Goal: Information Seeking & Learning: Learn about a topic

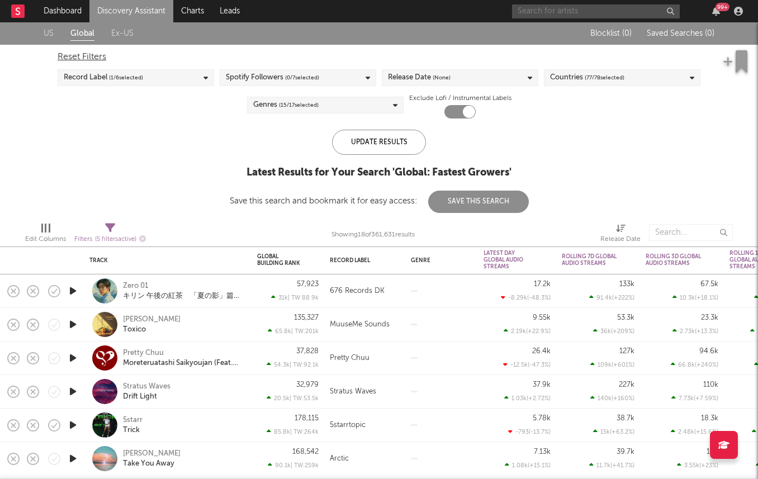
click at [544, 14] on input "text" at bounding box center [596, 11] width 168 height 14
click at [554, 16] on input "sundazer" at bounding box center [596, 11] width 168 height 14
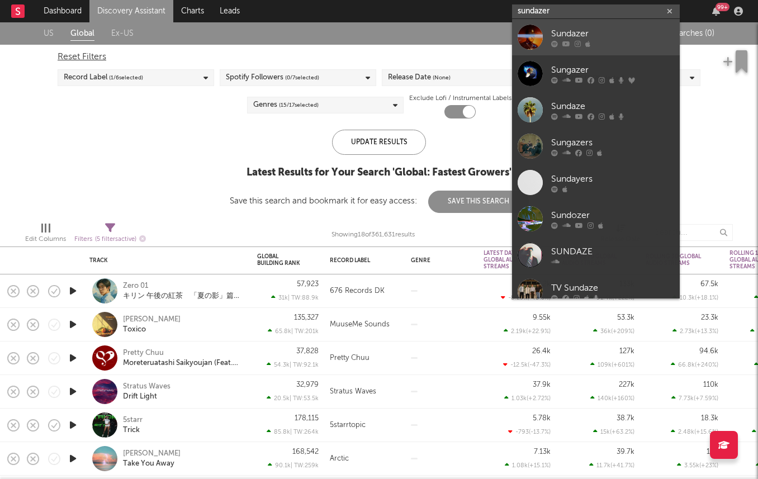
type input "sundazer"
click at [547, 50] on link "Sundazer" at bounding box center [596, 37] width 168 height 36
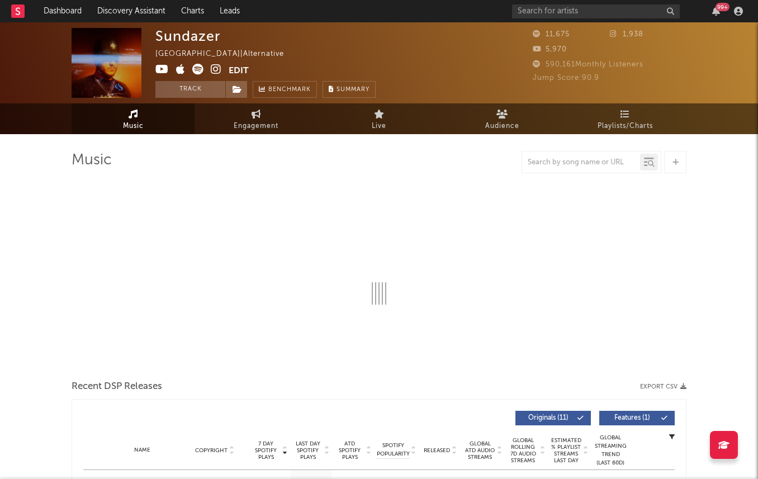
select select "6m"
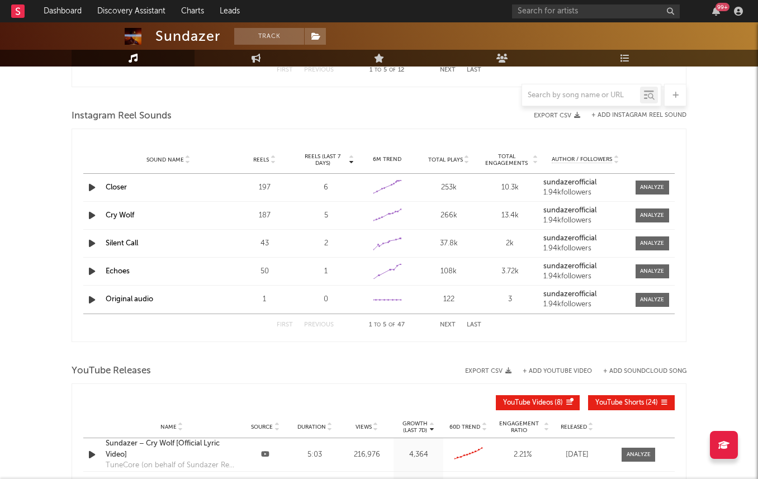
scroll to position [718, 0]
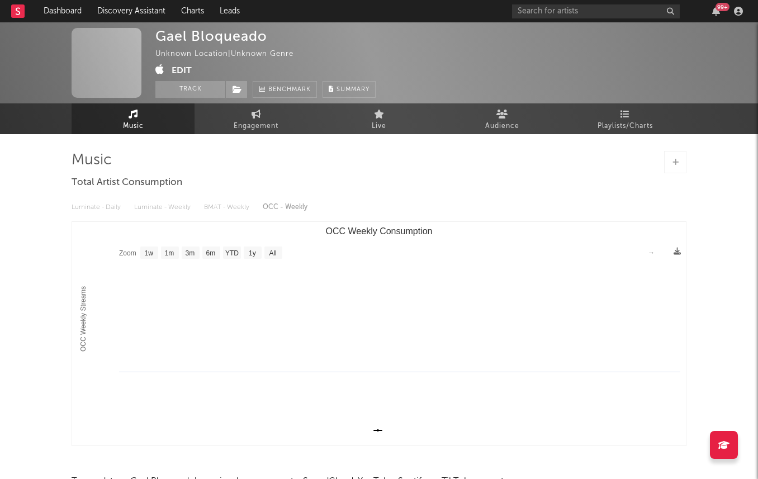
select select "1w"
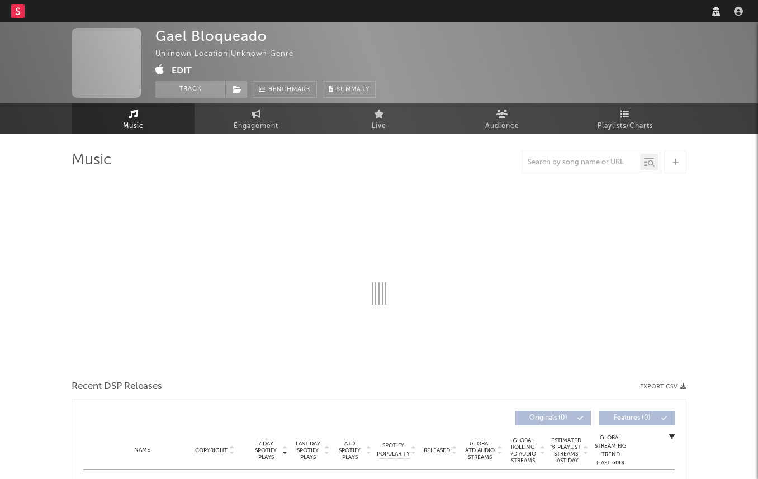
select select "1w"
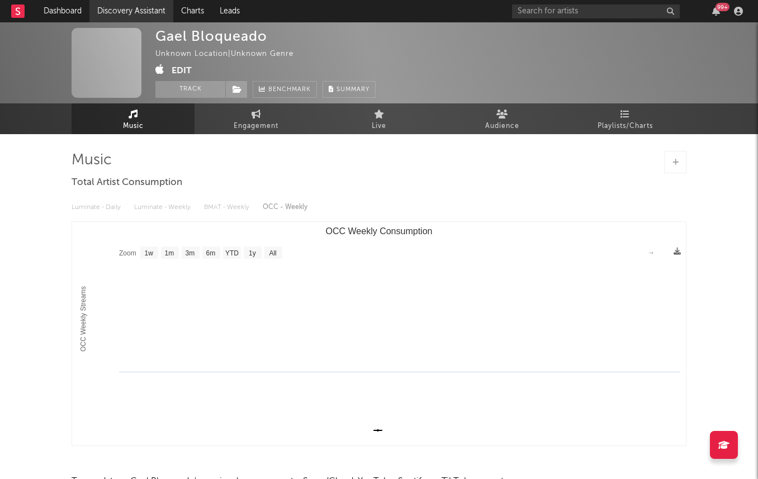
click at [140, 16] on link "Discovery Assistant" at bounding box center [131, 11] width 84 height 22
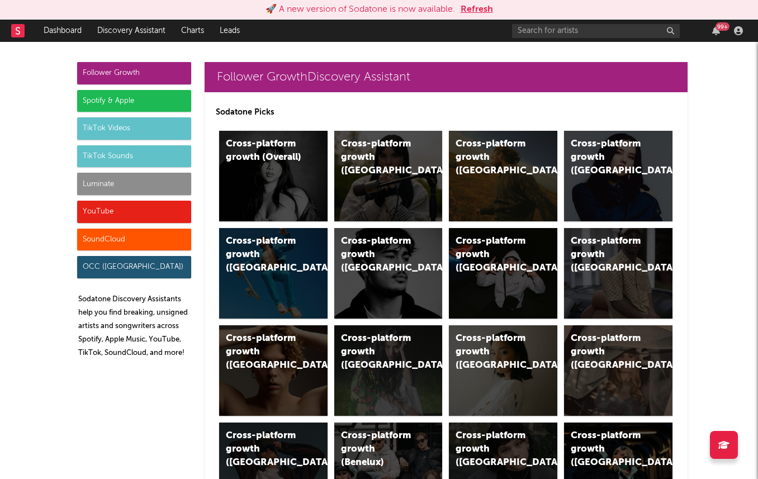
click at [465, 15] on button "Refresh" at bounding box center [476, 9] width 32 height 13
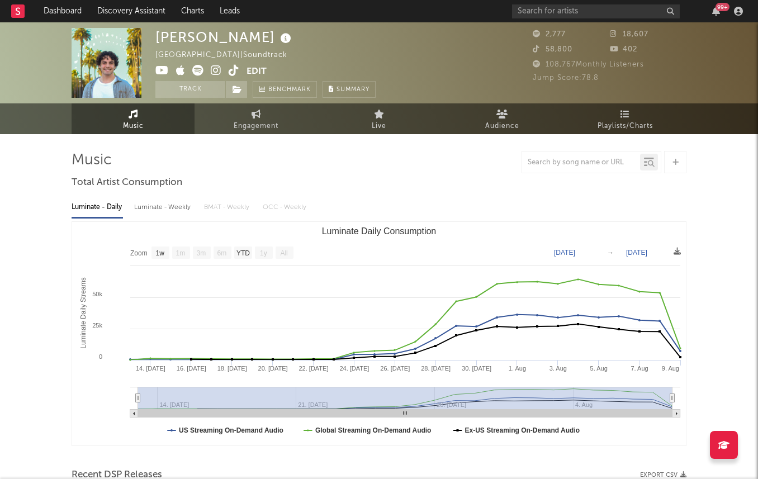
select select "1w"
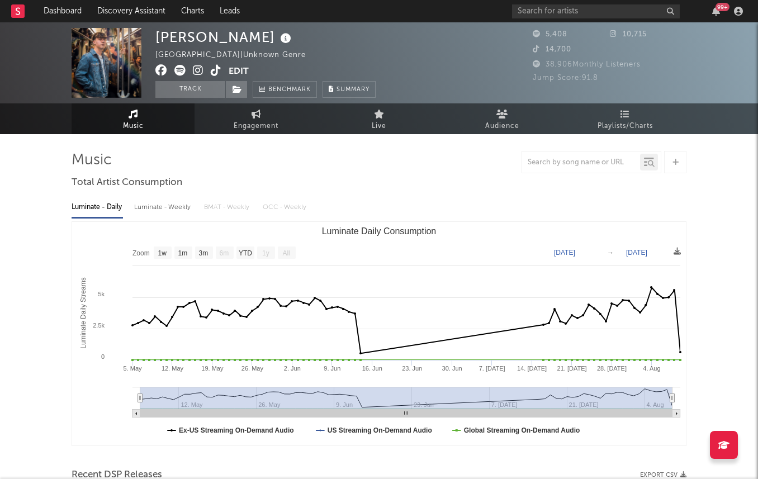
select select "1w"
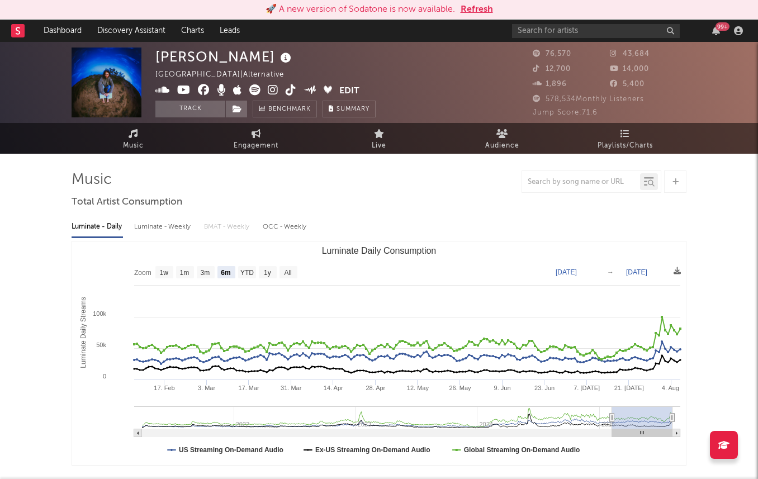
select select "6m"
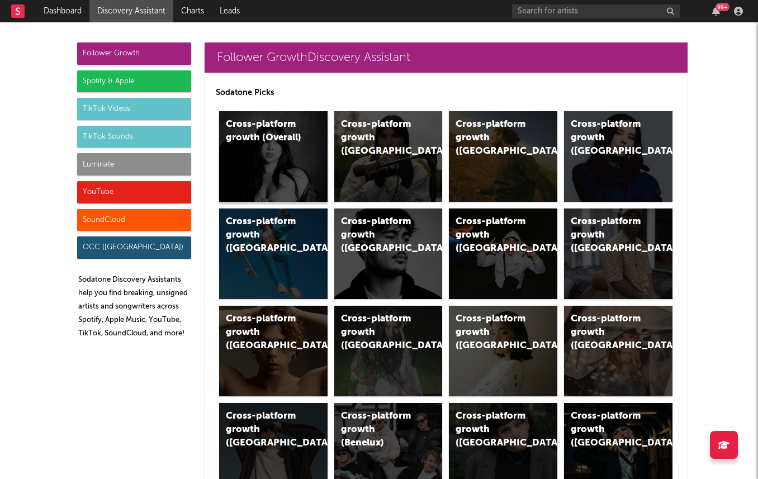
click at [278, 145] on div "Cross-platform growth (Overall)" at bounding box center [273, 156] width 108 height 91
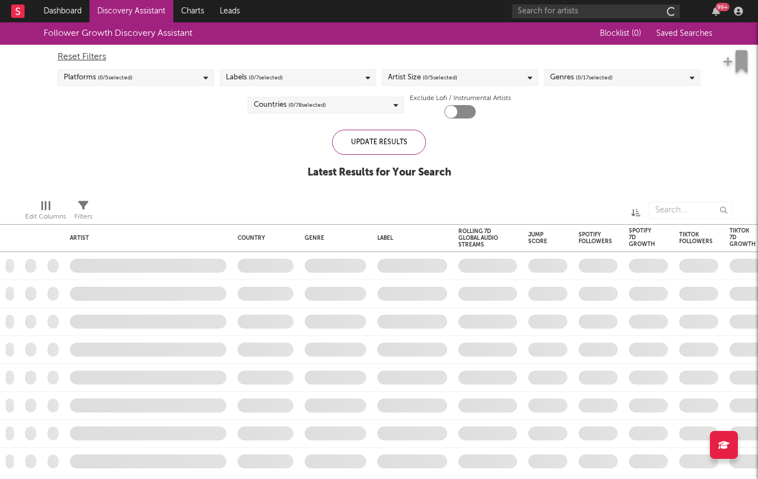
checkbox input "true"
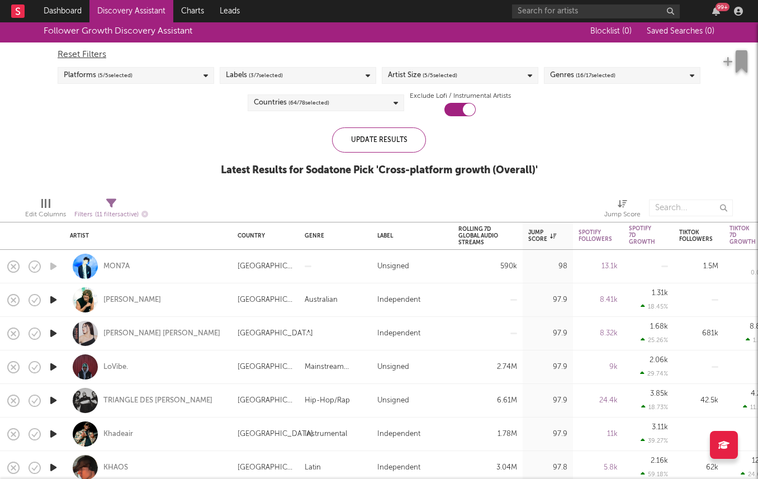
click at [252, 77] on span "( 3 / 7 selected)" at bounding box center [266, 75] width 34 height 13
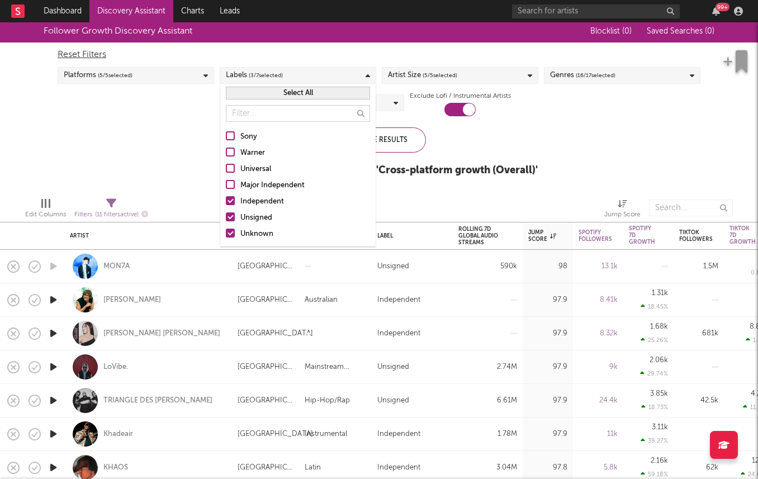
click at [228, 208] on div "Sony Warner Universal Major Independent Independent Unsigned Unknown" at bounding box center [297, 186] width 155 height 122
click at [229, 203] on div at bounding box center [230, 200] width 9 height 9
click at [226, 203] on input "Independent" at bounding box center [226, 201] width 0 height 13
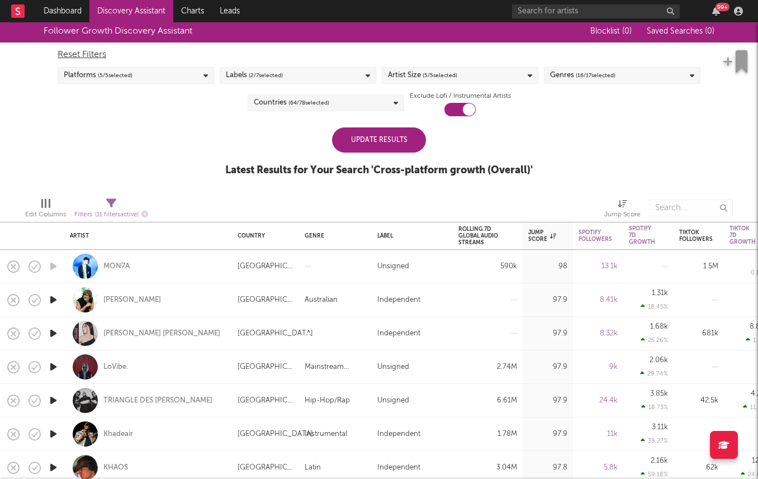
click at [192, 171] on div "Follower Growth Discovery Assistant Blocklist ( 0 ) Saved Searches ( 0 ) Reset …" at bounding box center [379, 104] width 758 height 168
click at [483, 92] on label "Exclude Lofi / Instrumental Artists" at bounding box center [460, 95] width 101 height 13
click at [355, 105] on div "Countries ( 64 / 78 selected)" at bounding box center [325, 102] width 156 height 17
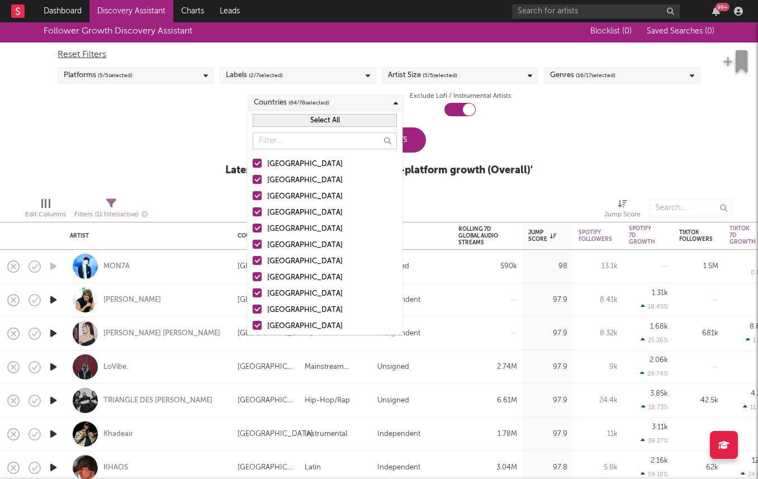
click at [335, 121] on button "Select All" at bounding box center [325, 120] width 144 height 13
click at [335, 121] on button "Deselect All" at bounding box center [325, 120] width 144 height 13
click at [298, 164] on div "United States" at bounding box center [332, 164] width 130 height 13
click at [253, 164] on input "United States" at bounding box center [253, 164] width 0 height 13
click at [296, 185] on div "Australia" at bounding box center [332, 180] width 130 height 13
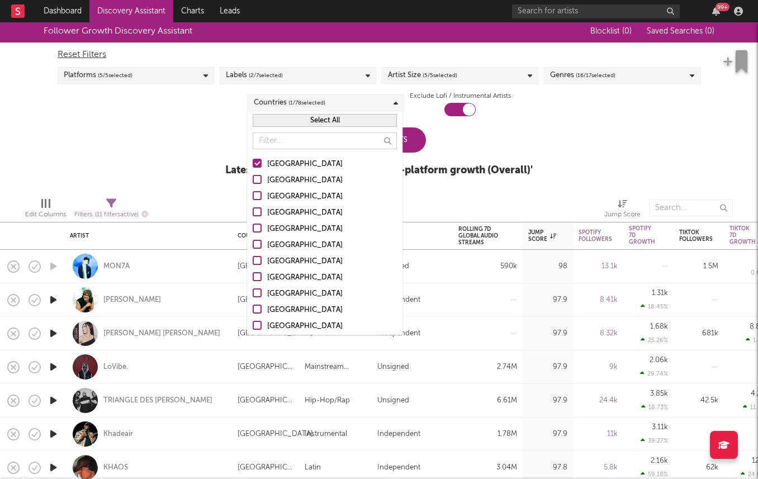
click at [253, 185] on input "Australia" at bounding box center [253, 180] width 0 height 13
drag, startPoint x: 293, startPoint y: 197, endPoint x: 293, endPoint y: 207, distance: 10.6
click at [293, 197] on div "[GEOGRAPHIC_DATA]" at bounding box center [332, 196] width 130 height 13
click at [253, 197] on input "[GEOGRAPHIC_DATA]" at bounding box center [253, 196] width 0 height 13
click at [293, 207] on div "United Kingdom" at bounding box center [332, 212] width 130 height 13
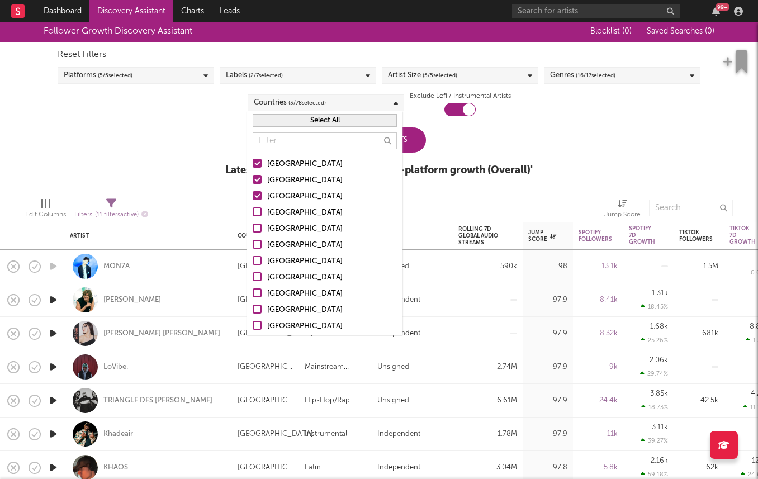
click at [253, 207] on input "United Kingdom" at bounding box center [253, 212] width 0 height 13
click at [436, 140] on div "Update Results Latest Results for Your Search ' Cross-platform growth (Overall)…" at bounding box center [378, 157] width 307 height 61
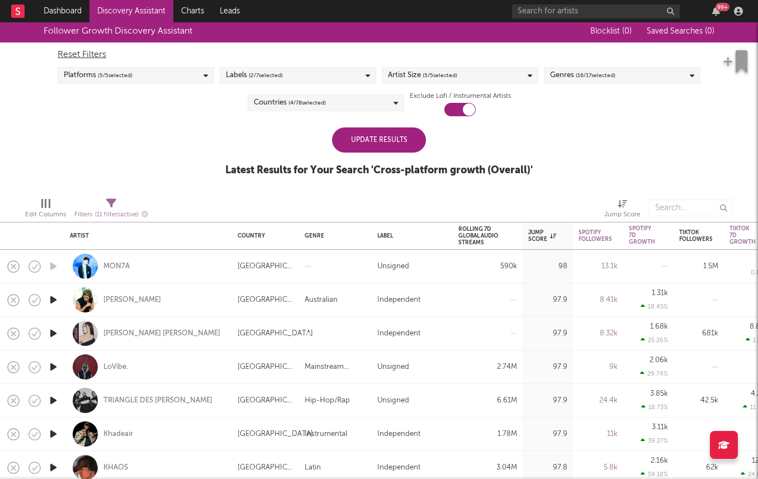
click at [406, 137] on div "Update Results" at bounding box center [379, 139] width 94 height 25
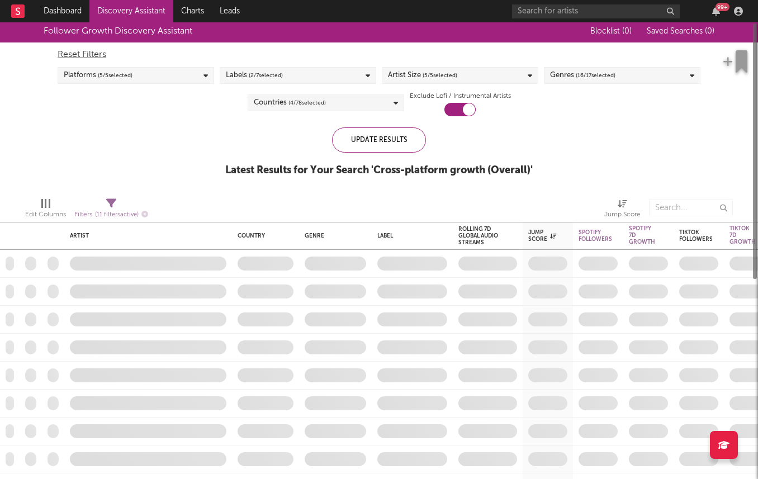
click at [330, 88] on div "Reset Filters Platforms ( 5 / 5 selected) Labels ( 2 / 7 selected) Artist Size …" at bounding box center [379, 79] width 654 height 74
click at [329, 97] on div "Countries ( 4 / 78 selected)" at bounding box center [325, 102] width 156 height 17
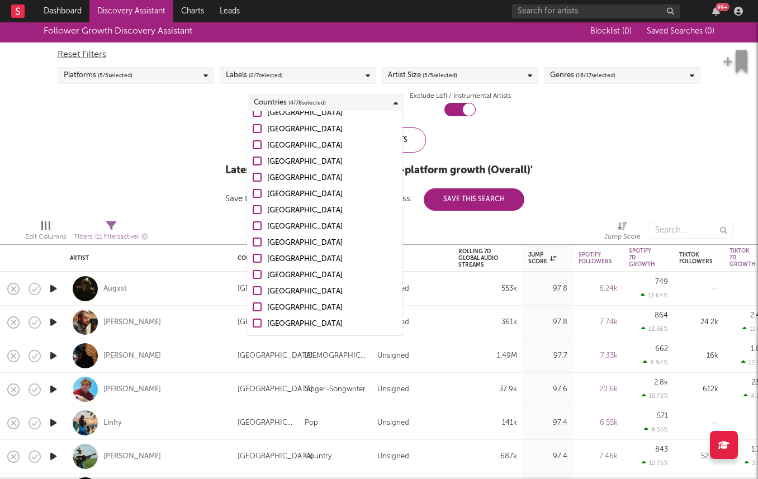
scroll to position [327, 0]
click at [258, 192] on div at bounding box center [257, 192] width 9 height 9
click at [253, 192] on input "Ireland" at bounding box center [253, 193] width 0 height 13
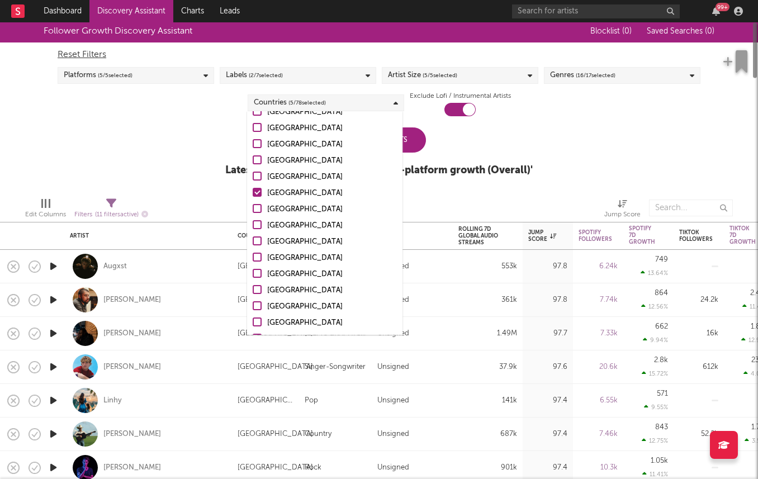
click at [258, 225] on div at bounding box center [257, 224] width 9 height 9
click at [253, 225] on input "Denmark" at bounding box center [253, 225] width 0 height 13
click at [259, 210] on div at bounding box center [257, 208] width 9 height 9
click at [253, 210] on input "Norway" at bounding box center [253, 209] width 0 height 13
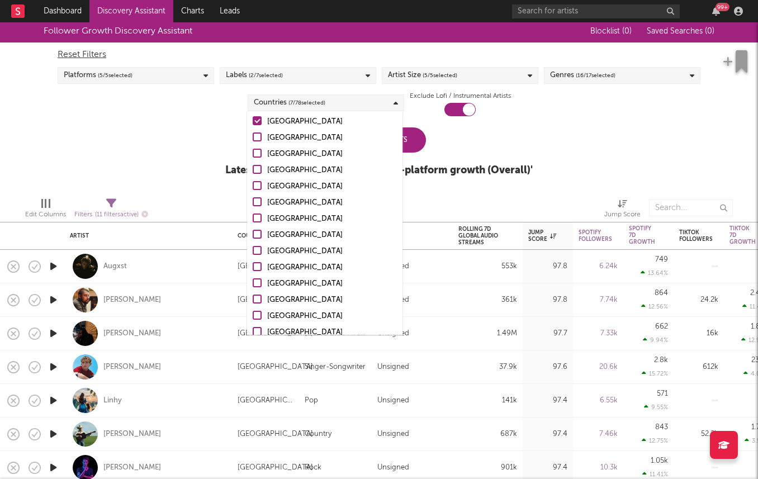
click at [255, 249] on div at bounding box center [257, 250] width 9 height 9
click at [253, 249] on input "Mexico" at bounding box center [253, 251] width 0 height 13
click at [255, 267] on div at bounding box center [257, 266] width 9 height 9
click at [253, 267] on input "Argentina" at bounding box center [253, 267] width 0 height 13
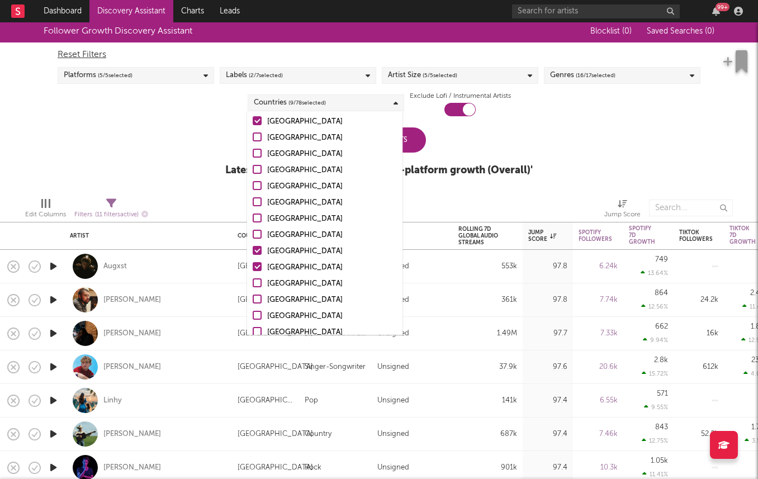
click at [255, 298] on div at bounding box center [257, 298] width 9 height 9
click at [253, 298] on input "Italy" at bounding box center [253, 299] width 0 height 13
click at [256, 318] on div at bounding box center [257, 315] width 9 height 9
click at [253, 318] on input "Spain" at bounding box center [253, 316] width 0 height 13
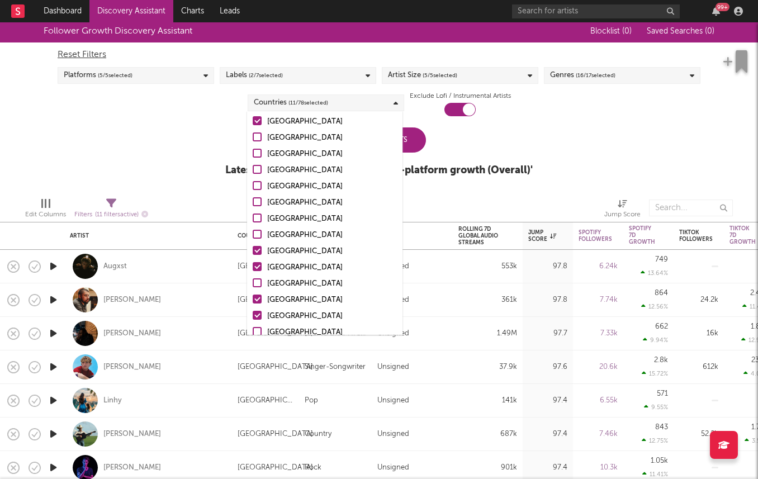
click at [256, 333] on div at bounding box center [257, 331] width 9 height 9
click at [253, 333] on input "Sweden" at bounding box center [253, 332] width 0 height 13
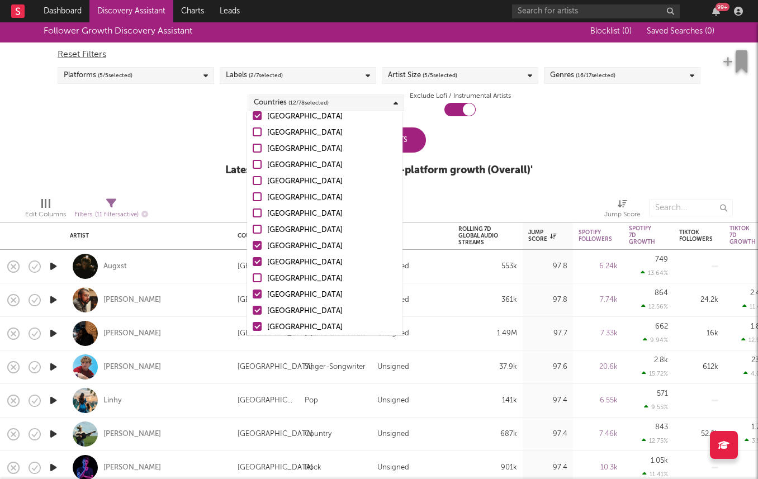
scroll to position [0, 0]
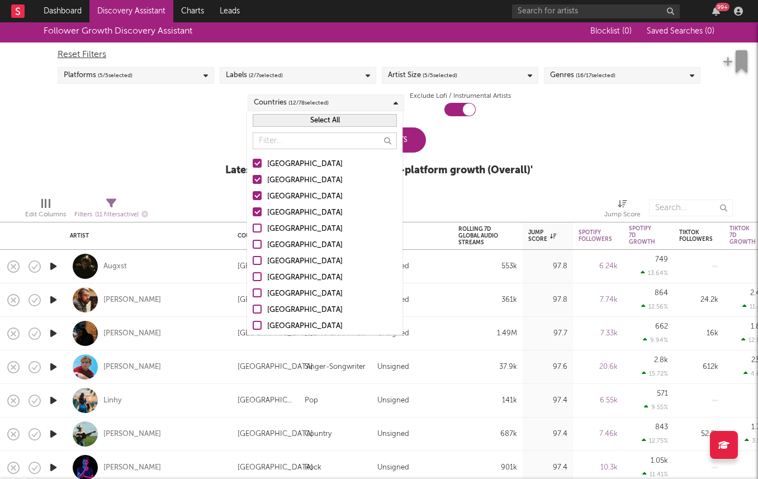
click at [256, 263] on div at bounding box center [257, 260] width 9 height 9
click at [253, 263] on input "France" at bounding box center [253, 261] width 0 height 13
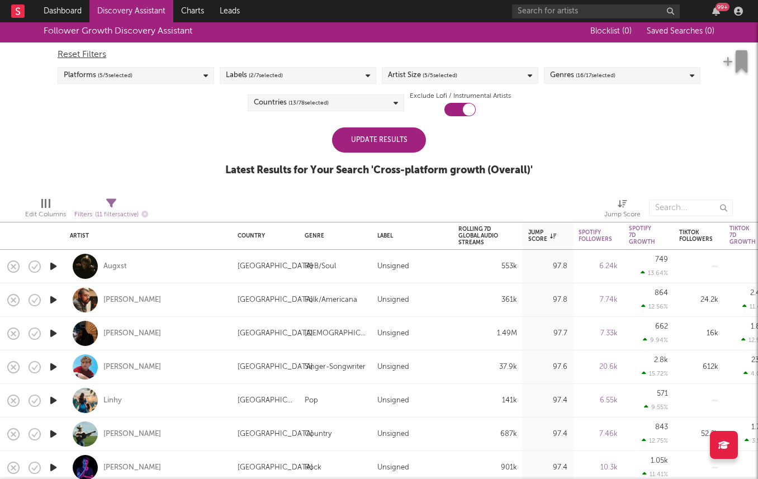
click at [221, 159] on div "Follower Growth Discovery Assistant Blocklist ( 0 ) Saved Searches ( 0 ) Reset …" at bounding box center [379, 104] width 758 height 168
click at [352, 156] on div "Update Results Latest Results for Your Search ' Cross-platform growth (Overall)…" at bounding box center [378, 157] width 307 height 61
click at [352, 145] on div "Update Results" at bounding box center [379, 139] width 94 height 25
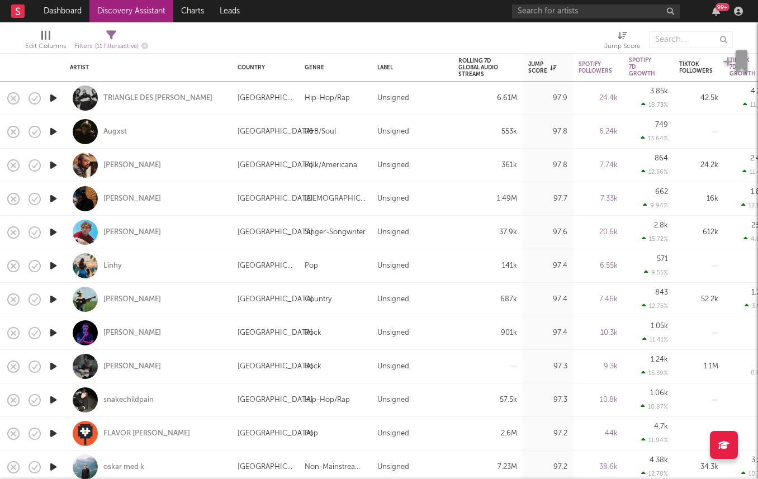
click at [59, 227] on div at bounding box center [53, 233] width 22 height 34
select select "1w"
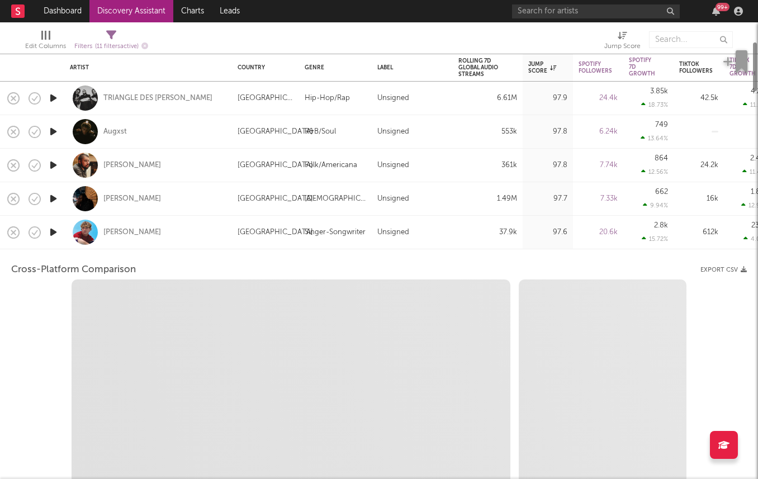
select select "6m"
click at [69, 228] on div "Landon Boyce" at bounding box center [148, 233] width 168 height 34
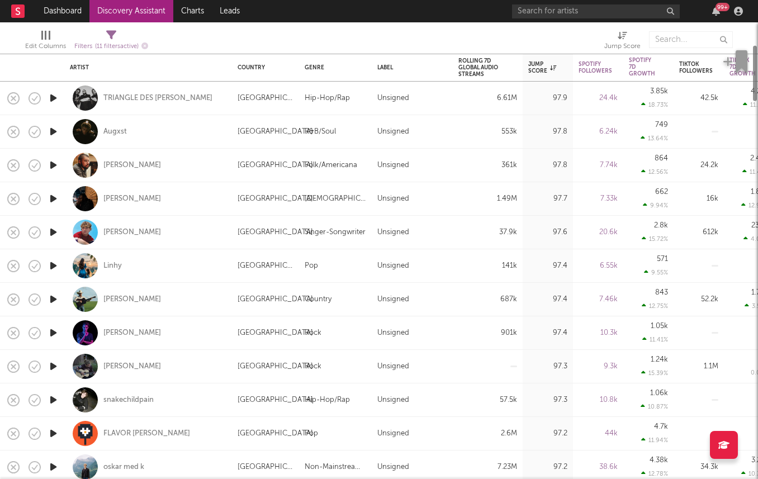
click at [58, 232] on icon "button" at bounding box center [53, 232] width 12 height 14
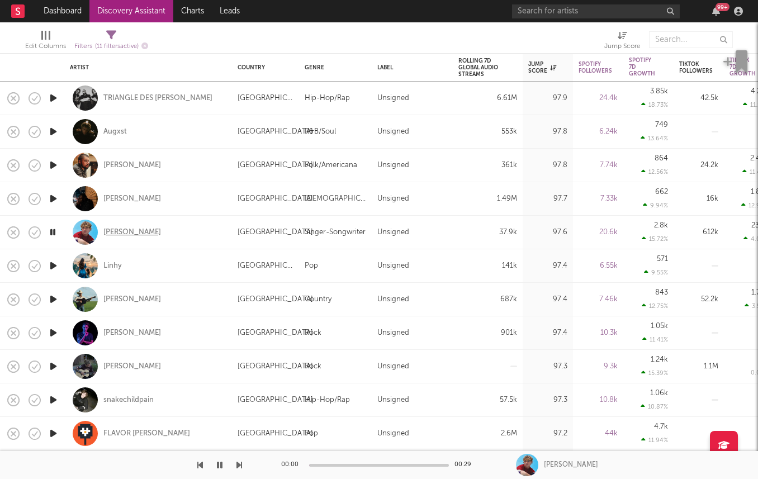
click at [122, 234] on div "Landon Boyce" at bounding box center [132, 232] width 58 height 10
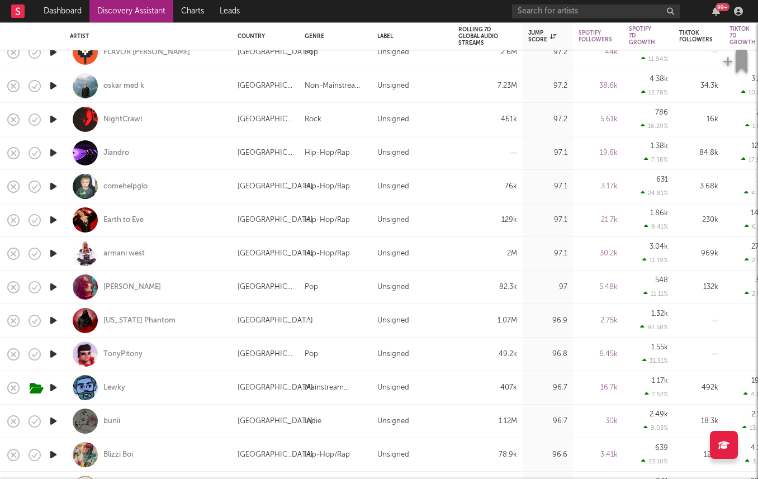
click at [51, 185] on icon "button" at bounding box center [53, 186] width 12 height 14
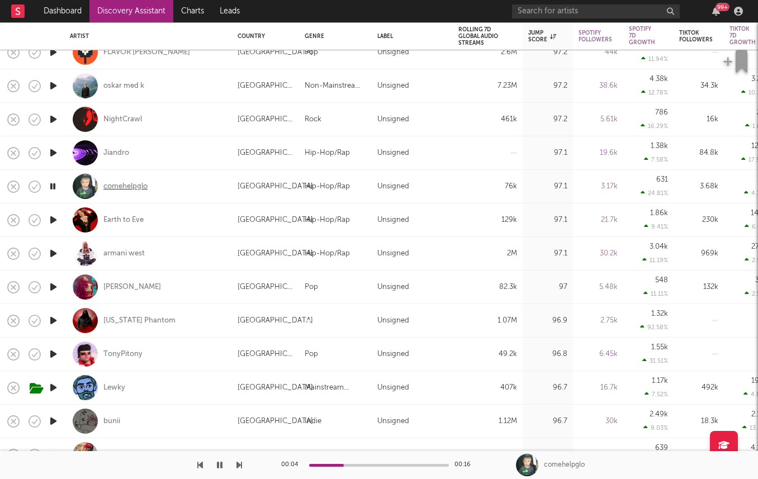
click at [126, 185] on div "comehelpglo" at bounding box center [125, 187] width 44 height 10
click at [54, 286] on icon "button" at bounding box center [53, 287] width 12 height 14
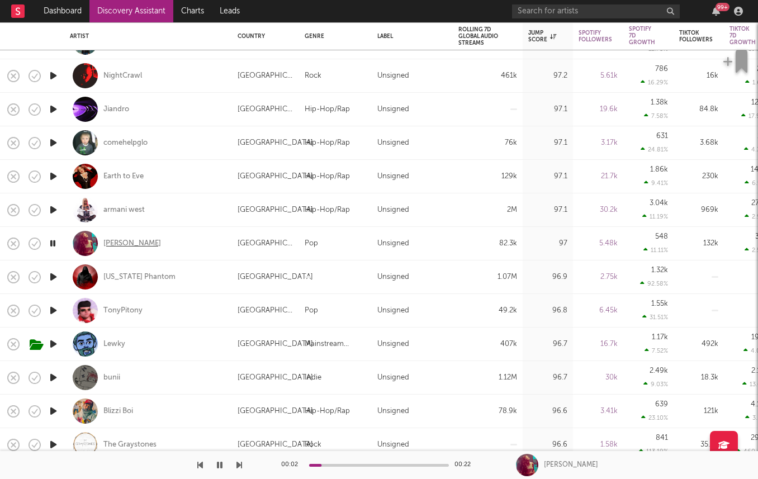
click at [120, 242] on div "Rosie Mac" at bounding box center [132, 244] width 58 height 10
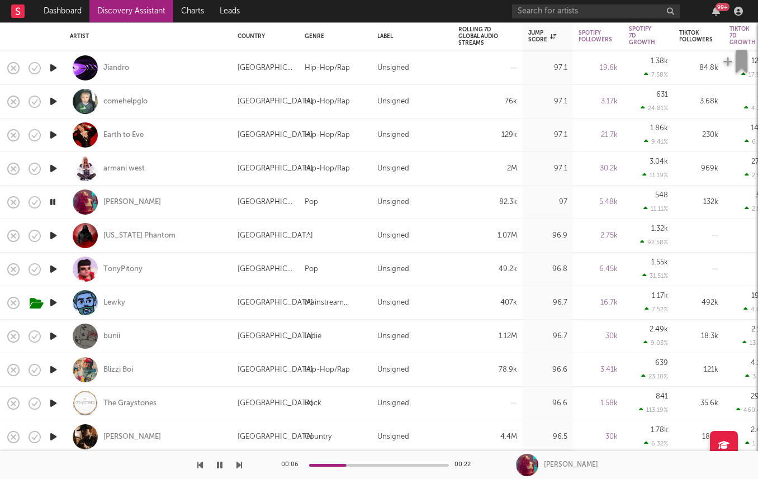
click at [50, 268] on icon "button" at bounding box center [53, 269] width 12 height 14
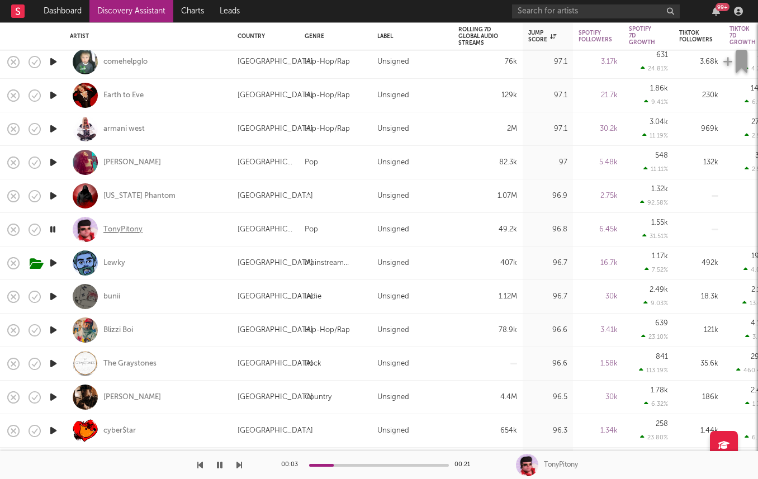
click at [117, 226] on div "TonyPitony" at bounding box center [122, 230] width 39 height 10
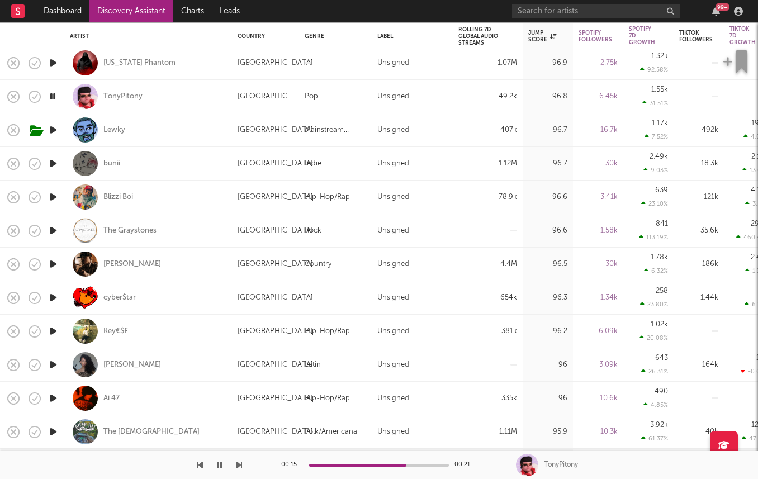
click at [50, 326] on icon "button" at bounding box center [53, 331] width 12 height 14
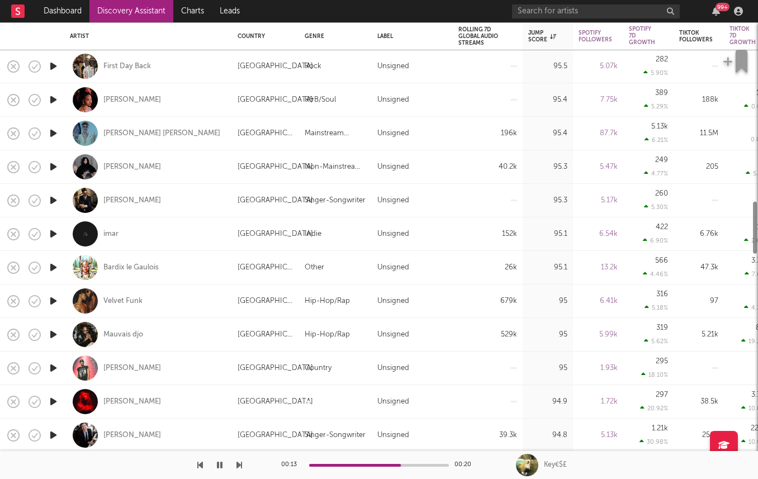
click at [60, 335] on div at bounding box center [53, 335] width 22 height 34
select select "1w"
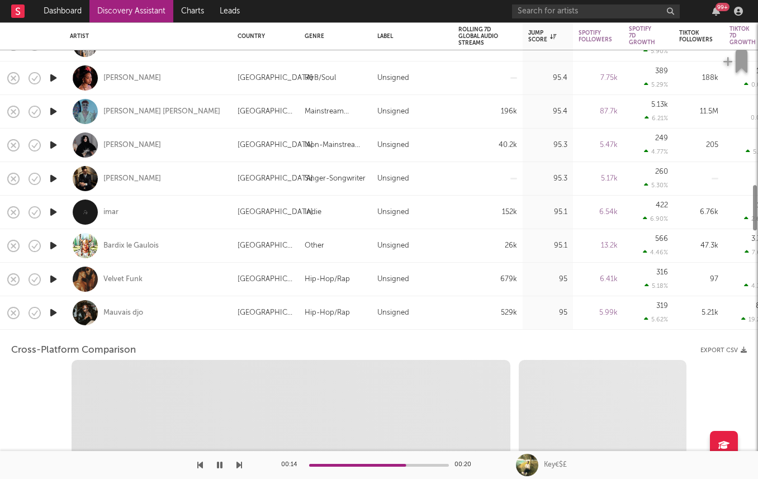
click at [63, 323] on div at bounding box center [53, 313] width 22 height 34
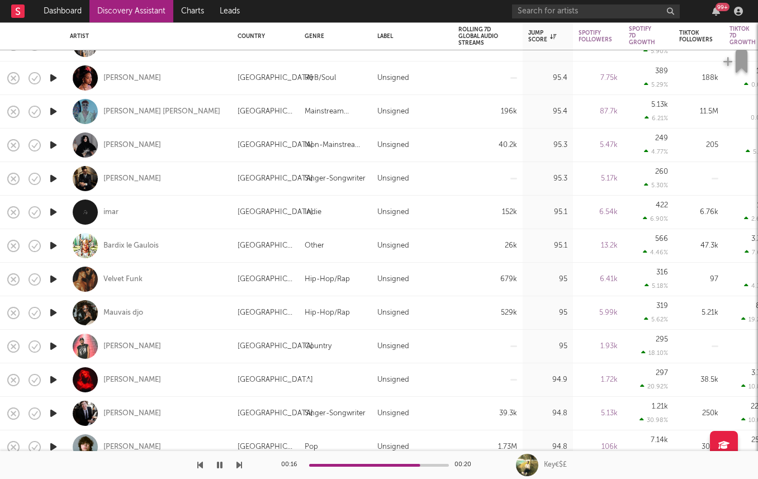
click at [550, 466] on div "Key€$£" at bounding box center [555, 465] width 23 height 10
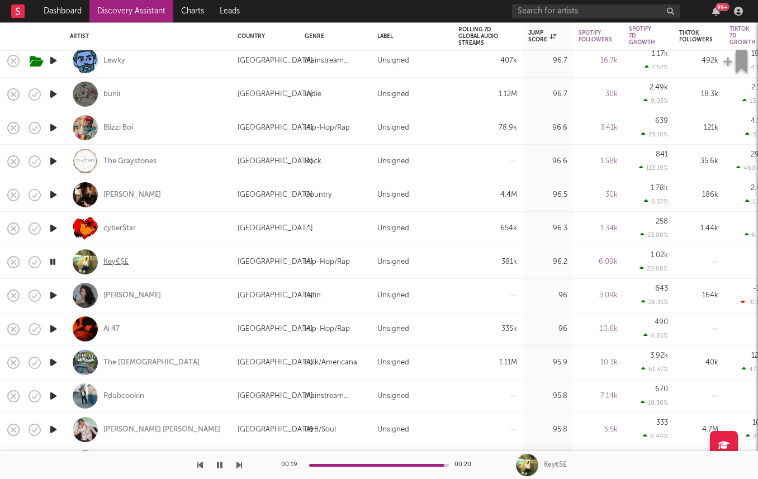
click at [113, 258] on div "Key€$£" at bounding box center [115, 262] width 25 height 10
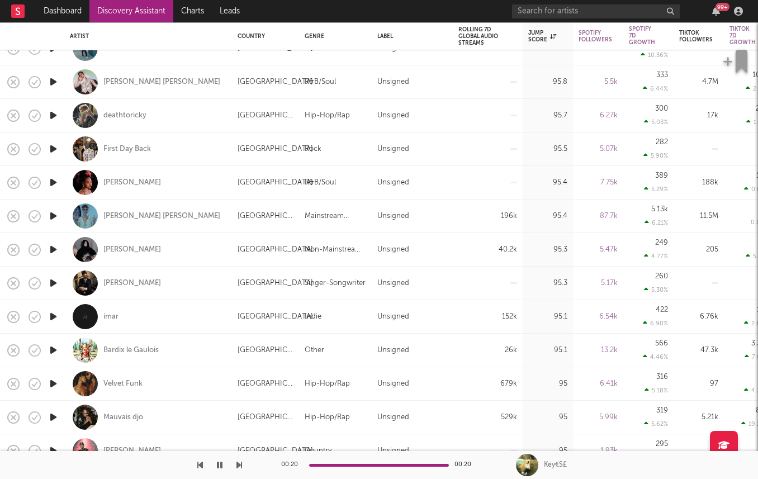
click at [55, 347] on icon "button" at bounding box center [53, 350] width 12 height 14
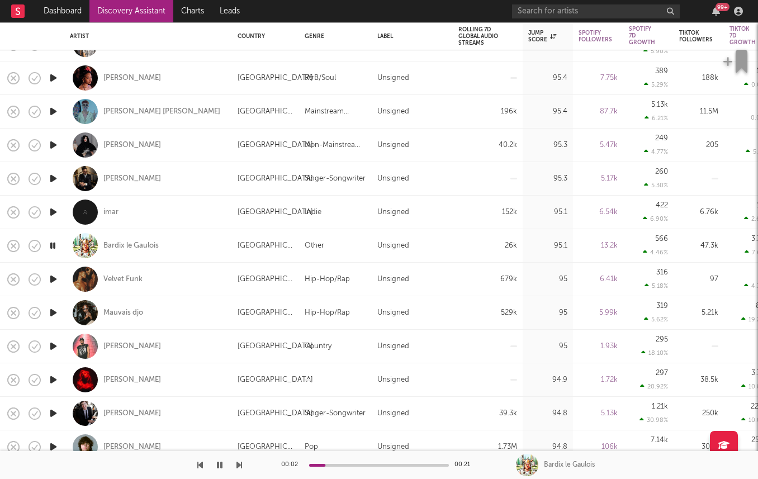
click at [52, 344] on icon "button" at bounding box center [53, 346] width 12 height 14
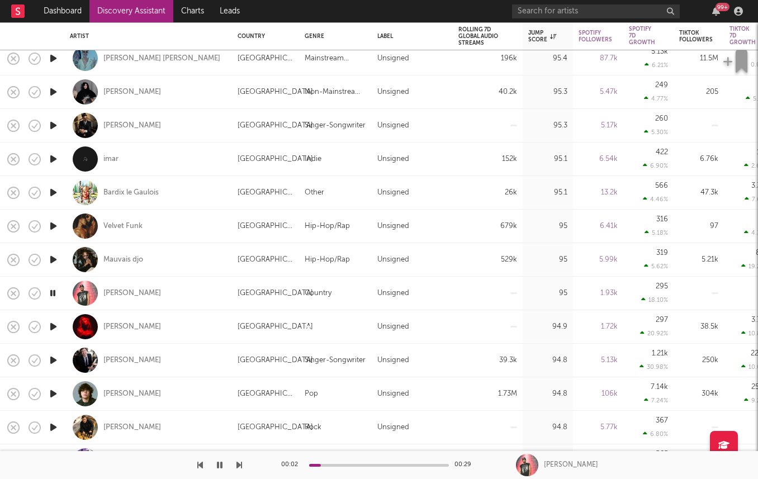
click at [51, 358] on icon "button" at bounding box center [53, 360] width 12 height 14
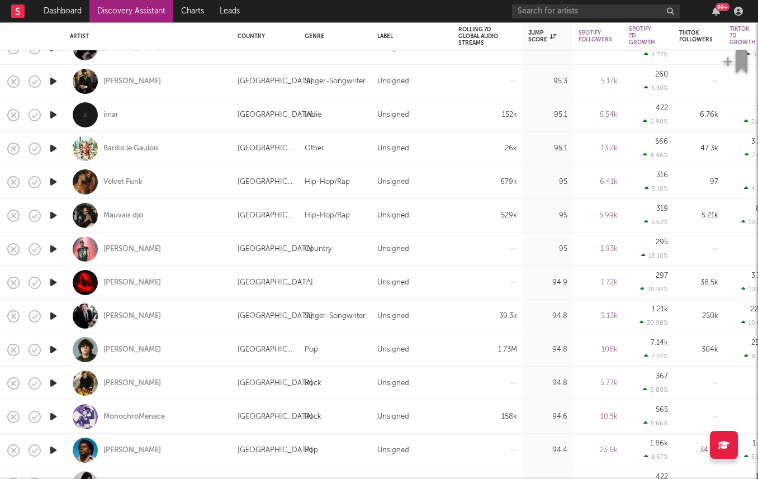
click at [55, 352] on icon "button" at bounding box center [53, 349] width 12 height 14
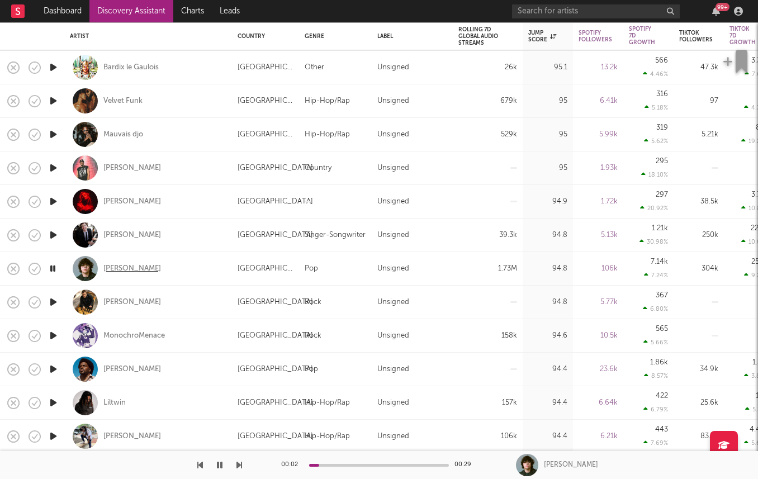
click at [112, 269] on div "Esperón" at bounding box center [132, 269] width 58 height 10
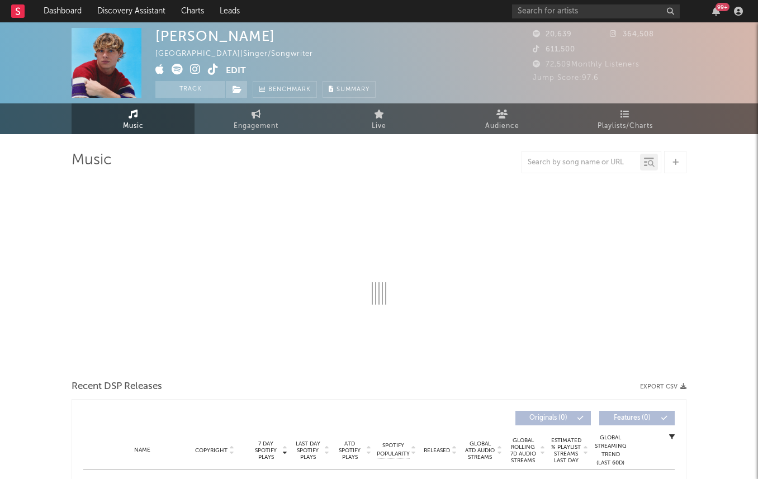
select select "6m"
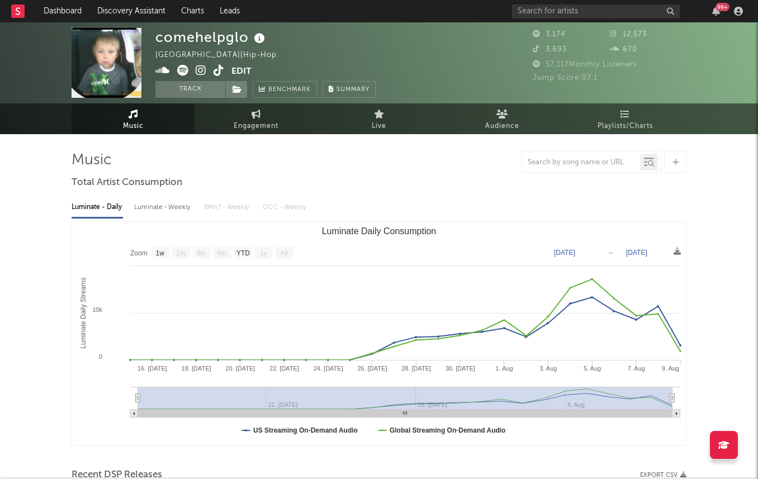
select select "1w"
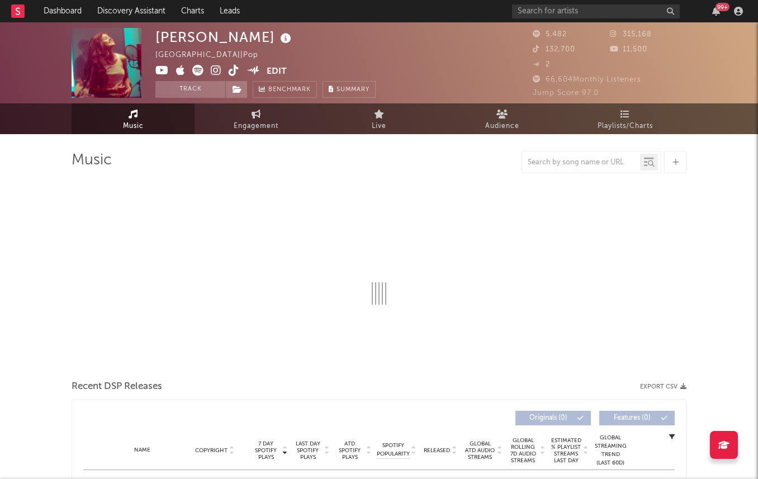
select select "1w"
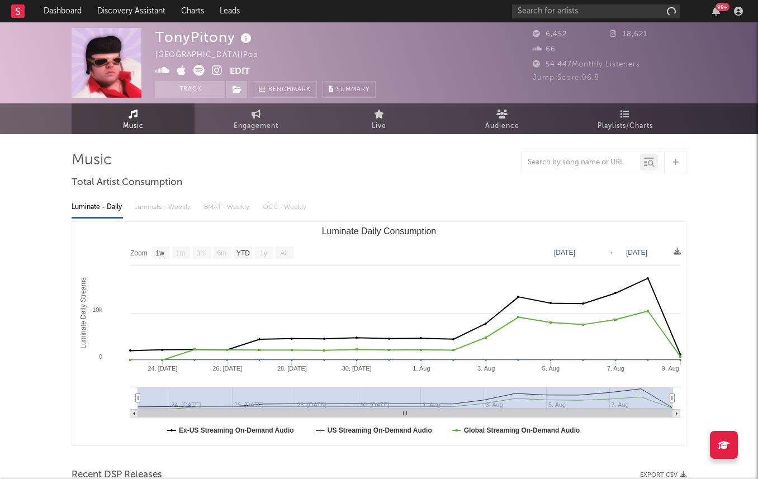
select select "1w"
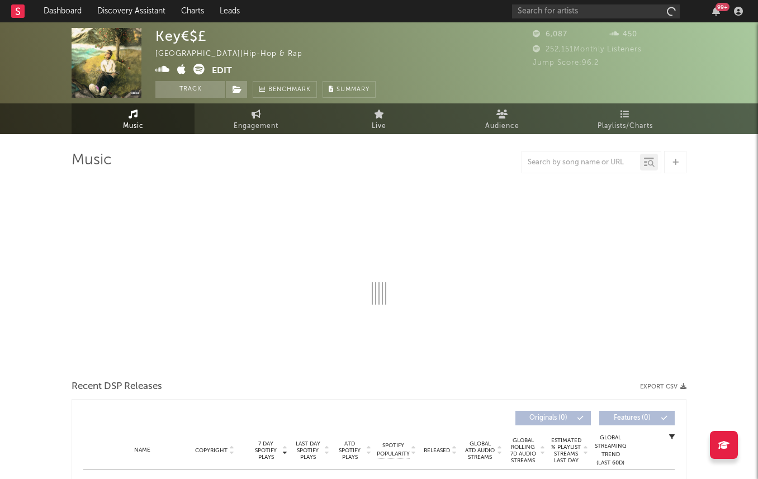
select select "1w"
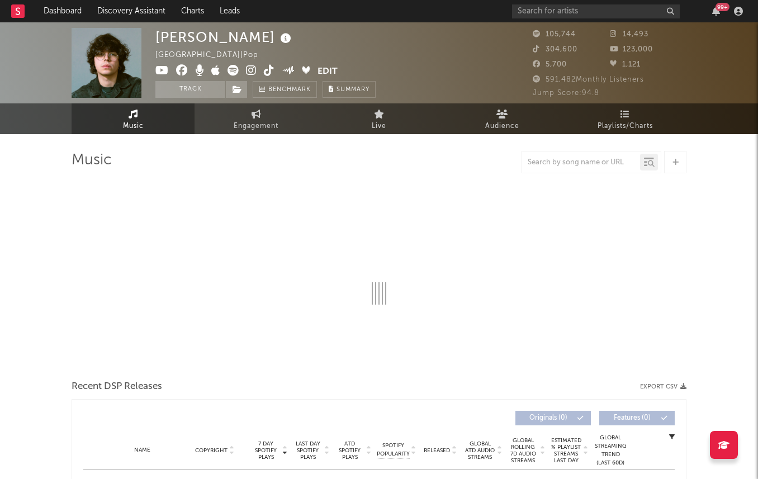
select select "6m"
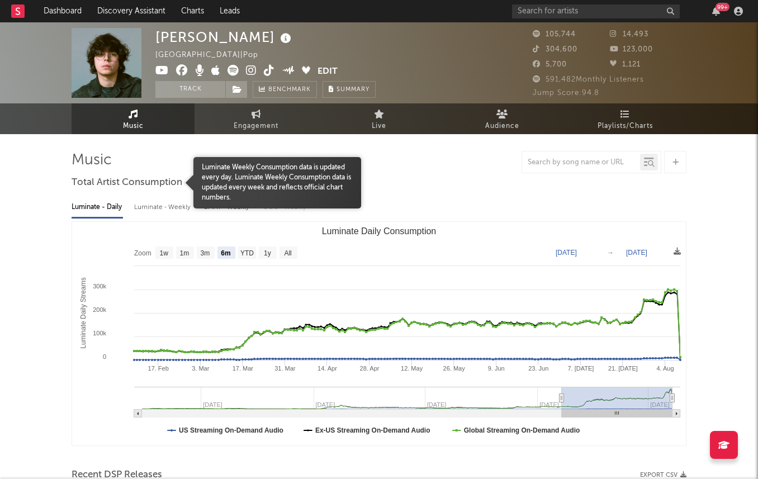
click at [170, 206] on div "Luminate - Weekly" at bounding box center [163, 207] width 59 height 19
select select "6m"
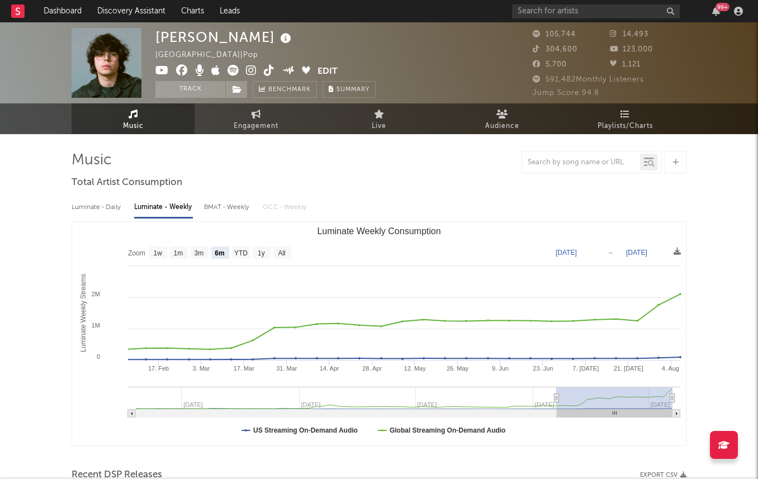
click at [217, 204] on div "BMAT - Weekly" at bounding box center [227, 207] width 47 height 19
select select "6m"
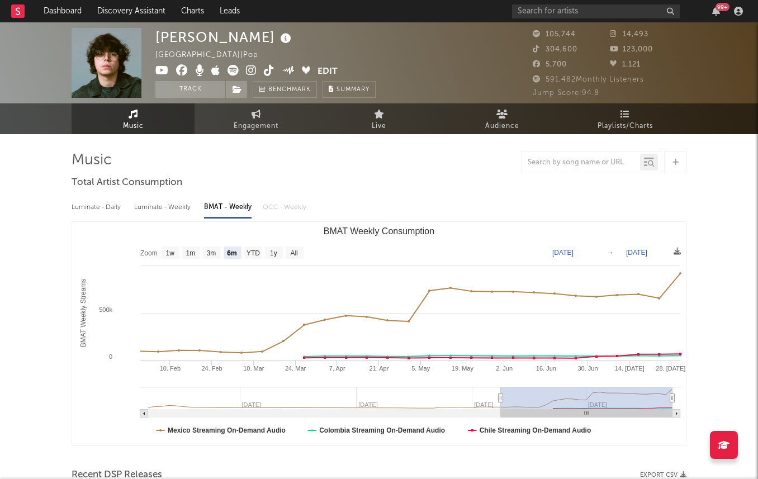
click at [180, 210] on div "Luminate - Weekly" at bounding box center [163, 207] width 59 height 19
select select "6m"
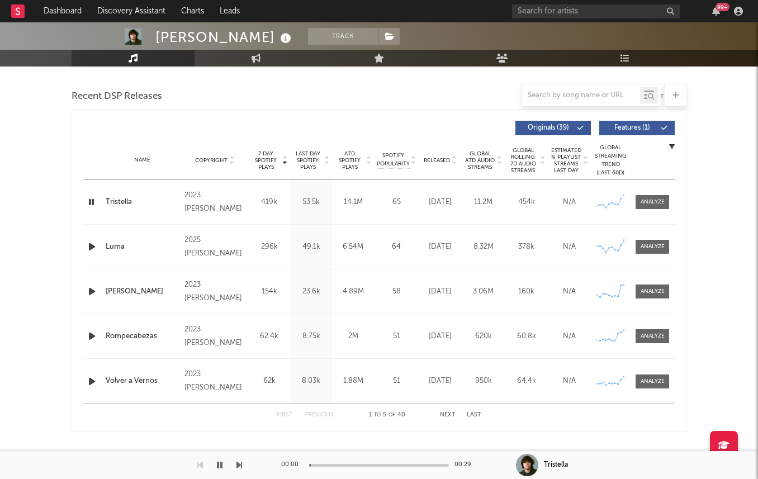
scroll to position [379, 0]
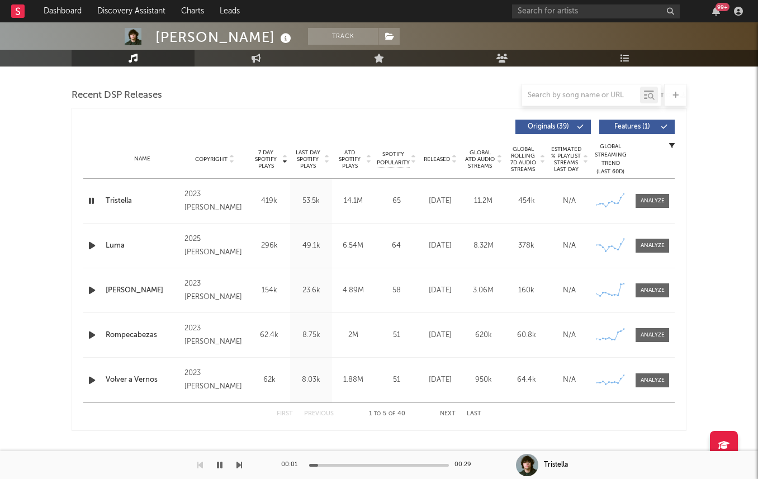
click at [430, 160] on span "Released" at bounding box center [436, 159] width 26 height 7
click at [263, 155] on span "7 Day Spotify Plays" at bounding box center [266, 159] width 30 height 20
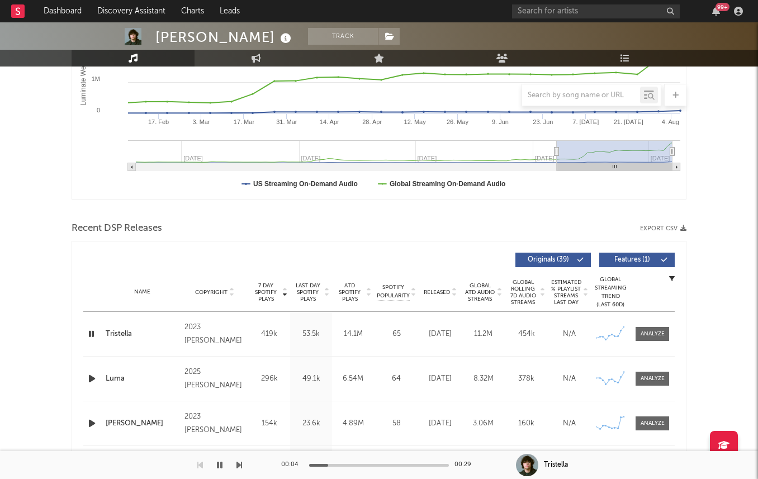
scroll to position [0, 0]
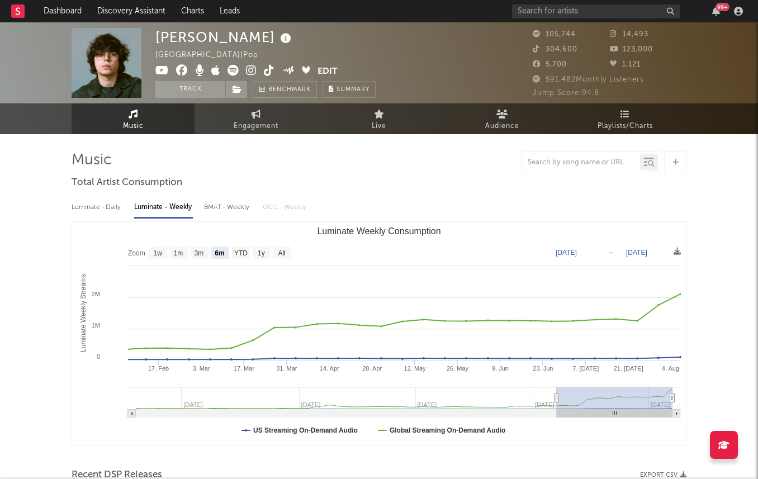
click at [251, 70] on icon at bounding box center [251, 70] width 11 height 11
click at [253, 69] on icon at bounding box center [251, 70] width 11 height 11
click at [264, 126] on span "Engagement" at bounding box center [256, 126] width 45 height 13
select select "1w"
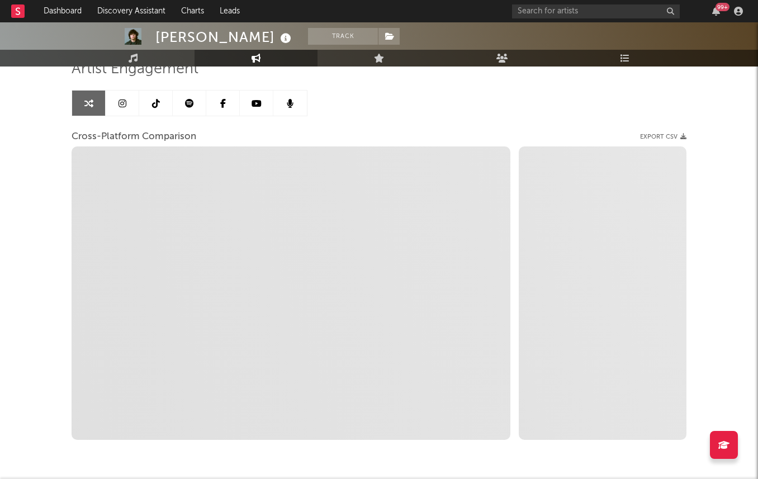
scroll to position [130, 0]
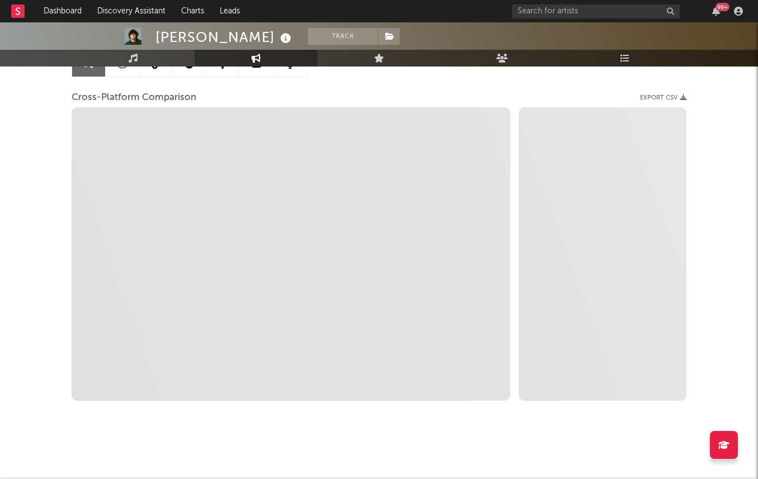
select select "1m"
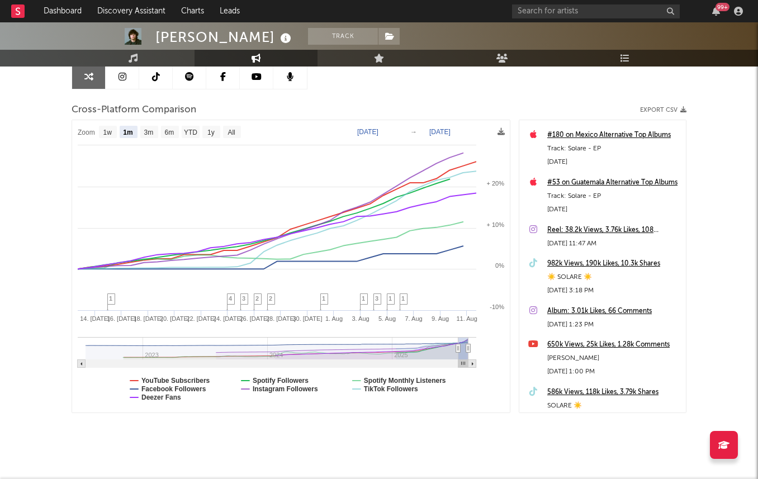
scroll to position [0, 0]
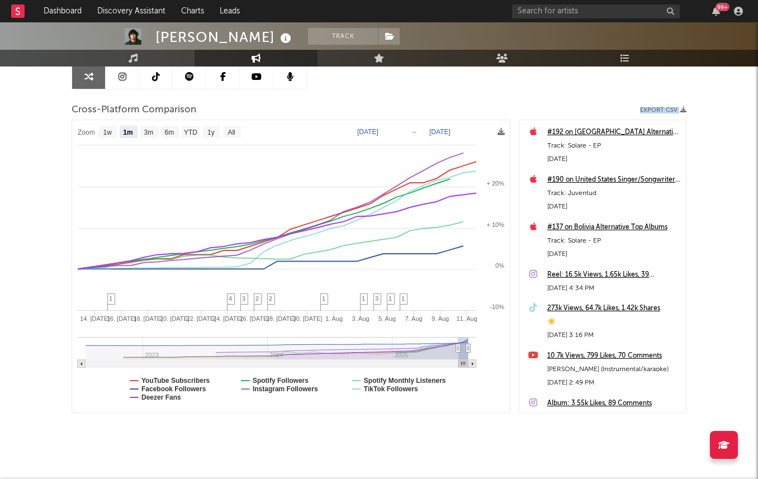
drag, startPoint x: 390, startPoint y: 105, endPoint x: 330, endPoint y: 129, distance: 64.4
click at [330, 129] on div "Artist Engagement Cross-Platform Comparison Export CSV Zoom 1w 1m 3m 6m YTD 1y …" at bounding box center [379, 223] width 615 height 380
click at [322, 108] on div "Cross-Platform Comparison Export CSV" at bounding box center [379, 110] width 615 height 19
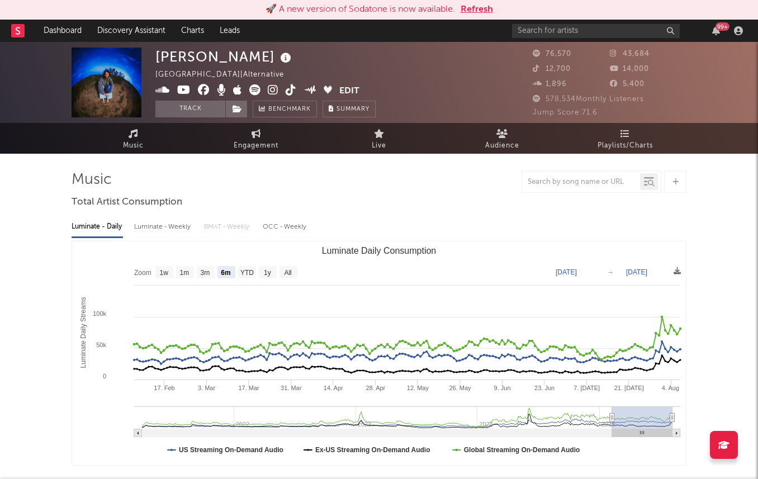
select select "6m"
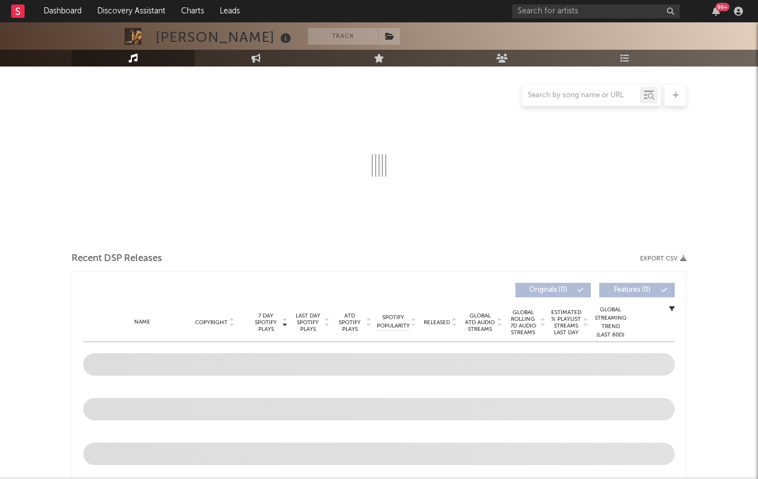
select select "6m"
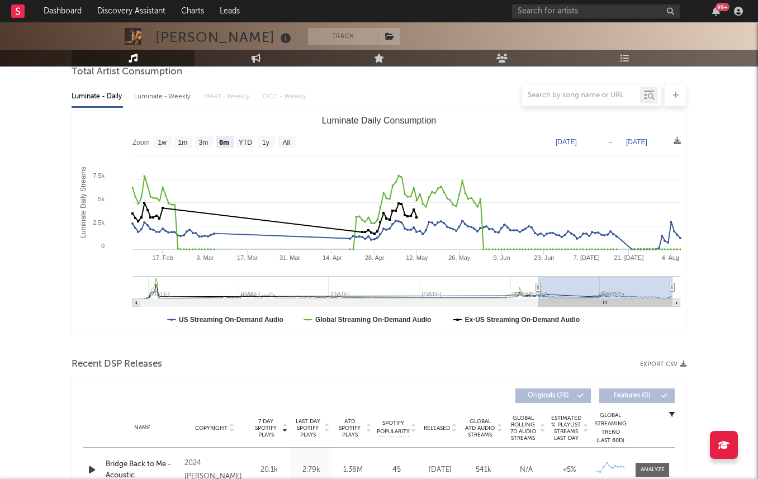
scroll to position [82, 0]
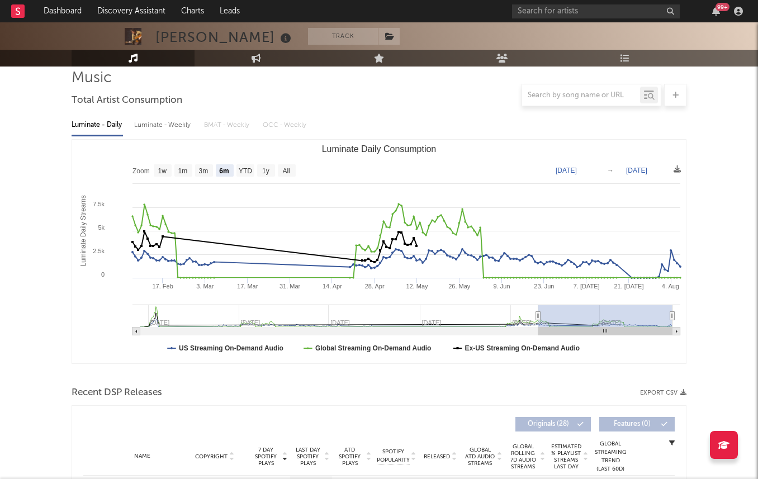
click at [168, 128] on div "Luminate - Weekly" at bounding box center [163, 125] width 59 height 19
select select "6m"
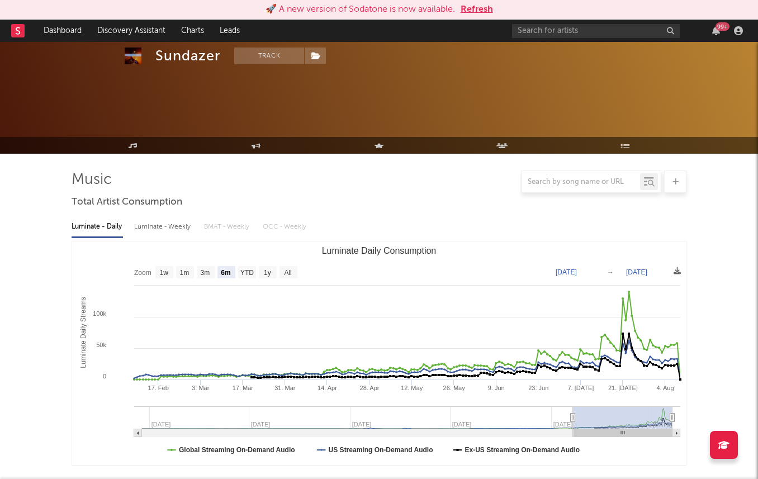
select select "6m"
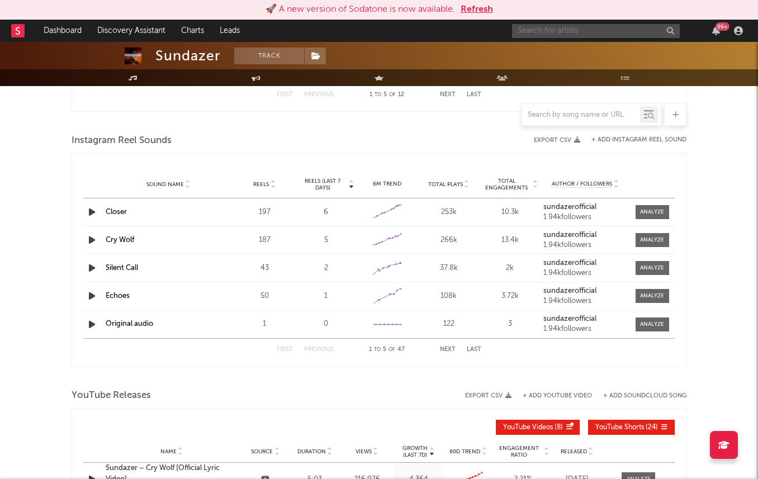
click at [545, 29] on input "text" at bounding box center [596, 31] width 168 height 14
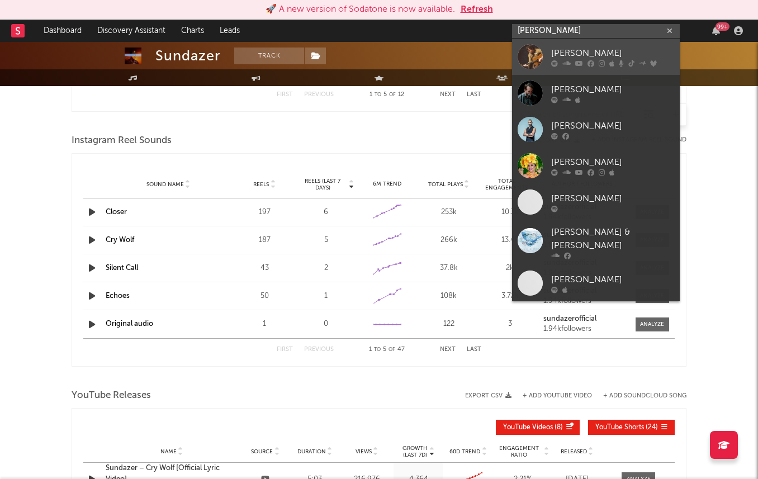
type input "[PERSON_NAME]"
click at [584, 54] on div "[PERSON_NAME]" at bounding box center [612, 52] width 123 height 13
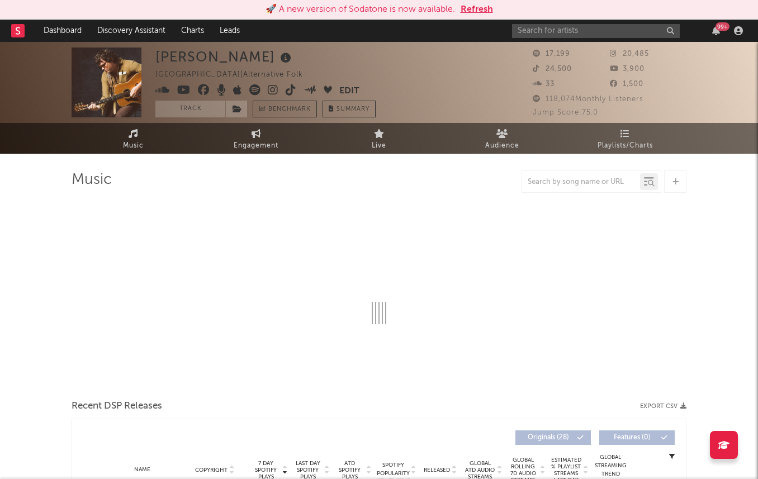
select select "6m"
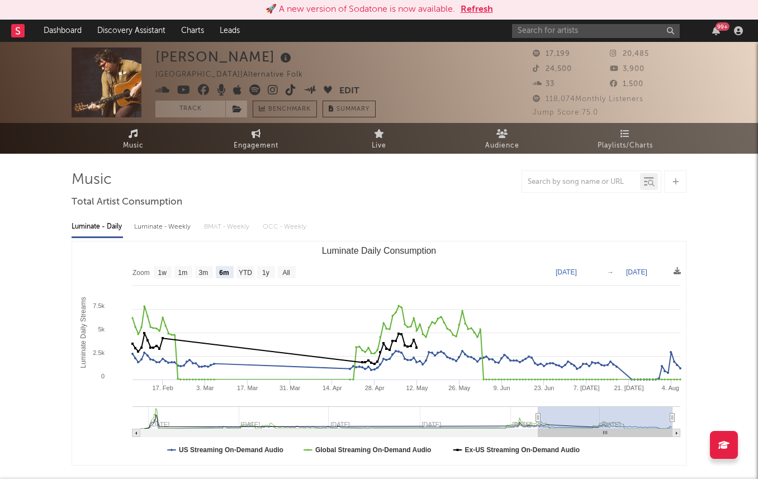
click at [476, 10] on button "Refresh" at bounding box center [476, 9] width 32 height 13
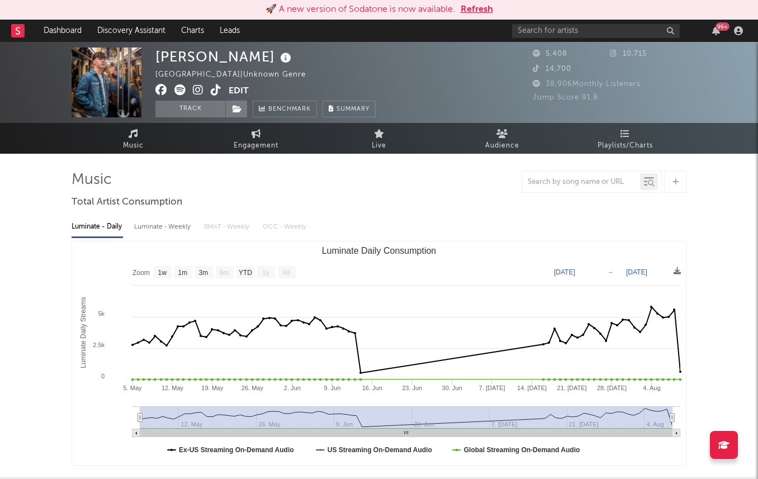
select select "1w"
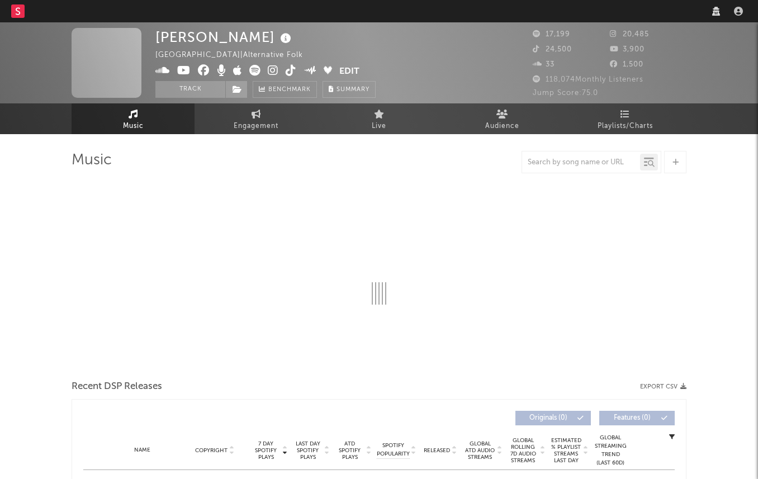
select select "6m"
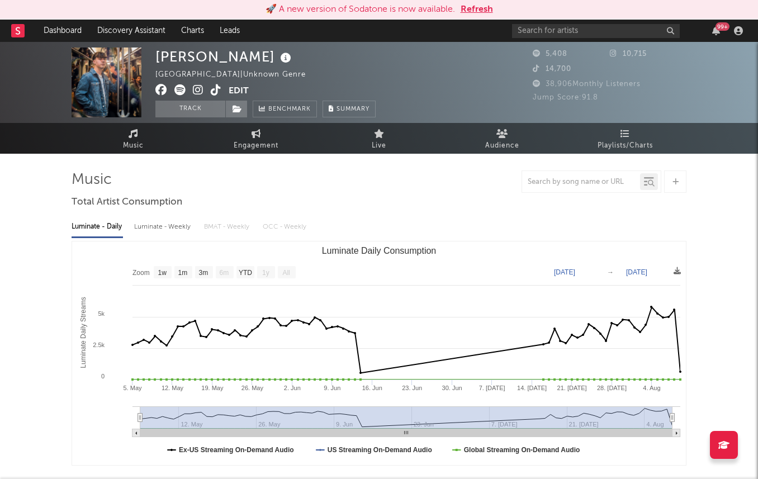
select select "1w"
click at [477, 4] on button "Refresh" at bounding box center [476, 9] width 32 height 13
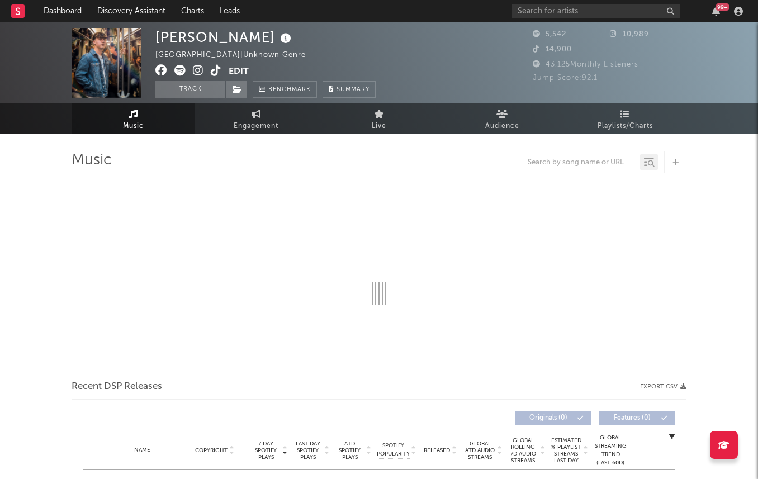
select select "1w"
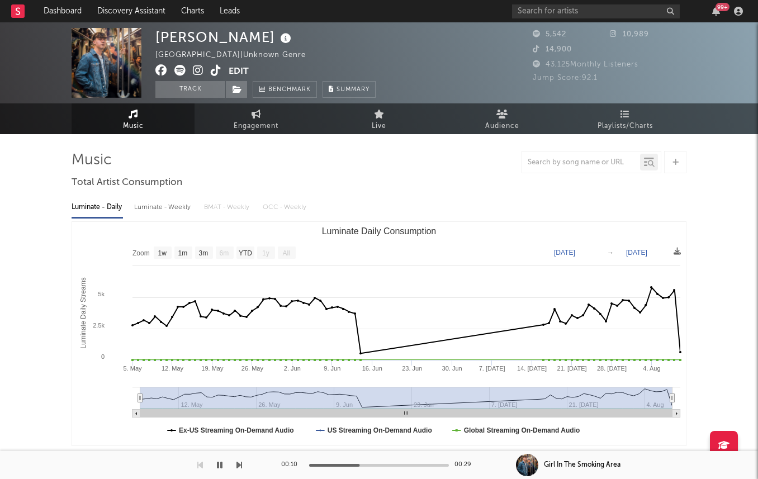
click at [179, 69] on icon at bounding box center [179, 70] width 11 height 11
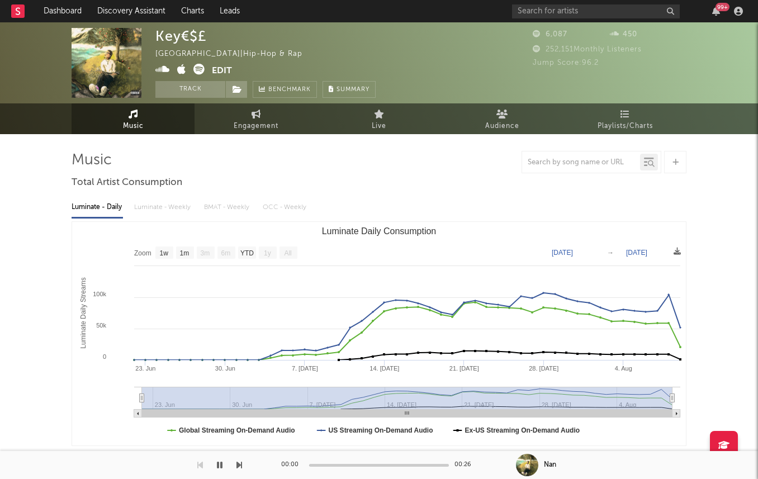
select select "1w"
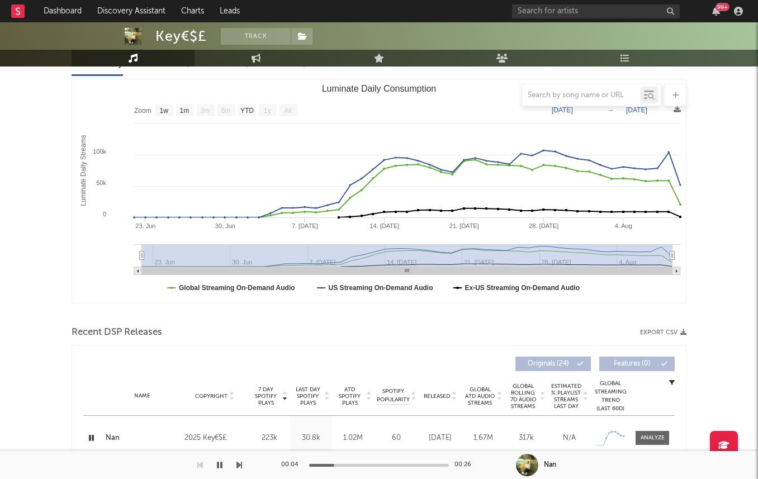
scroll to position [27, 0]
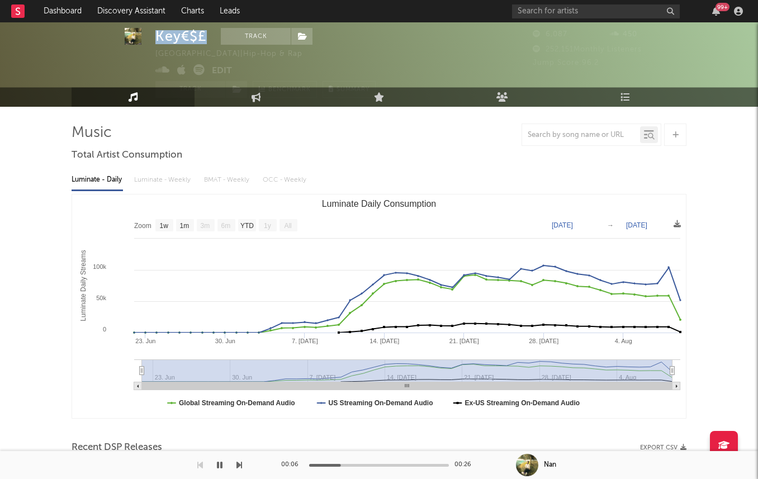
drag, startPoint x: 156, startPoint y: 36, endPoint x: 203, endPoint y: 36, distance: 46.9
click at [203, 36] on div "Key€$£" at bounding box center [180, 36] width 51 height 17
copy div "Key€$£"
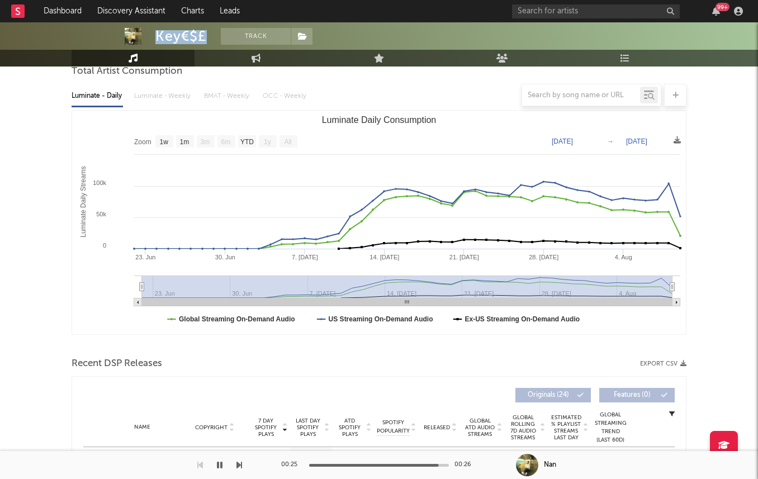
scroll to position [0, 0]
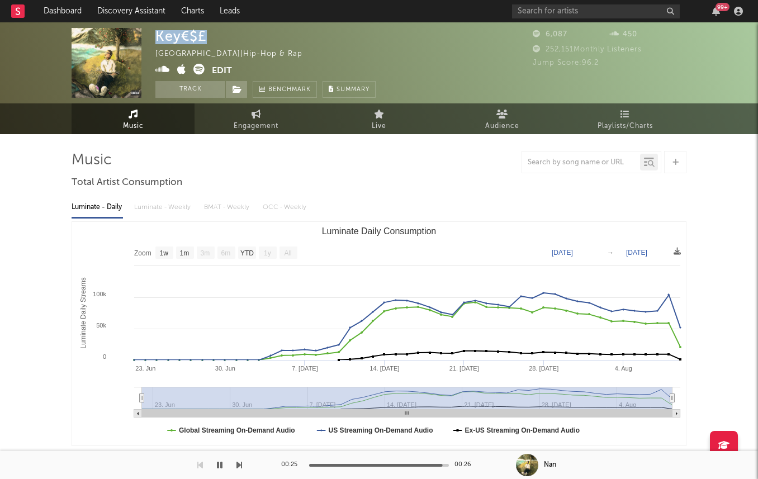
click at [196, 64] on icon at bounding box center [198, 69] width 11 height 11
click at [434, 53] on div "Key€$£ United States | Hip-hop & Rap Edit Track Benchmark Summary" at bounding box center [336, 63] width 363 height 70
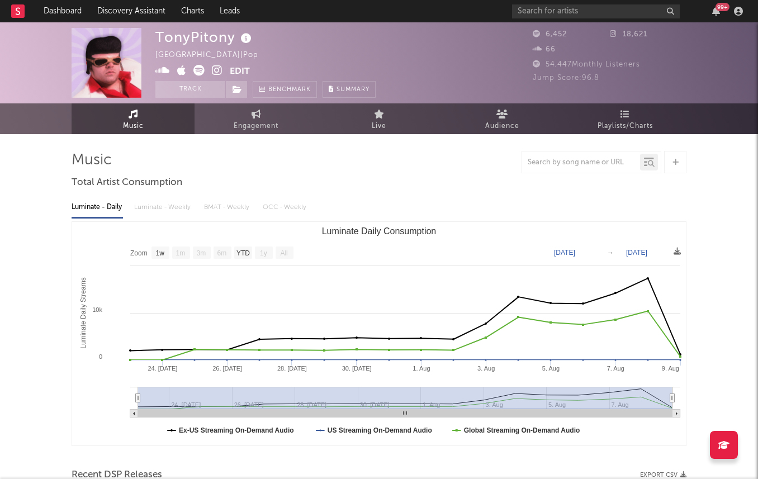
select select "1w"
click at [269, 123] on span "Engagement" at bounding box center [256, 126] width 45 height 13
select select "1w"
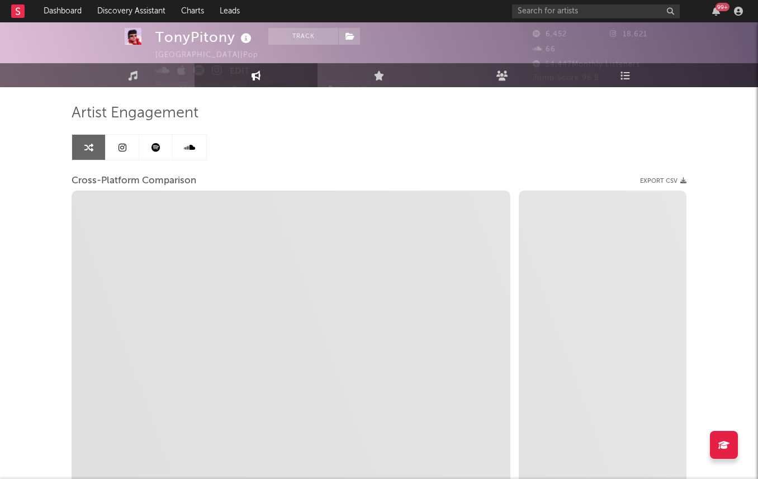
scroll to position [50, 0]
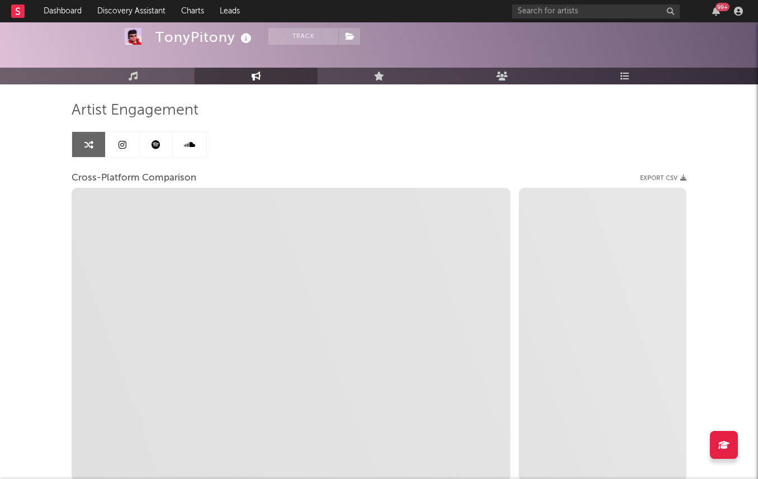
select select "1m"
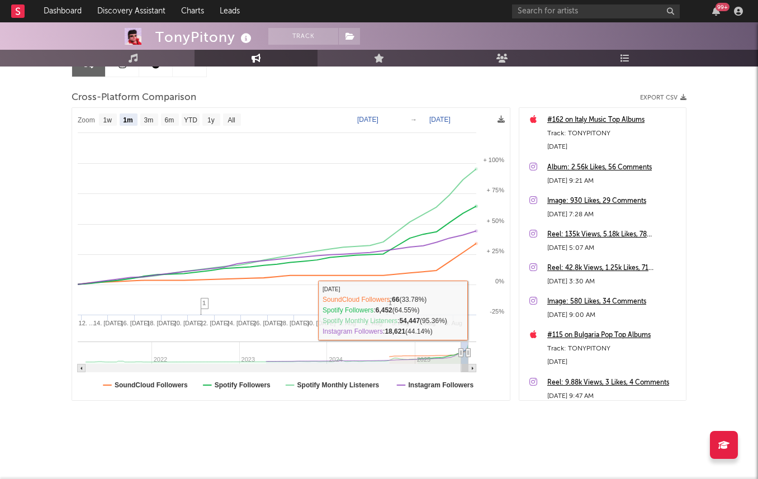
scroll to position [0, 0]
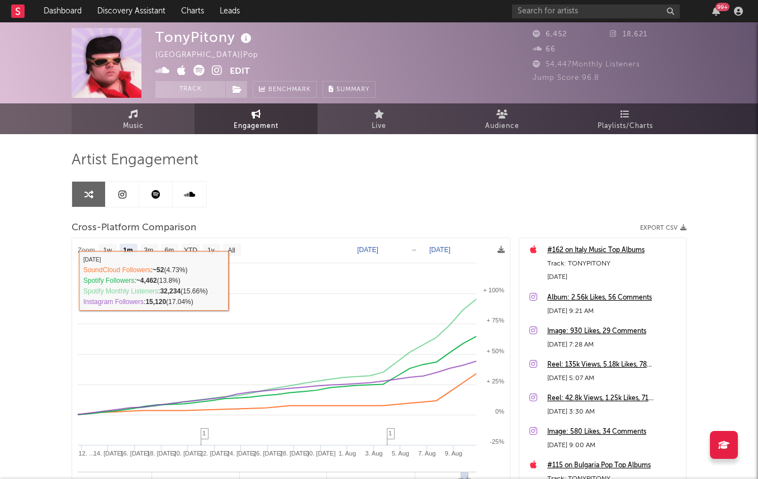
click at [129, 130] on span "Music" at bounding box center [133, 126] width 21 height 13
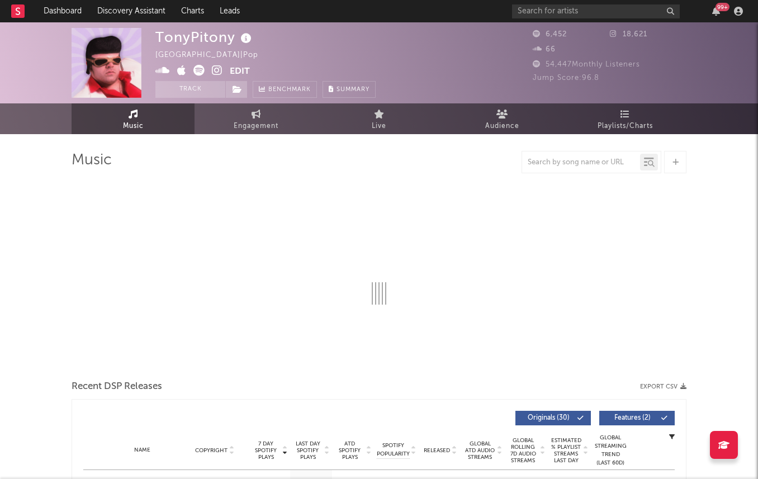
select select "1w"
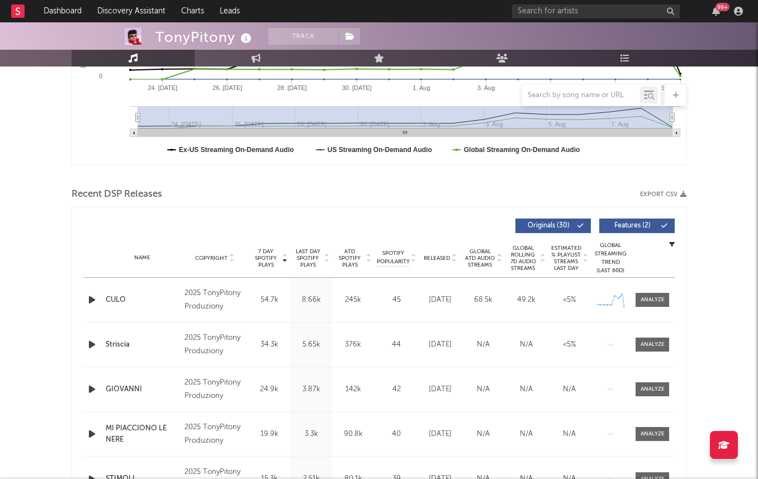
scroll to position [50, 0]
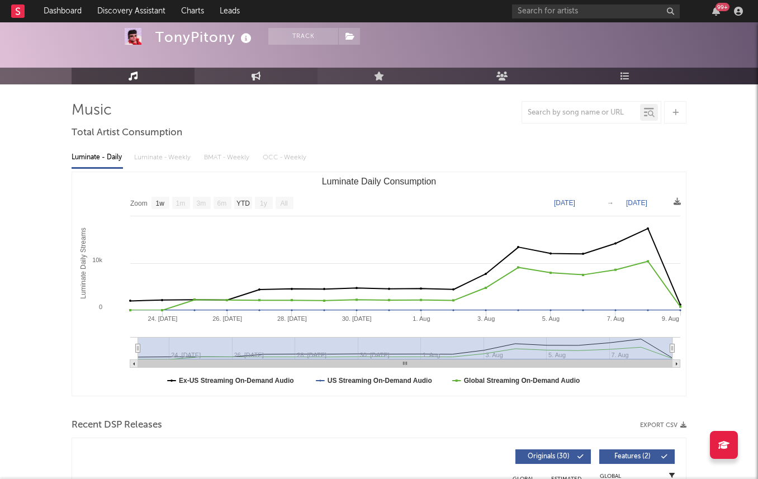
click at [241, 68] on link "Engagement" at bounding box center [255, 76] width 123 height 17
select select "1w"
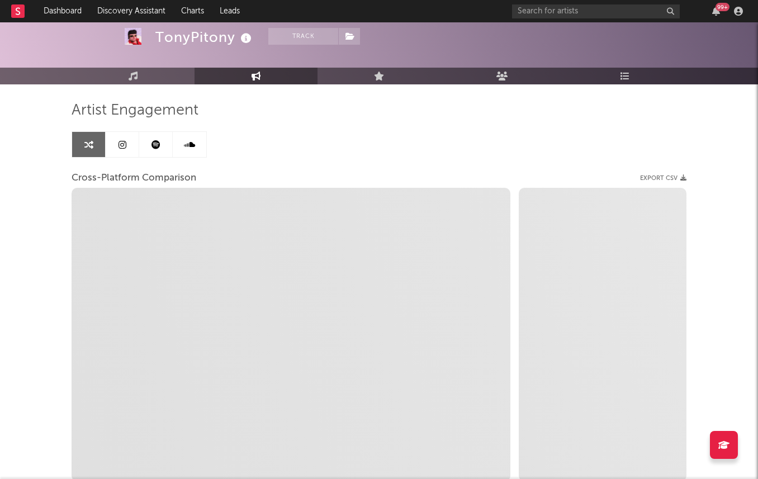
scroll to position [130, 0]
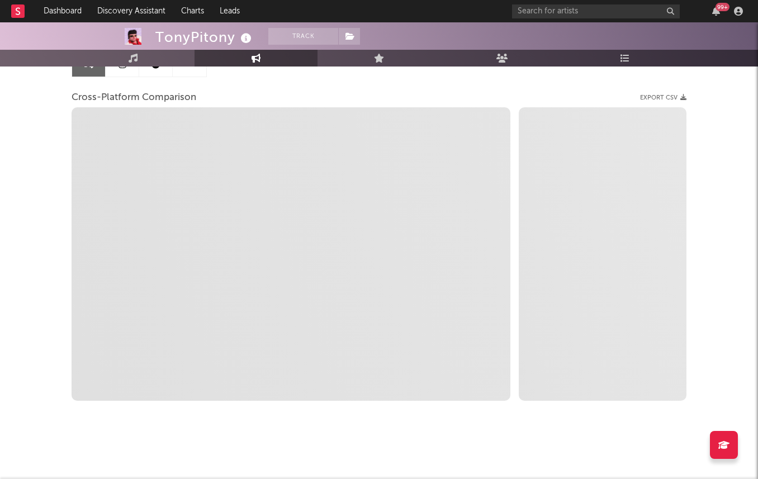
select select "1m"
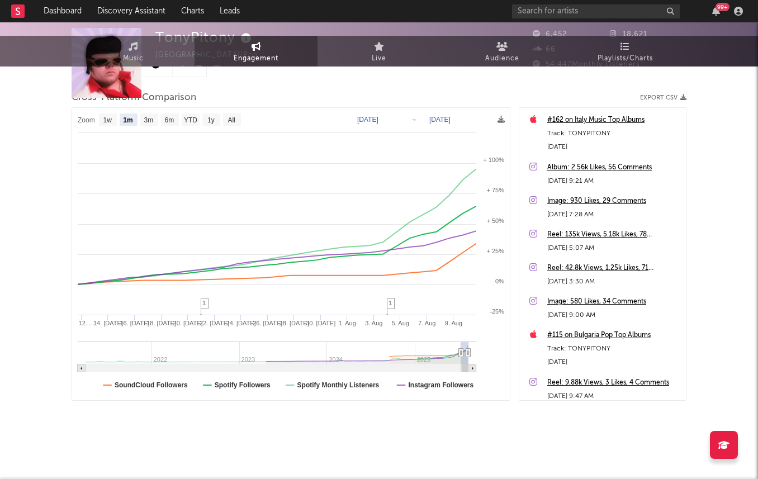
scroll to position [0, 0]
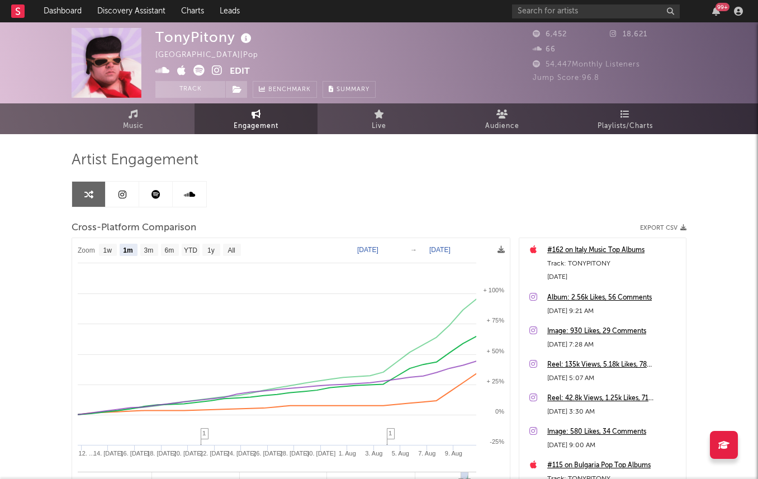
click at [216, 66] on icon at bounding box center [217, 70] width 11 height 11
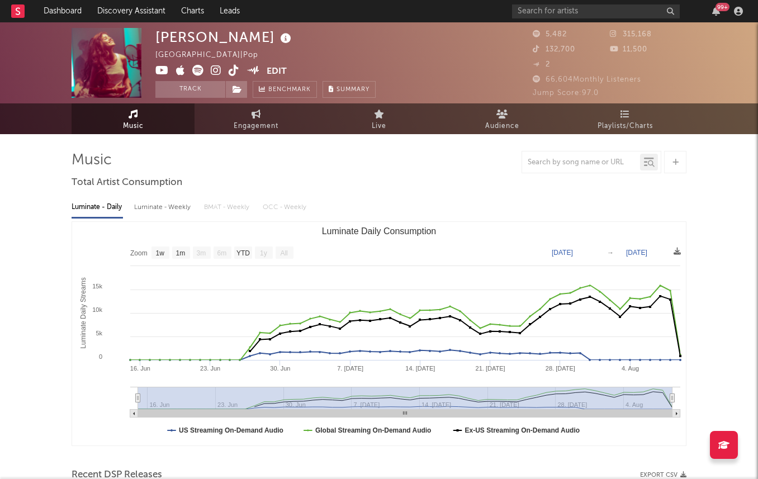
select select "1w"
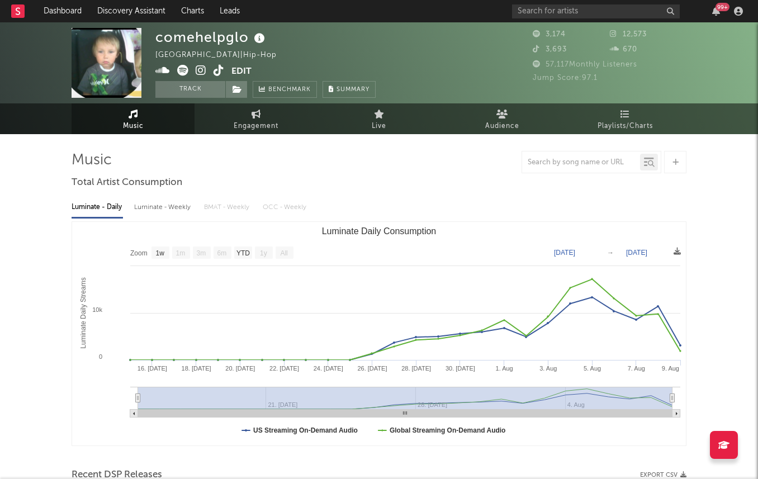
select select "1w"
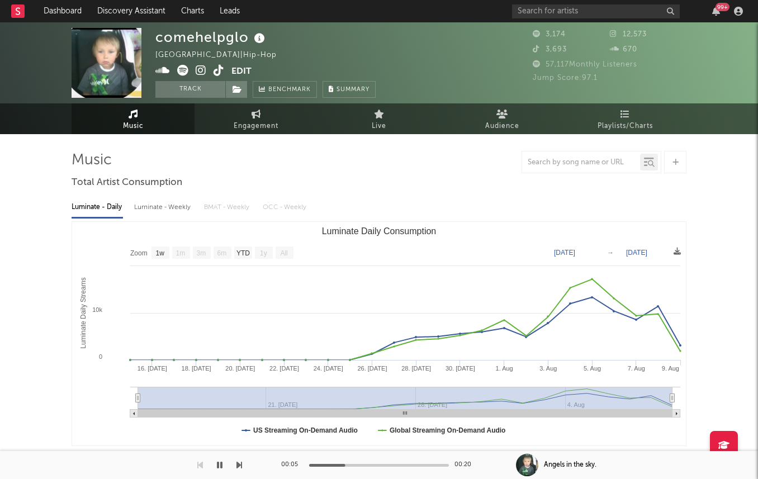
click at [196, 70] on icon at bounding box center [201, 70] width 11 height 11
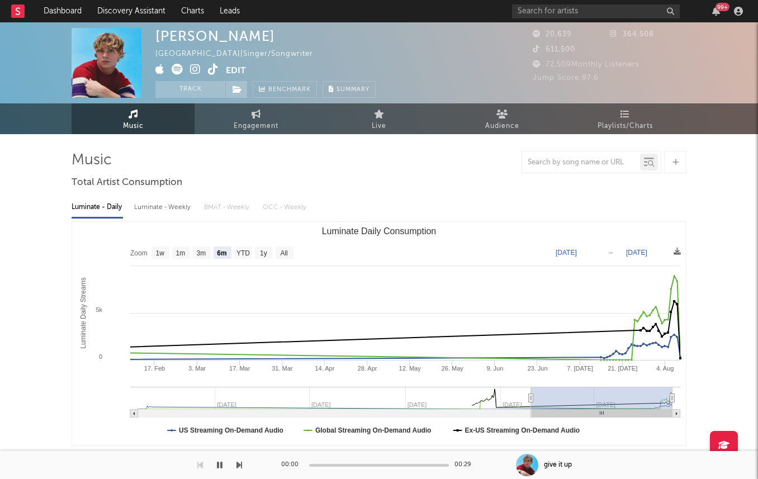
select select "6m"
click at [164, 202] on div "Luminate - Weekly" at bounding box center [163, 207] width 59 height 19
select select "6m"
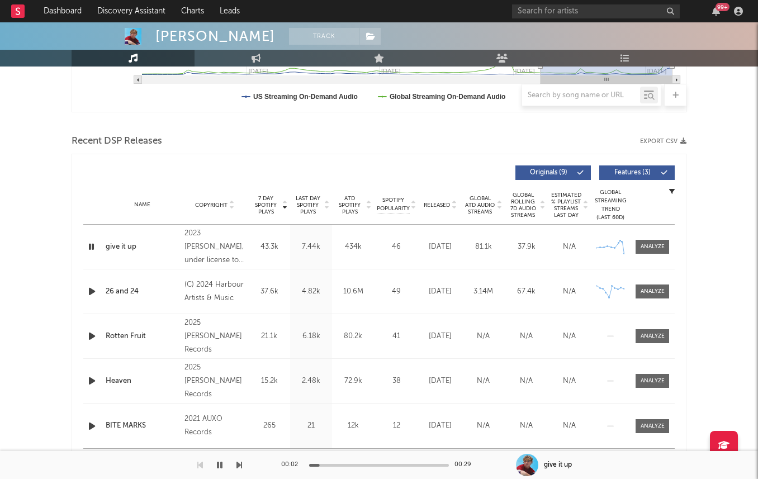
scroll to position [381, 0]
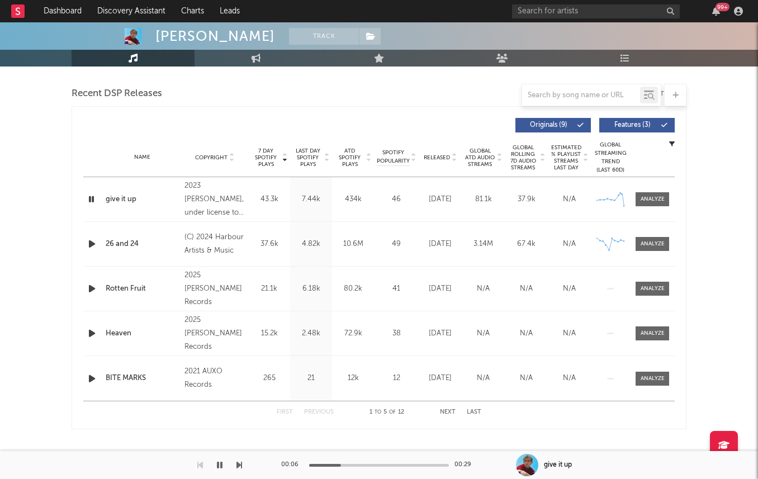
click at [92, 246] on icon "button" at bounding box center [92, 244] width 12 height 14
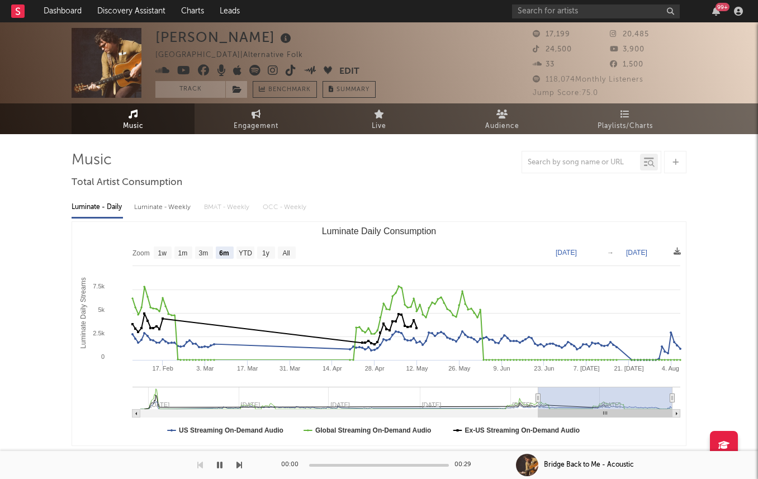
select select "6m"
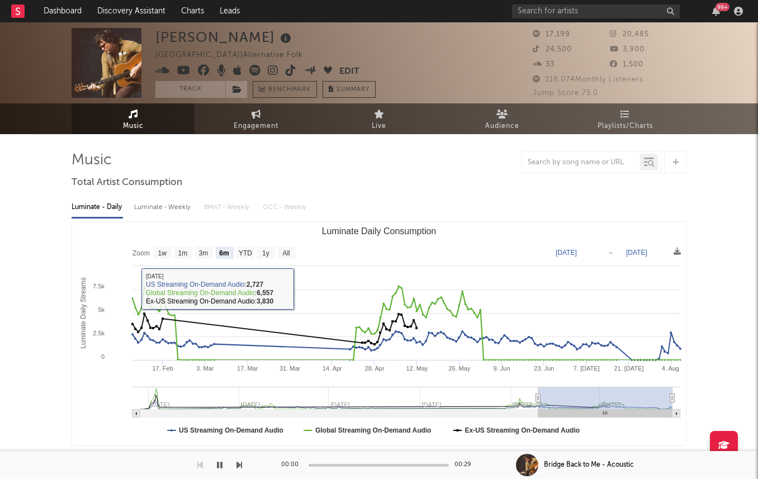
click at [141, 207] on div "Luminate - Weekly" at bounding box center [163, 207] width 59 height 19
select select "6m"
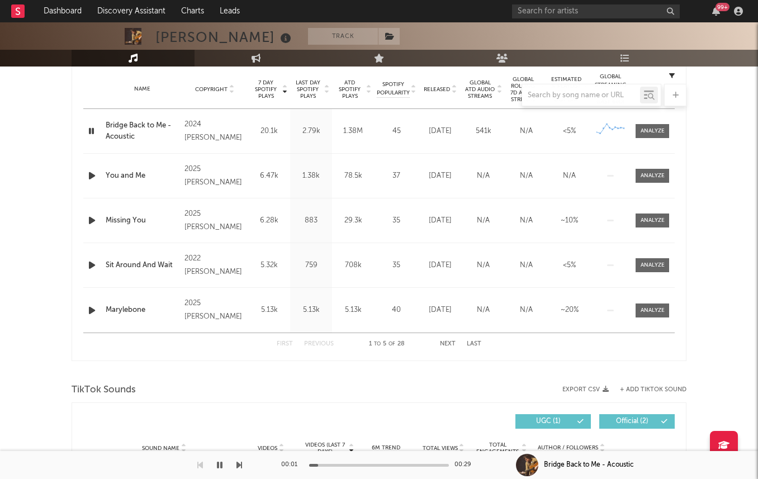
scroll to position [437, 0]
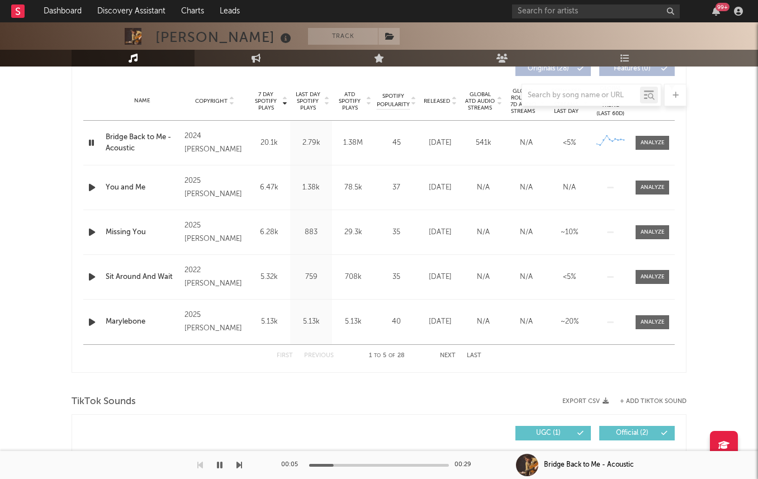
click at [87, 188] on icon "button" at bounding box center [92, 187] width 12 height 14
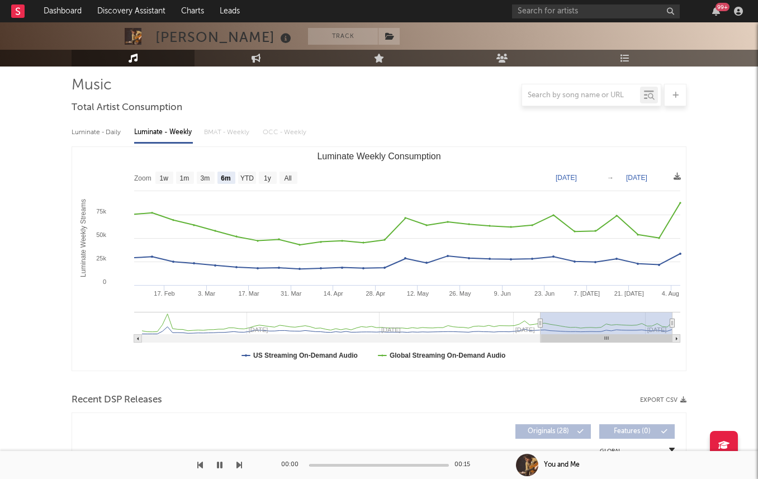
scroll to position [0, 0]
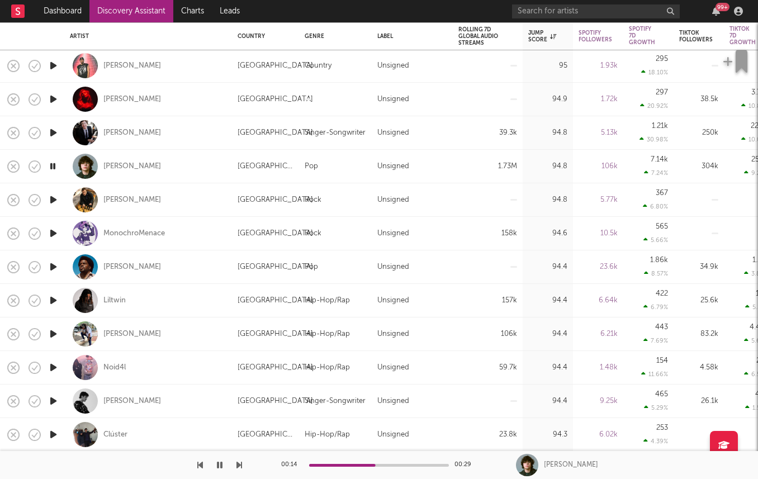
click at [51, 270] on icon "button" at bounding box center [53, 267] width 12 height 14
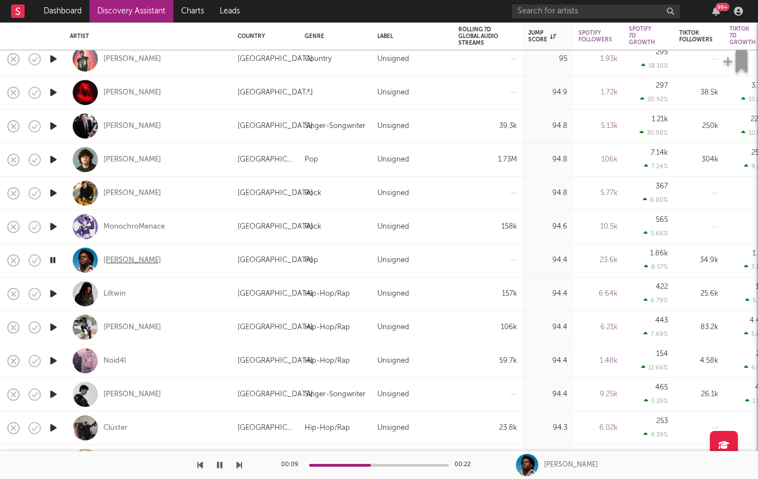
click at [112, 261] on div "[PERSON_NAME]" at bounding box center [132, 260] width 58 height 10
click at [54, 328] on icon "button" at bounding box center [53, 327] width 12 height 14
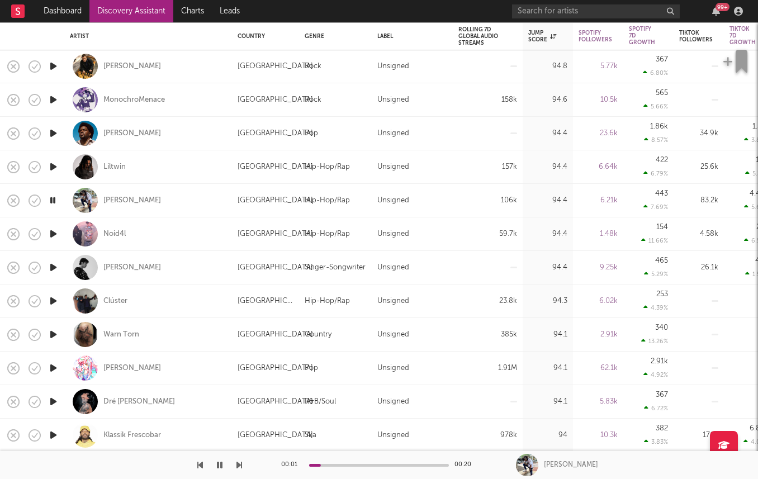
click at [56, 301] on icon "button" at bounding box center [53, 301] width 12 height 14
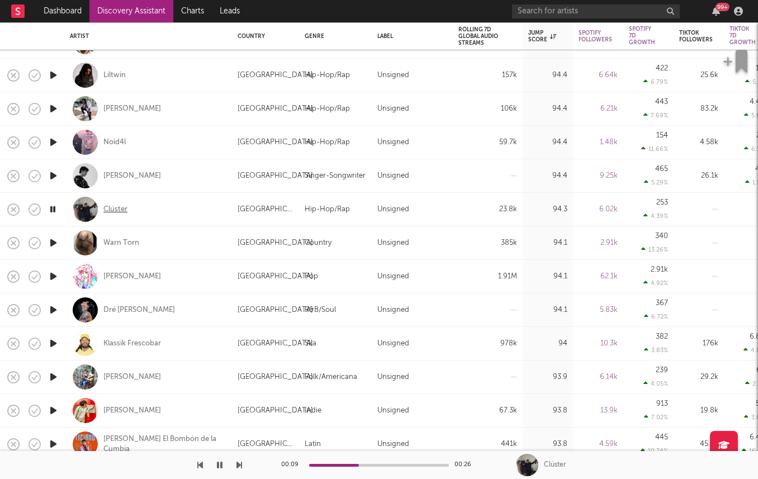
click at [117, 205] on div "Clúster" at bounding box center [115, 209] width 24 height 10
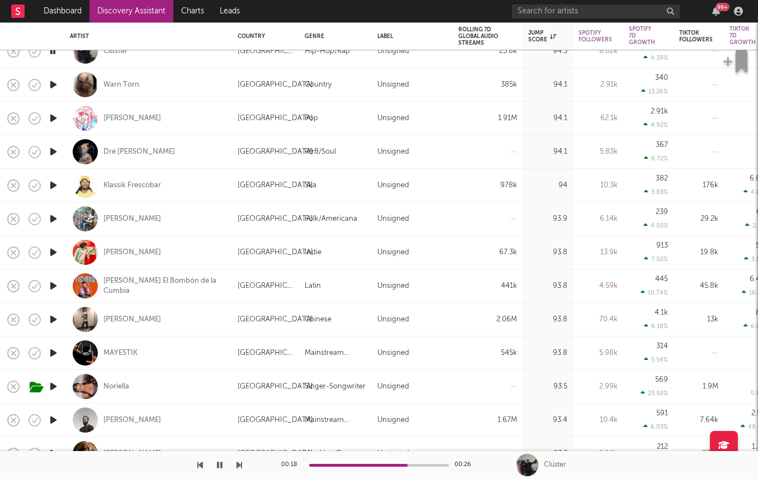
click at [53, 318] on icon "button" at bounding box center [53, 319] width 12 height 14
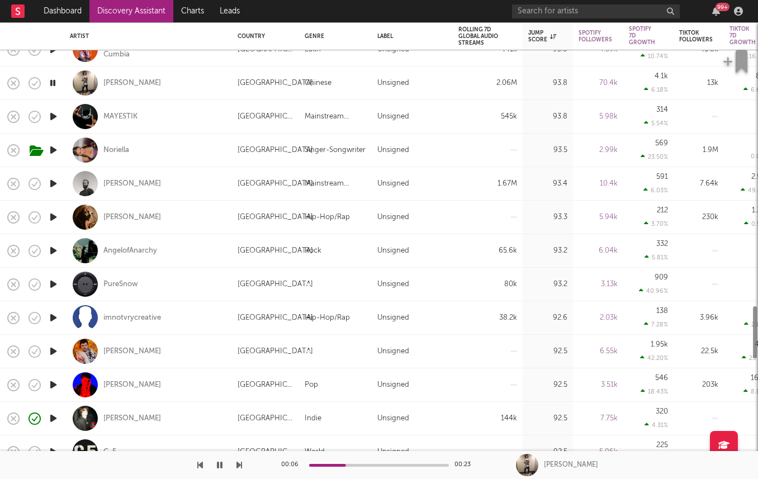
click at [54, 350] on icon "button" at bounding box center [53, 351] width 12 height 14
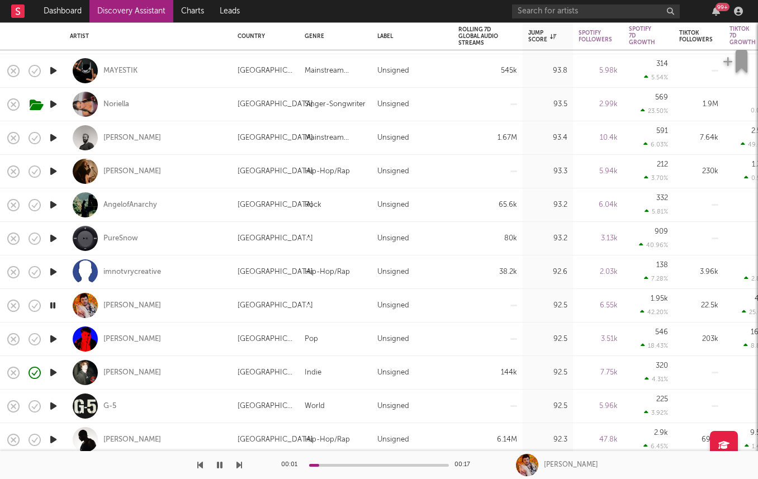
click at [54, 350] on div at bounding box center [53, 339] width 22 height 34
select select "1w"
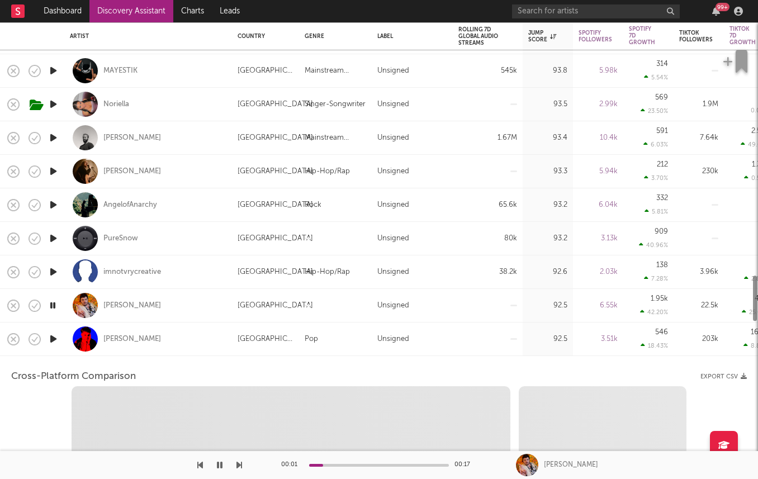
click at [54, 350] on div at bounding box center [53, 339] width 22 height 34
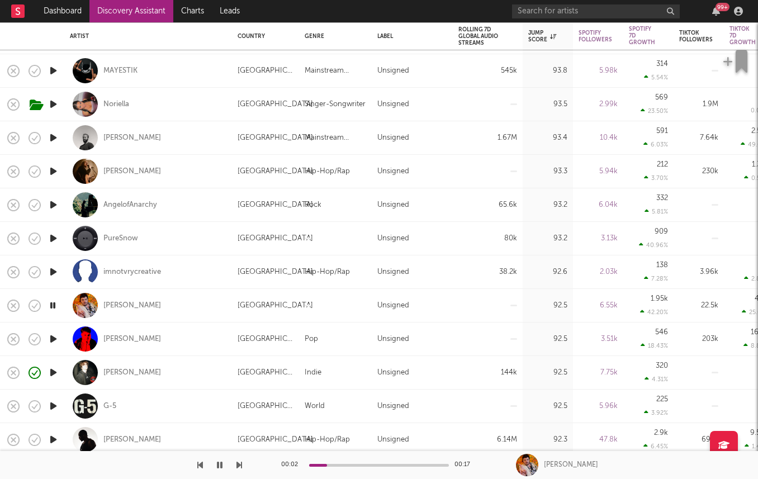
click at [53, 341] on icon "button" at bounding box center [53, 339] width 12 height 14
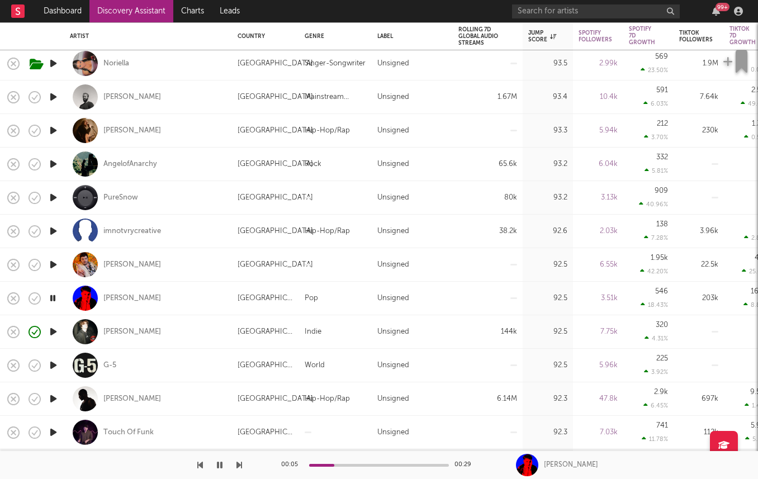
click at [51, 364] on icon "button" at bounding box center [53, 365] width 12 height 14
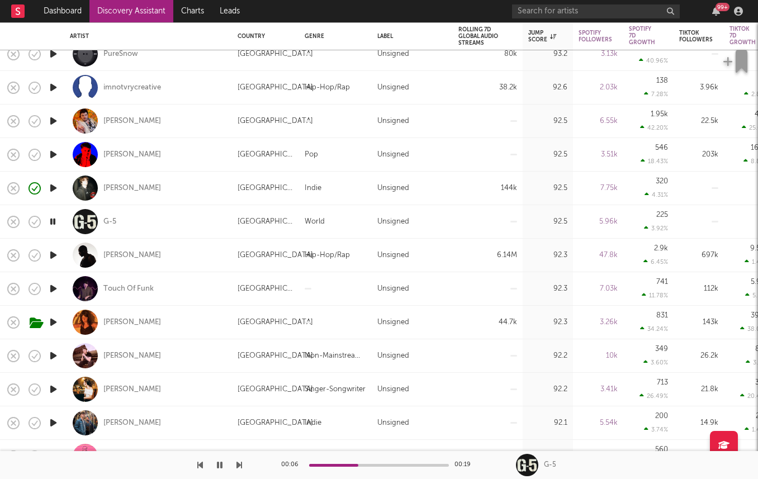
click at [55, 391] on icon "button" at bounding box center [53, 389] width 12 height 14
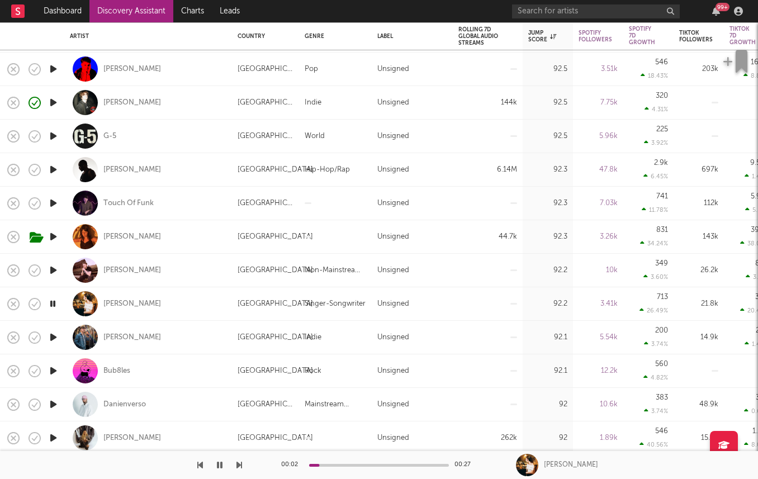
click at [50, 400] on icon "button" at bounding box center [53, 404] width 12 height 14
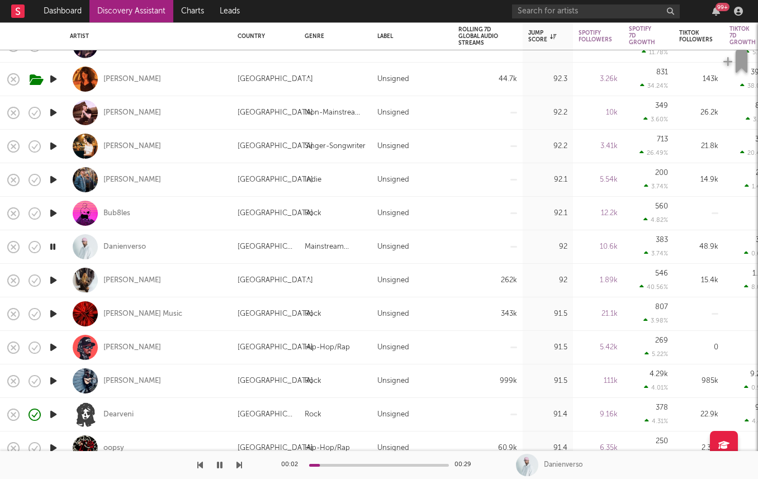
click at [53, 313] on icon "button" at bounding box center [53, 314] width 12 height 14
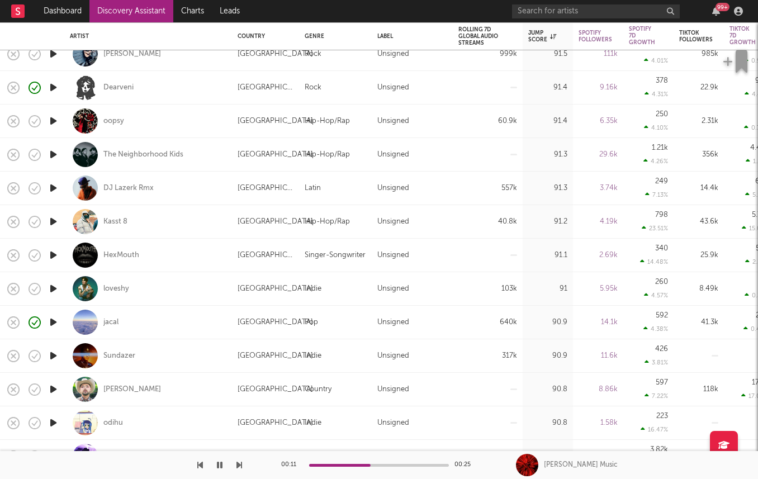
click at [54, 354] on icon "button" at bounding box center [53, 356] width 12 height 14
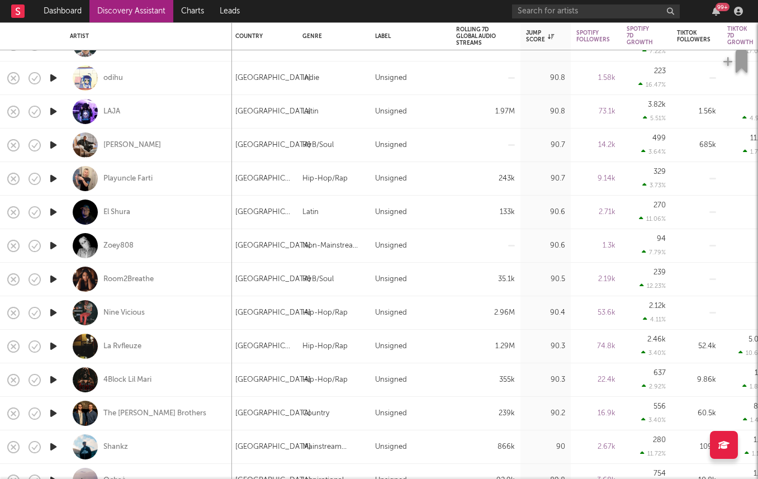
click at [49, 444] on icon "button" at bounding box center [53, 447] width 12 height 14
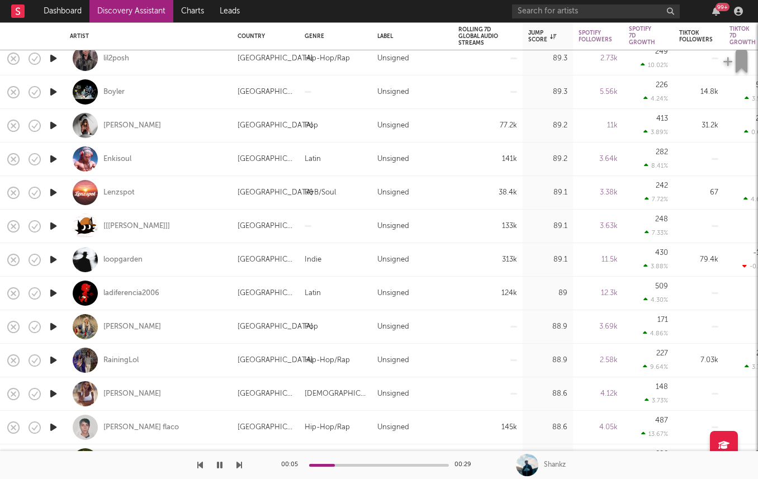
click at [55, 224] on icon "button" at bounding box center [53, 226] width 12 height 14
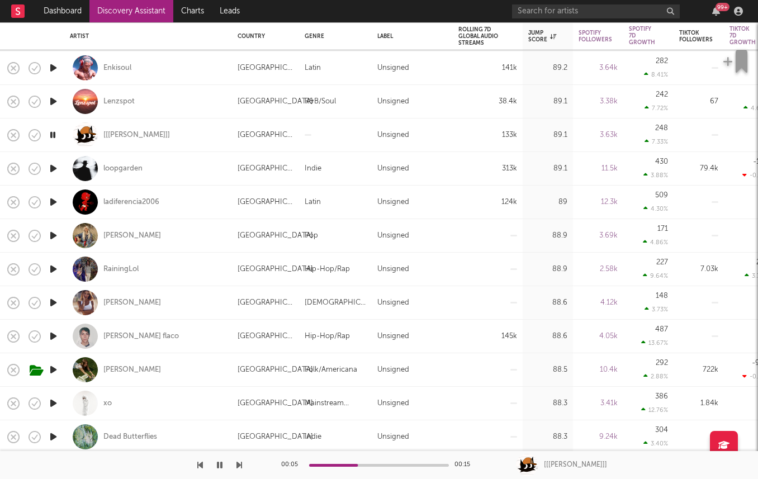
click at [53, 169] on icon "button" at bounding box center [53, 168] width 12 height 14
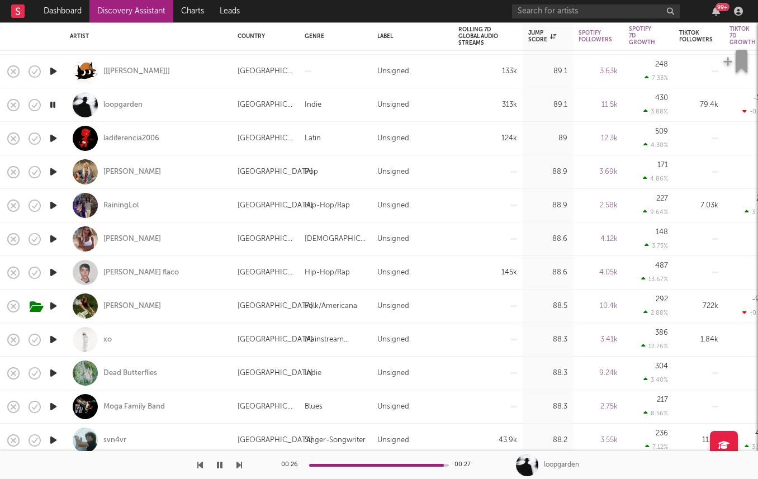
click at [51, 172] on icon "button" at bounding box center [53, 172] width 12 height 14
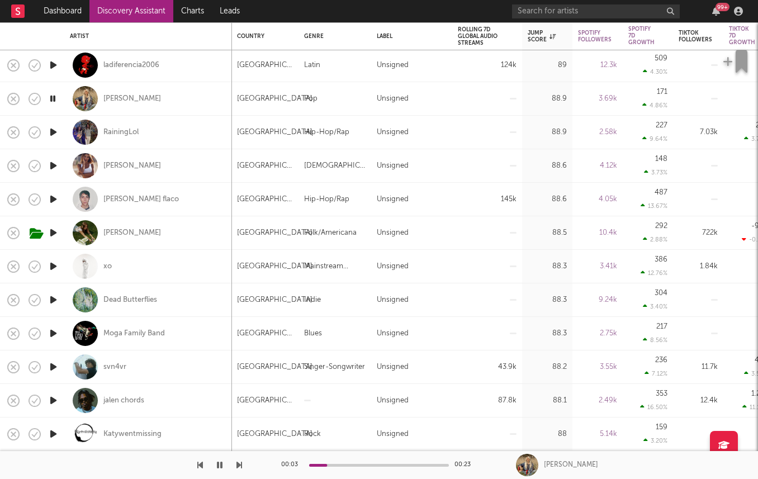
click at [54, 201] on icon "button" at bounding box center [53, 199] width 12 height 14
click at [121, 199] on div "salas flaco" at bounding box center [140, 199] width 75 height 10
click at [54, 232] on icon "button" at bounding box center [53, 233] width 12 height 14
click at [51, 267] on icon "button" at bounding box center [53, 266] width 12 height 14
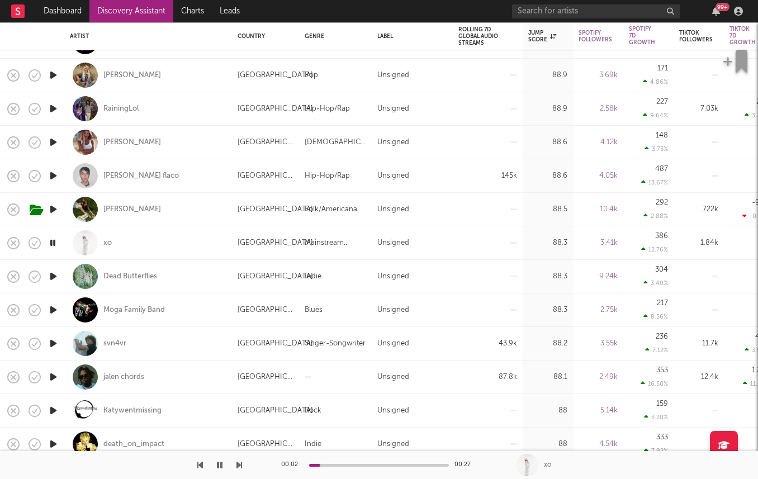
click at [50, 280] on icon "button" at bounding box center [53, 276] width 12 height 14
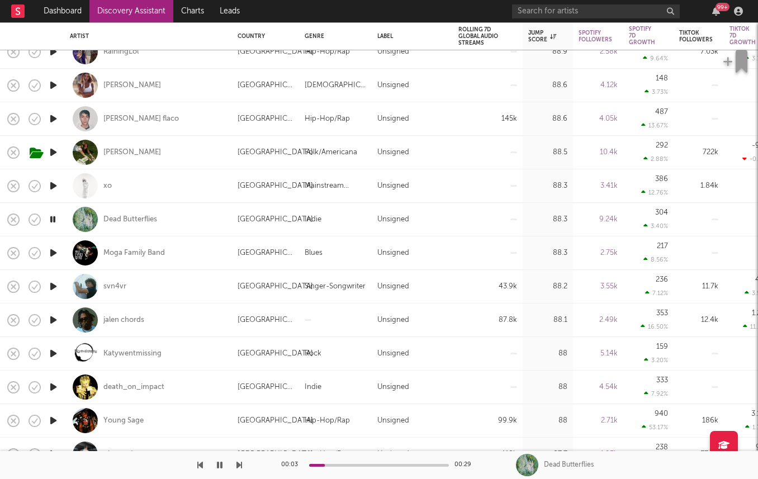
click at [53, 388] on icon "button" at bounding box center [53, 387] width 12 height 14
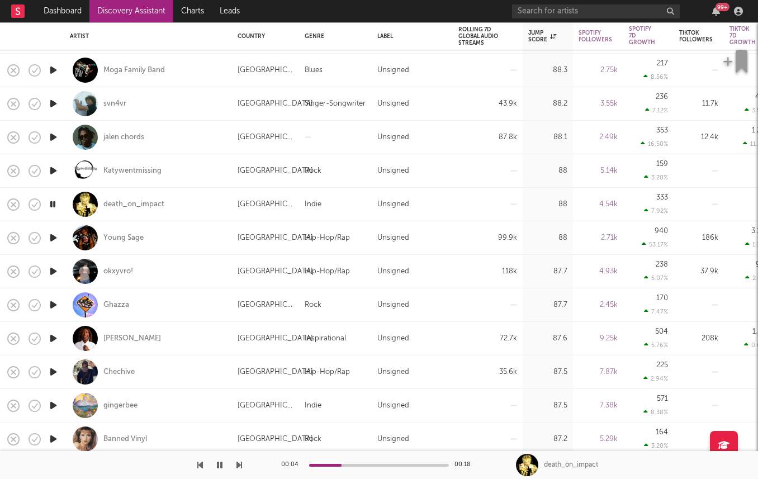
click at [53, 238] on icon "button" at bounding box center [53, 238] width 12 height 14
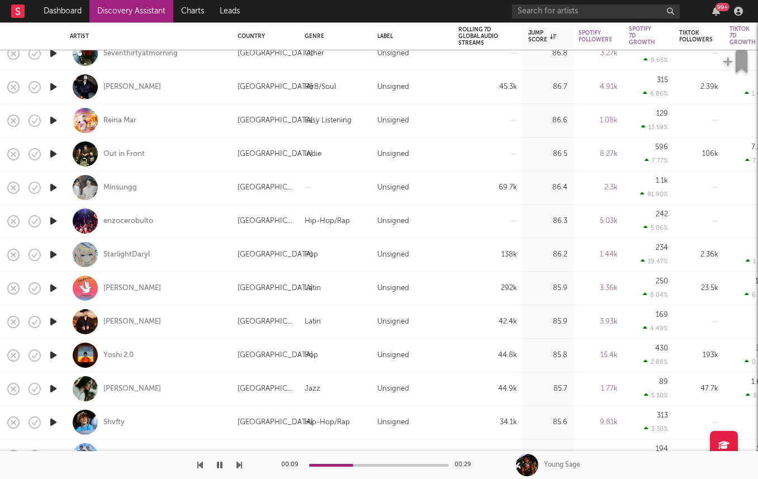
click at [316, 464] on div at bounding box center [379, 465] width 140 height 3
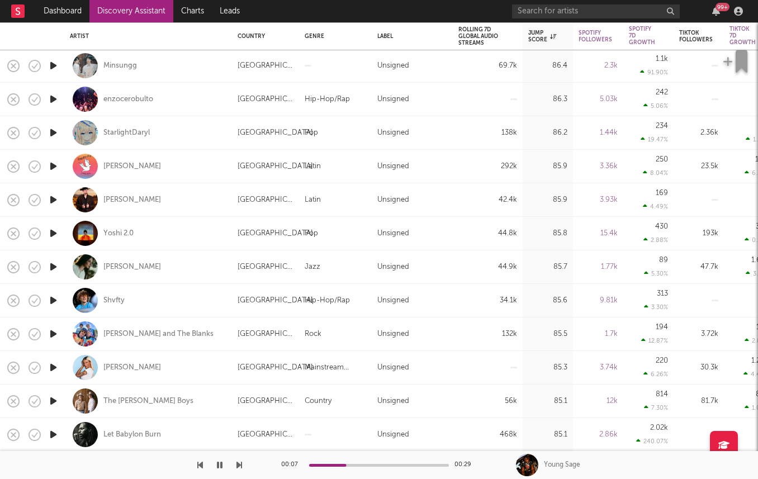
click at [52, 300] on icon "button" at bounding box center [53, 300] width 12 height 14
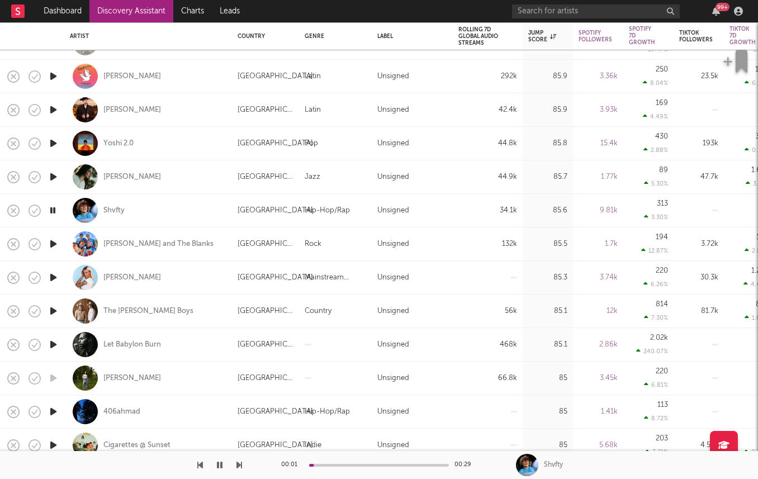
click at [52, 241] on icon "button" at bounding box center [53, 244] width 12 height 14
click at [56, 342] on icon "button" at bounding box center [53, 344] width 12 height 14
click at [121, 341] on div "Let Babylon Burn" at bounding box center [132, 345] width 58 height 10
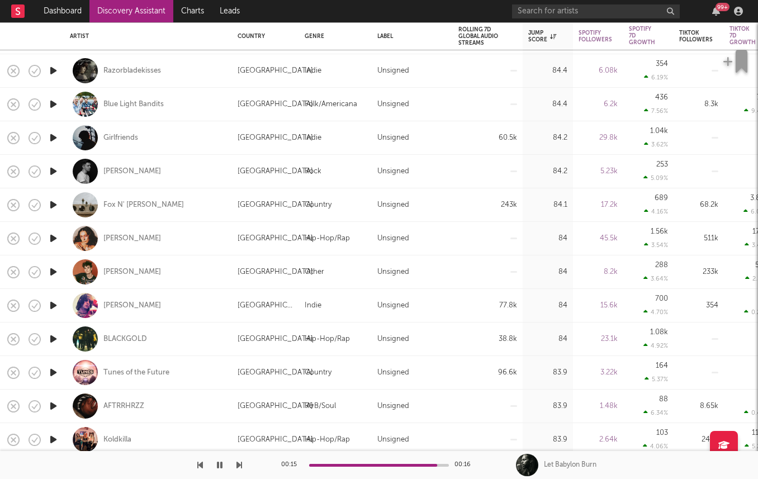
click at [55, 201] on icon "button" at bounding box center [53, 205] width 12 height 14
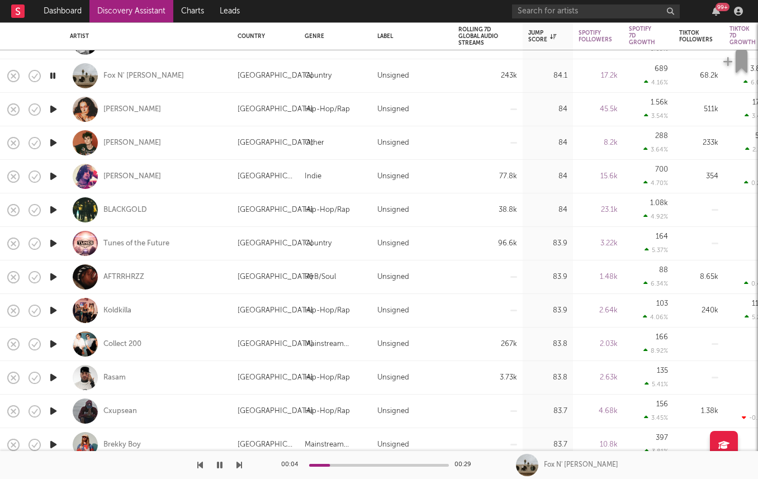
click at [54, 144] on icon "button" at bounding box center [53, 143] width 12 height 14
click at [122, 139] on div "Wes Parker" at bounding box center [132, 143] width 58 height 10
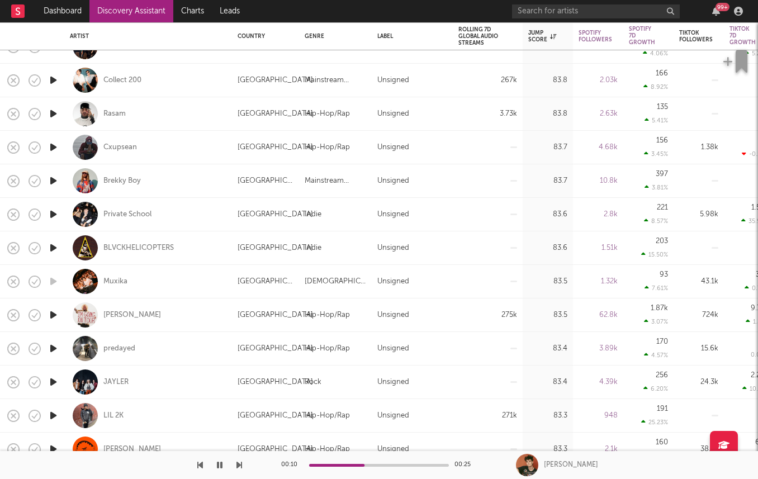
click at [52, 313] on icon "button" at bounding box center [53, 315] width 12 height 14
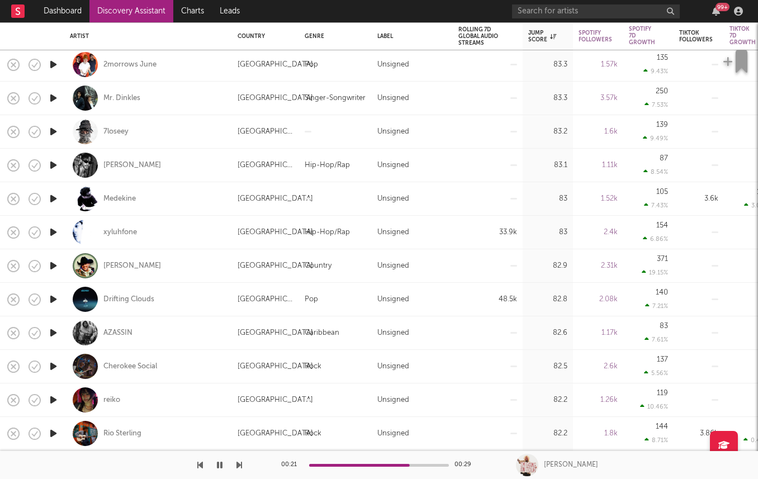
click at [54, 335] on icon "button" at bounding box center [53, 333] width 12 height 14
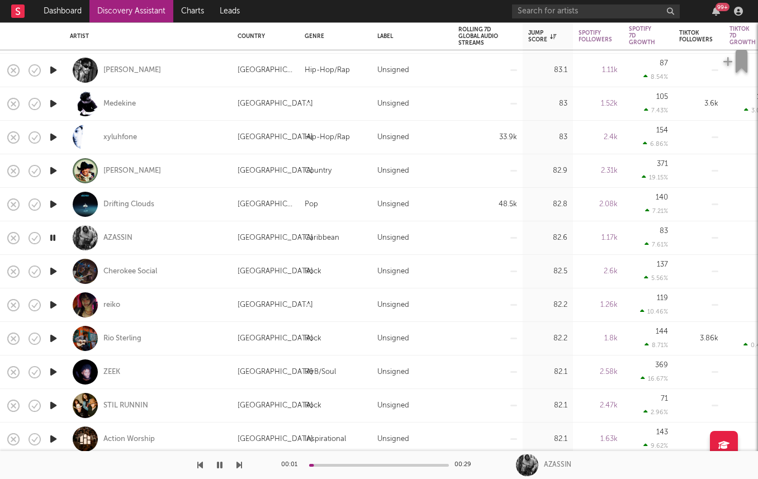
click at [51, 270] on icon "button" at bounding box center [53, 271] width 12 height 14
click at [50, 305] on icon "button" at bounding box center [53, 305] width 12 height 14
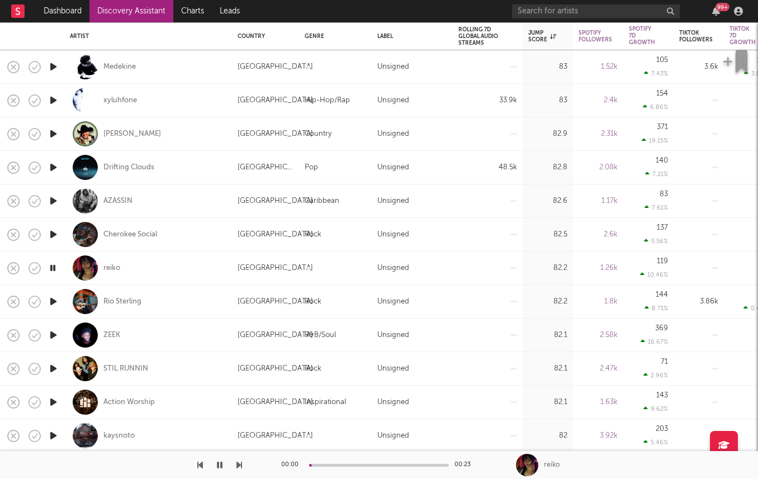
click at [51, 335] on icon "button" at bounding box center [53, 335] width 12 height 14
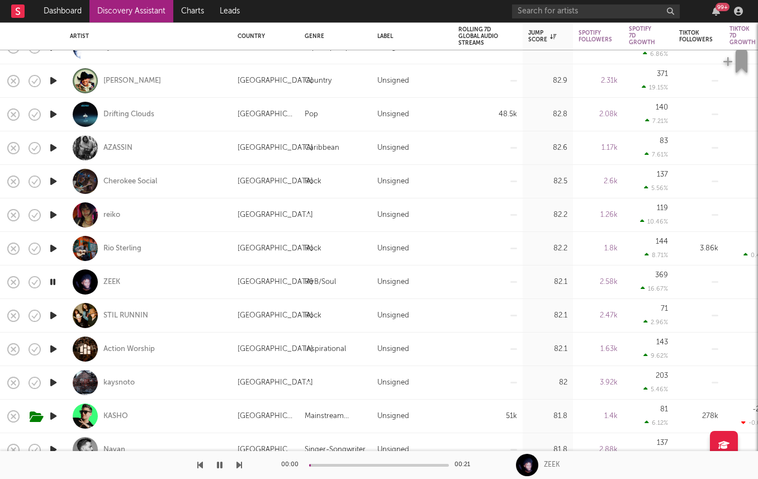
click at [53, 350] on icon "button" at bounding box center [53, 349] width 12 height 14
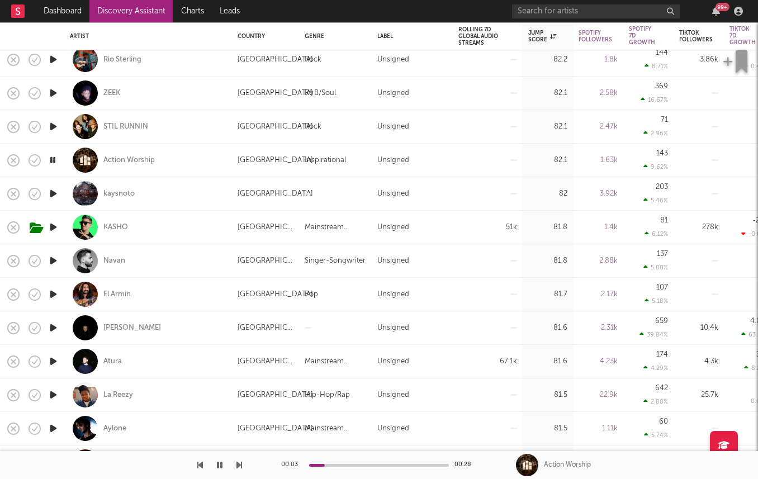
click at [50, 360] on icon "button" at bounding box center [53, 361] width 12 height 14
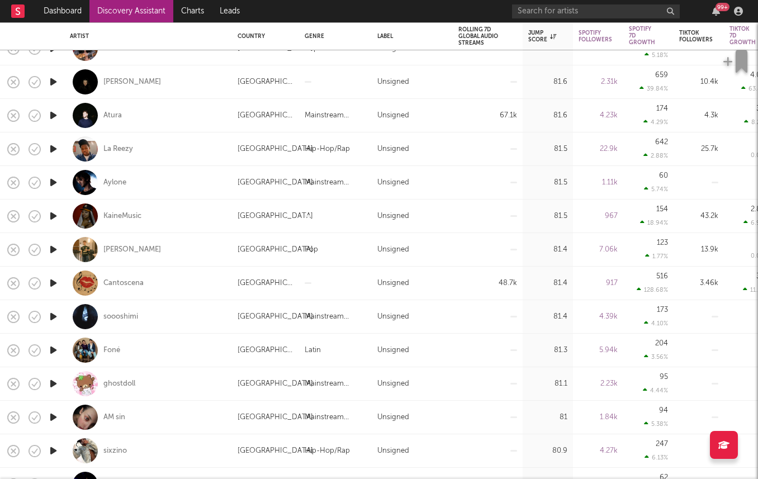
click at [53, 280] on icon "button" at bounding box center [53, 283] width 12 height 14
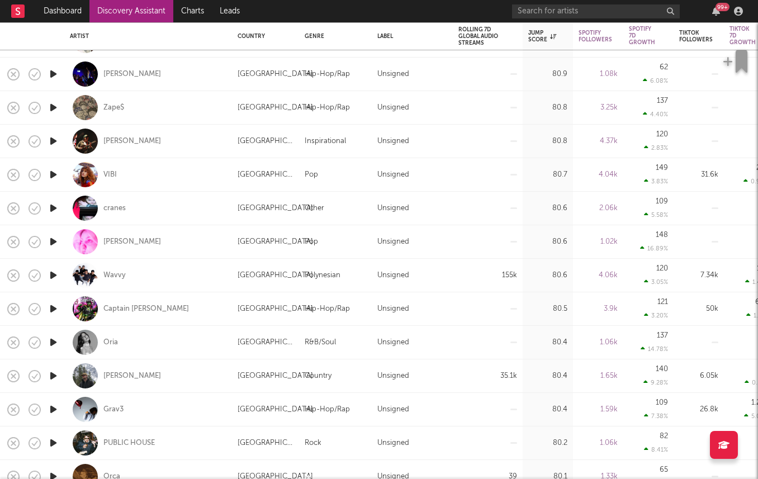
click at [46, 239] on div at bounding box center [53, 242] width 22 height 34
select select "1w"
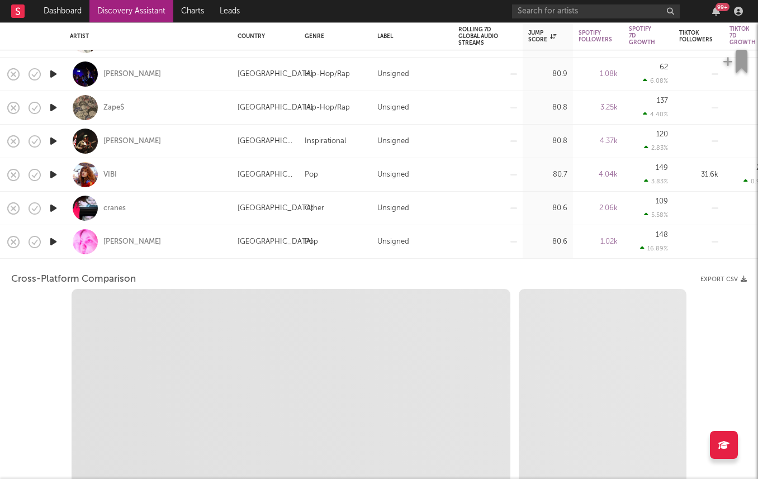
select select "1w"
click at [179, 237] on div "Belle Tatum" at bounding box center [148, 241] width 156 height 33
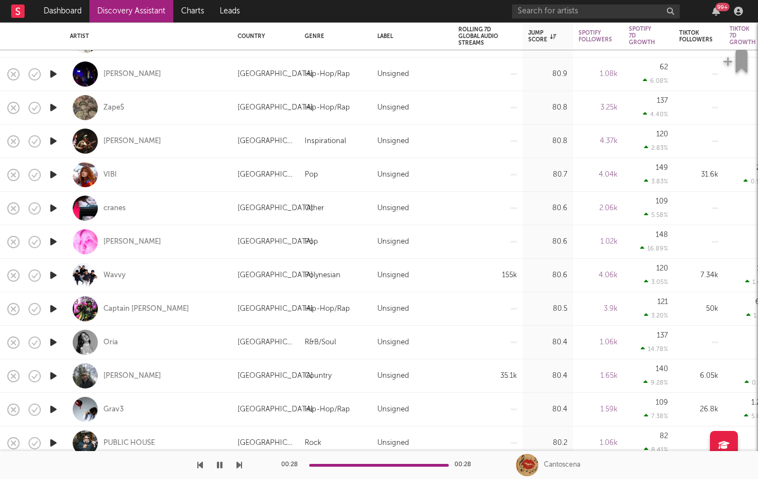
click at [54, 240] on icon "button" at bounding box center [53, 242] width 12 height 14
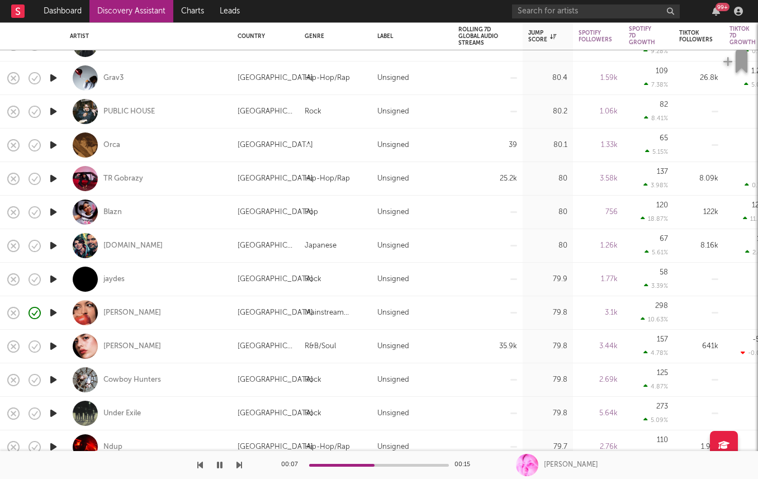
click at [51, 146] on icon "button" at bounding box center [53, 145] width 12 height 14
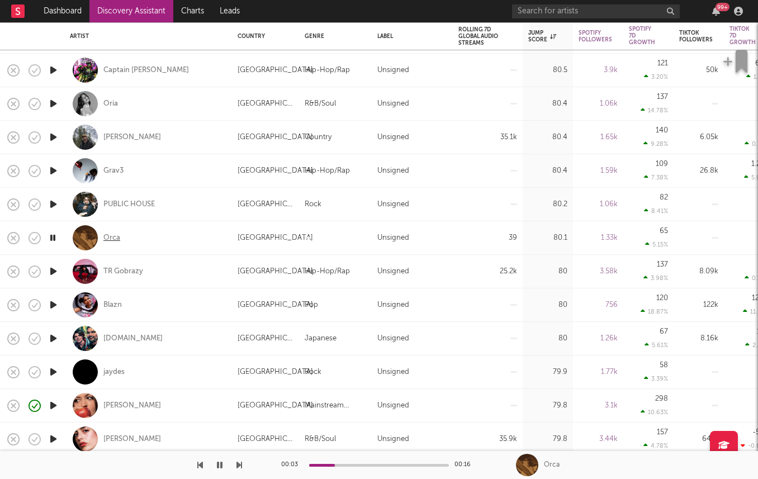
click at [108, 236] on div "Orca" at bounding box center [111, 238] width 17 height 10
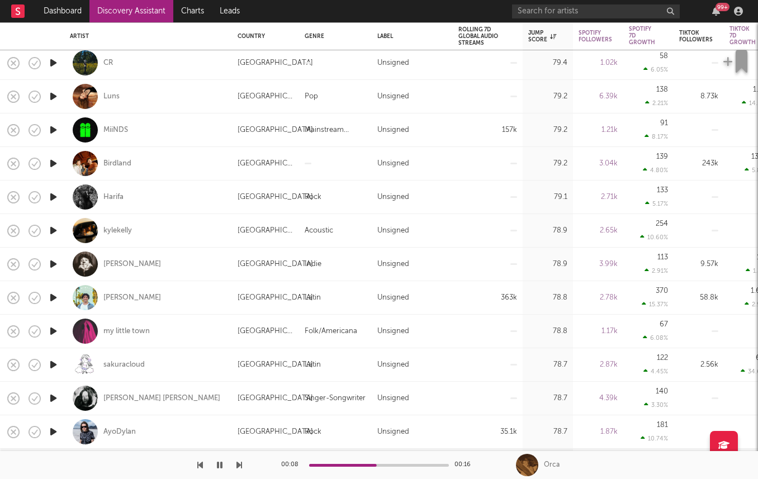
click at [55, 297] on icon "button" at bounding box center [53, 298] width 12 height 14
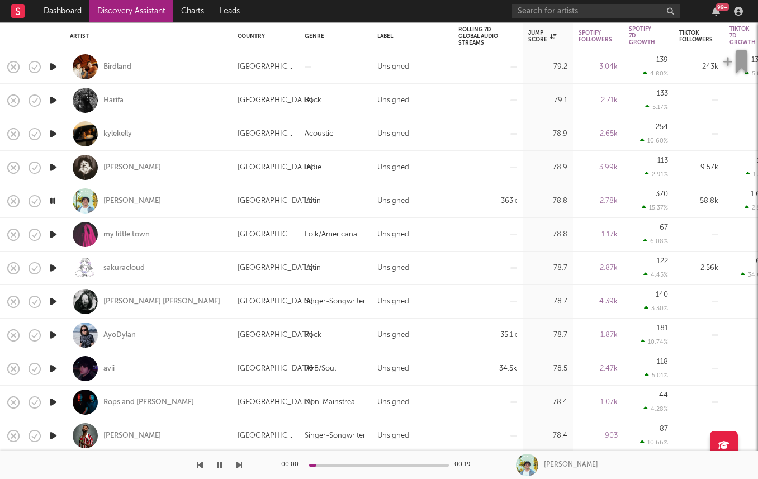
click at [53, 232] on icon "button" at bounding box center [53, 234] width 12 height 14
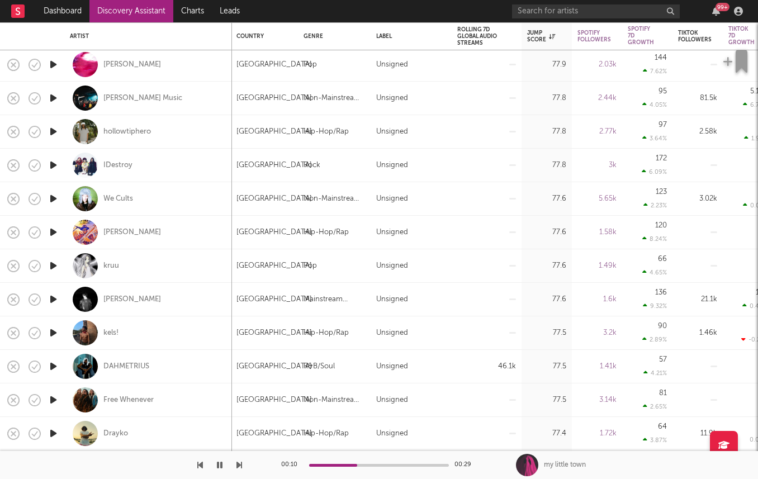
click at [54, 100] on icon "button" at bounding box center [53, 98] width 12 height 14
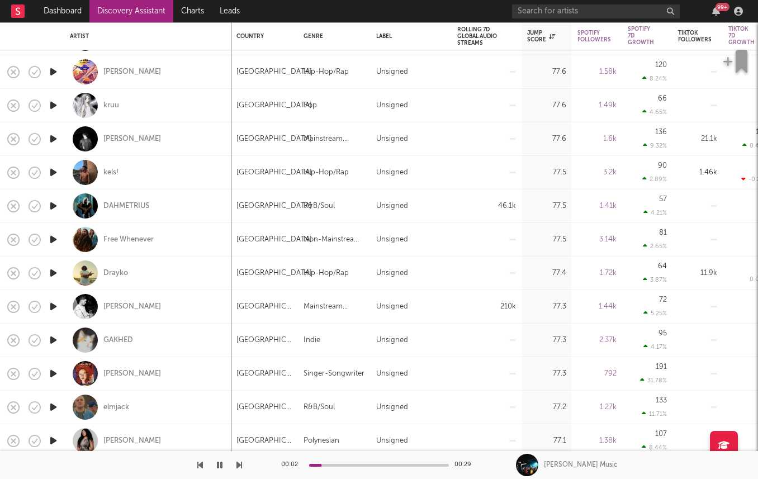
click at [49, 308] on icon "button" at bounding box center [53, 306] width 12 height 14
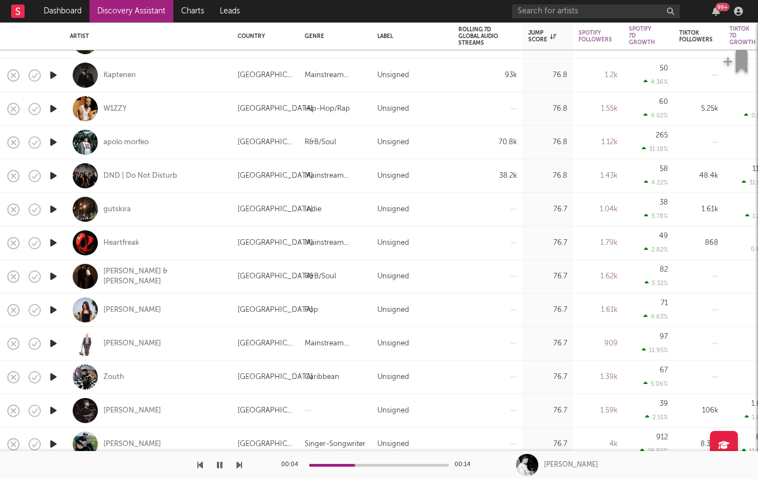
click at [48, 178] on icon "button" at bounding box center [53, 176] width 12 height 14
click at [51, 140] on icon "button" at bounding box center [53, 142] width 12 height 14
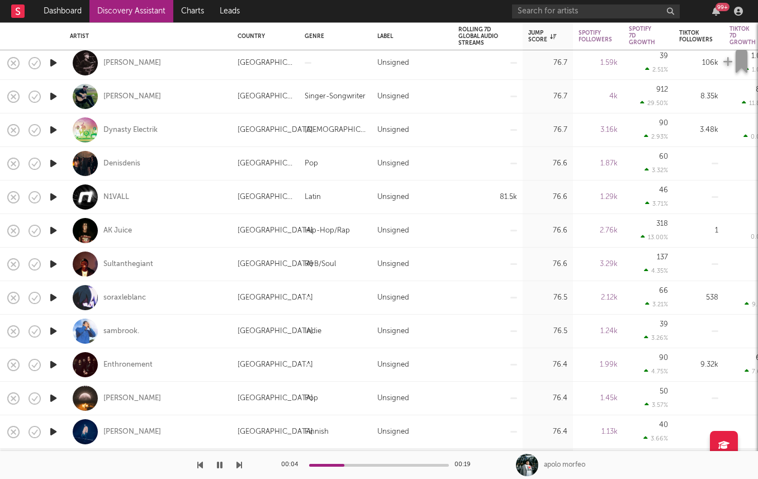
click at [49, 199] on icon "button" at bounding box center [53, 197] width 12 height 14
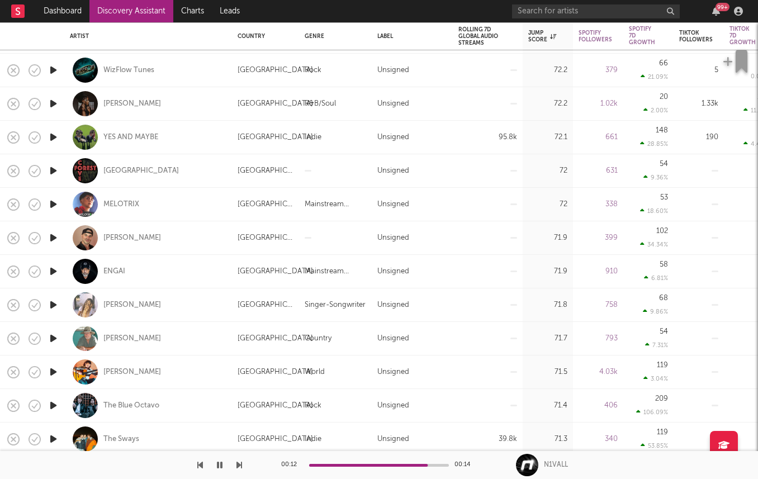
click at [53, 135] on icon "button" at bounding box center [53, 137] width 12 height 14
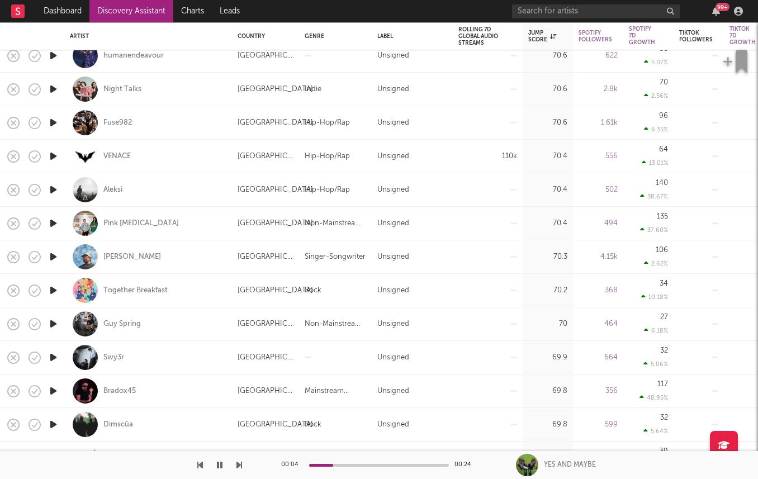
click at [50, 153] on icon "button" at bounding box center [53, 156] width 12 height 14
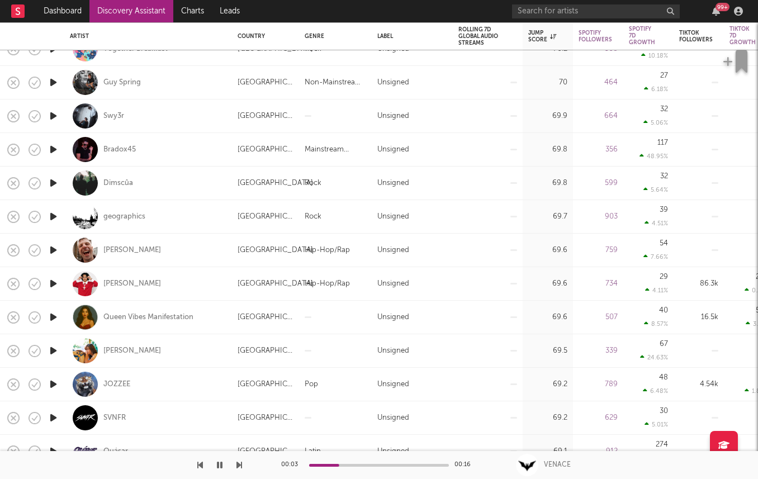
click at [110, 16] on link "Discovery Assistant" at bounding box center [131, 11] width 84 height 22
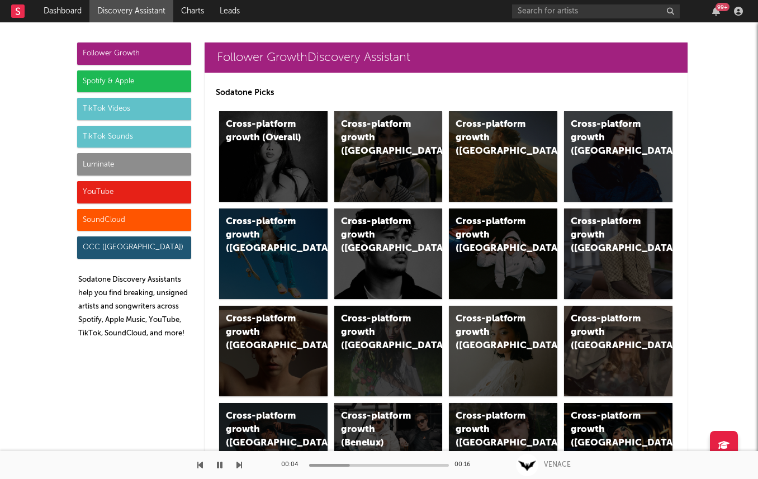
click at [139, 165] on div "Luminate" at bounding box center [134, 164] width 114 height 22
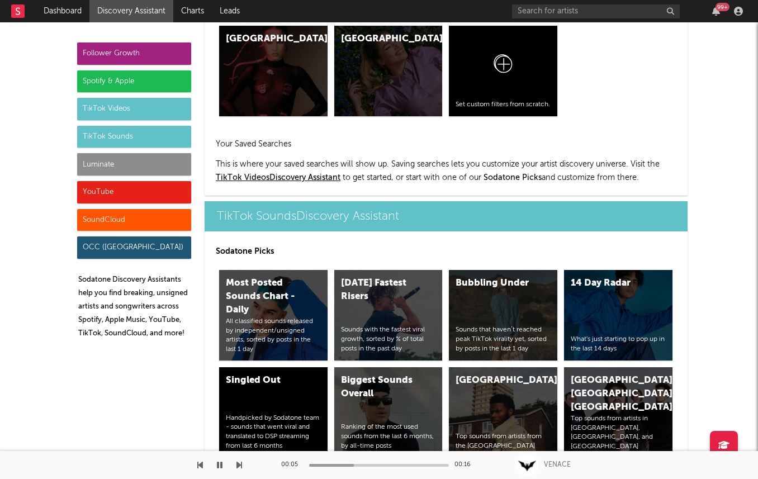
scroll to position [4867, 0]
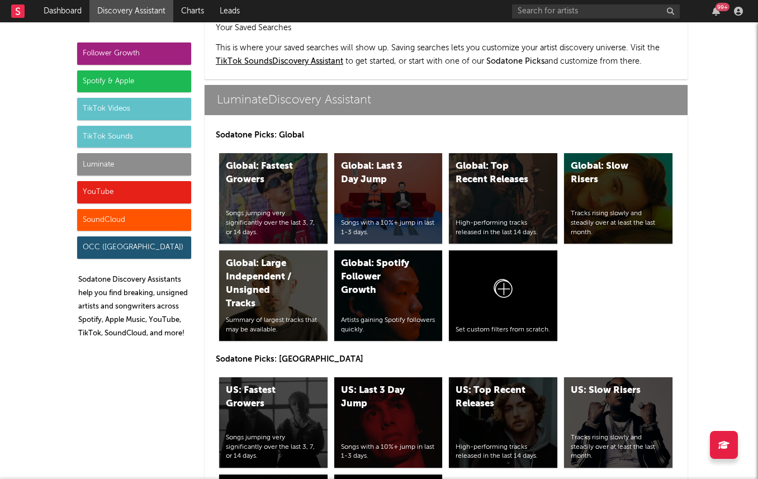
click at [179, 89] on div "Spotify & Apple" at bounding box center [134, 81] width 114 height 22
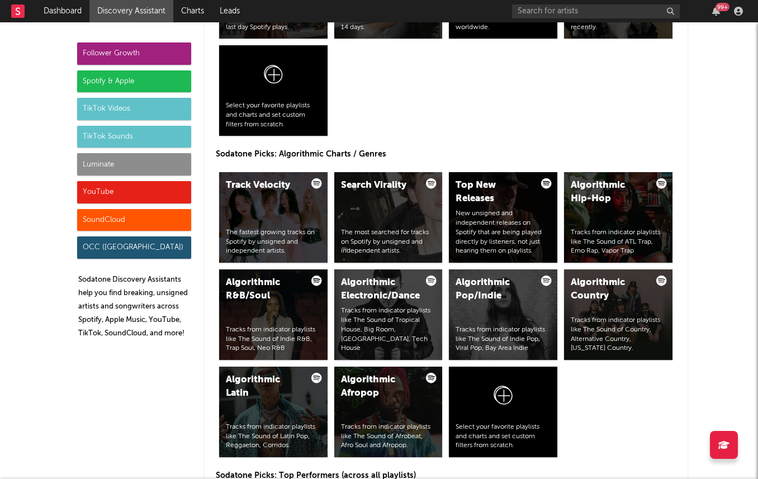
scroll to position [1117, 0]
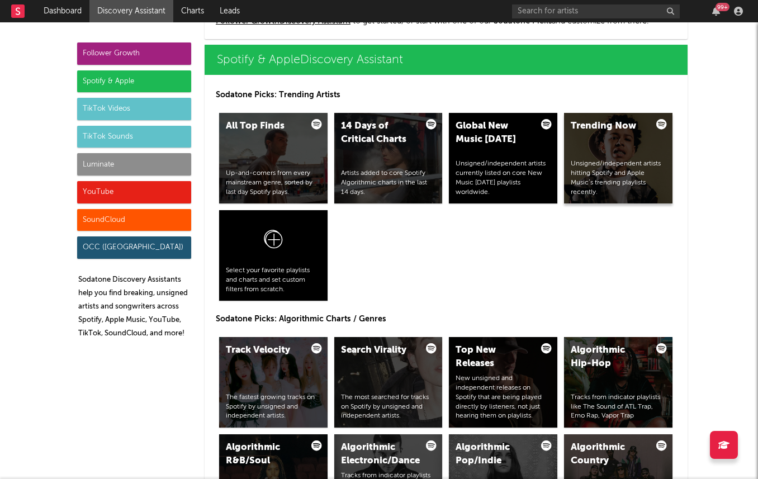
click at [626, 185] on div "Unsigned/independent artists hitting Spotify and Apple Music’s trending playlis…" at bounding box center [617, 177] width 95 height 37
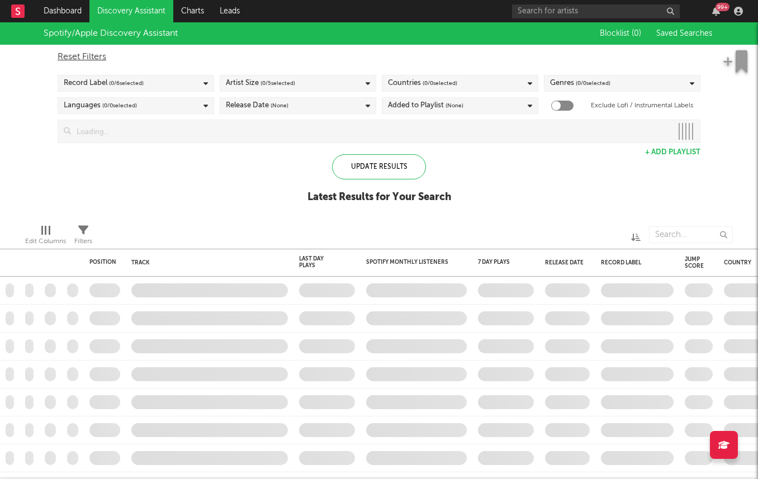
checkbox input "true"
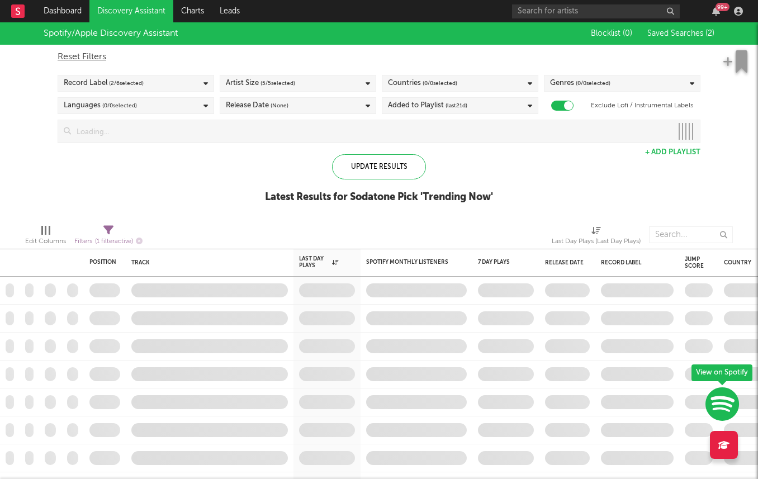
click at [170, 84] on div "Record Label ( 2 / 6 selected)" at bounding box center [136, 83] width 156 height 17
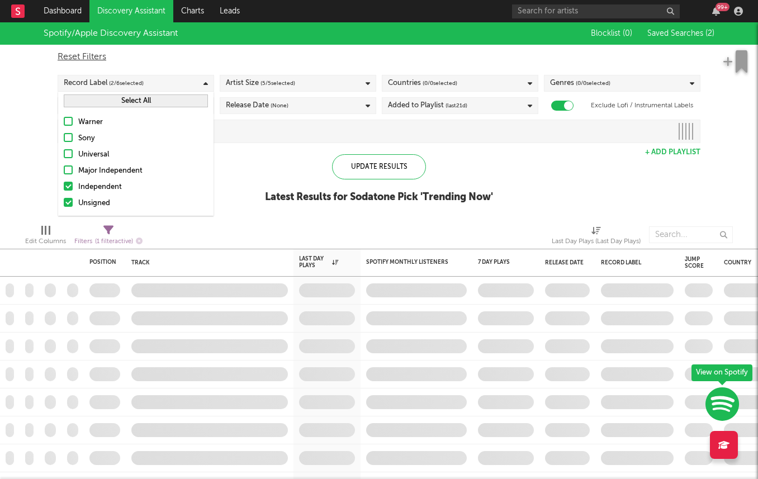
click at [96, 180] on div "Independent" at bounding box center [143, 186] width 130 height 13
click at [64, 180] on input "Independent" at bounding box center [64, 186] width 0 height 13
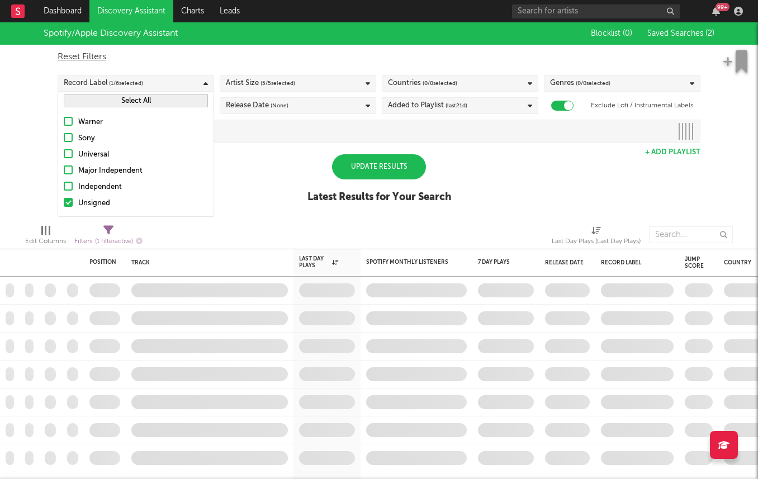
click at [16, 168] on div "Spotify/Apple Discovery Assistant Blocklist ( 0 ) Saved Searches ( 2 ) Reset Fi…" at bounding box center [379, 118] width 758 height 193
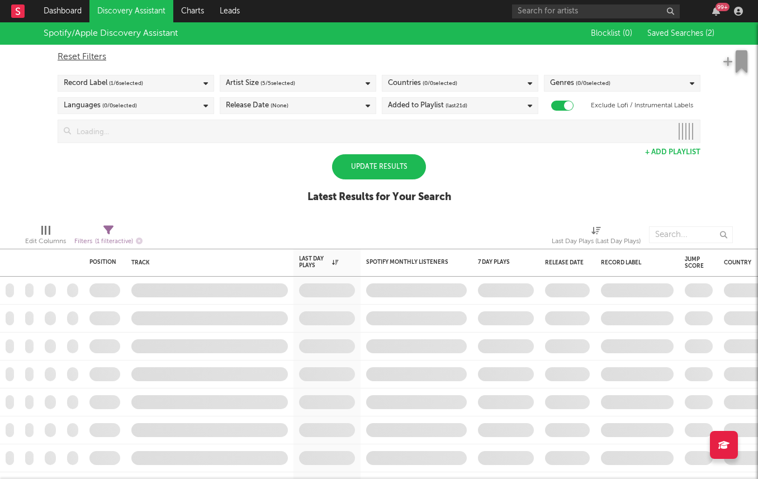
click at [370, 175] on div "Update Results" at bounding box center [379, 166] width 94 height 25
click at [370, 161] on div "Update Results" at bounding box center [379, 166] width 94 height 25
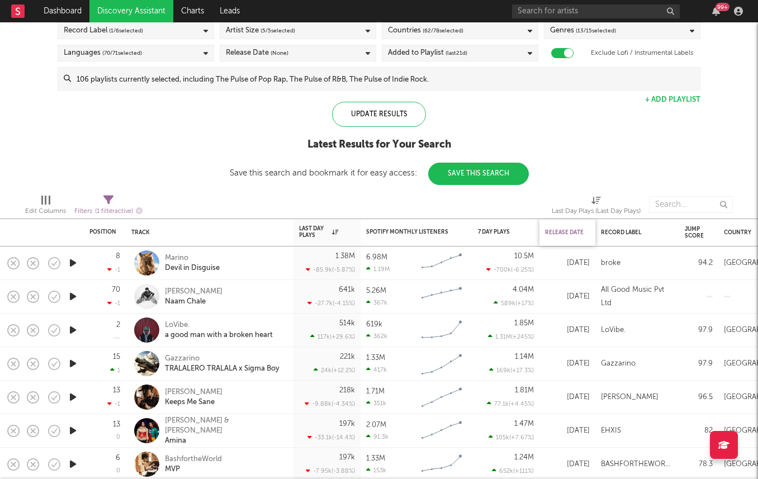
click at [558, 229] on div "Release Date" at bounding box center [564, 232] width 39 height 7
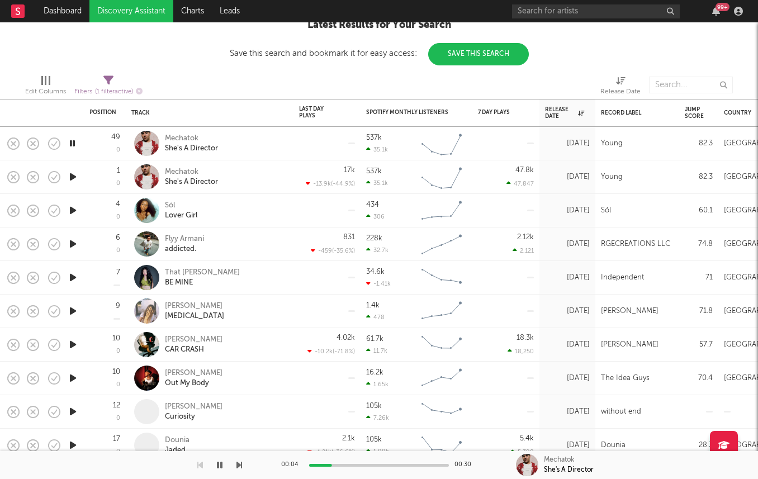
click at [72, 210] on icon "button" at bounding box center [73, 210] width 12 height 14
click at [170, 204] on div "Sól" at bounding box center [181, 206] width 32 height 10
click at [74, 245] on icon "button" at bounding box center [73, 244] width 12 height 14
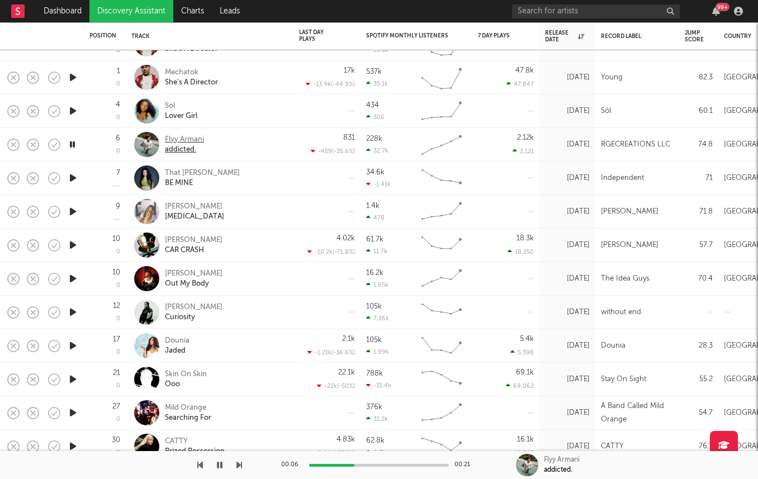
click at [185, 142] on div "Flyy Armani" at bounding box center [184, 140] width 39 height 10
click at [70, 211] on icon "button" at bounding box center [73, 211] width 12 height 14
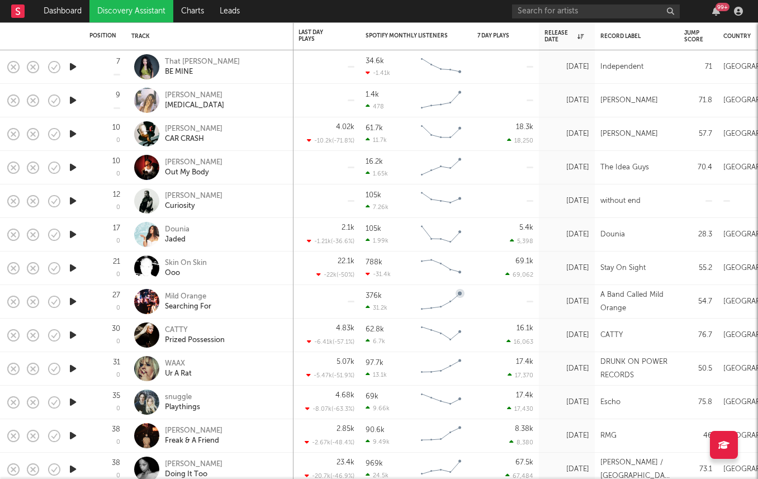
click at [72, 302] on icon "button" at bounding box center [73, 301] width 12 height 14
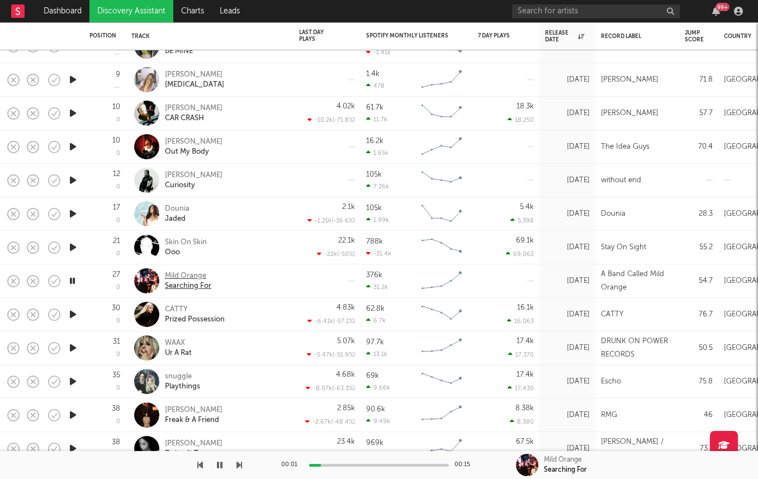
click at [202, 276] on div "Mild Orange" at bounding box center [188, 276] width 46 height 10
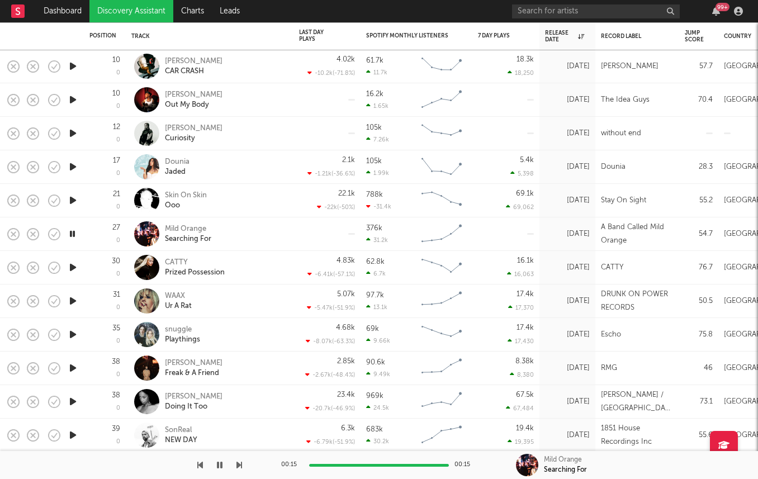
click at [70, 329] on icon "button" at bounding box center [73, 334] width 12 height 14
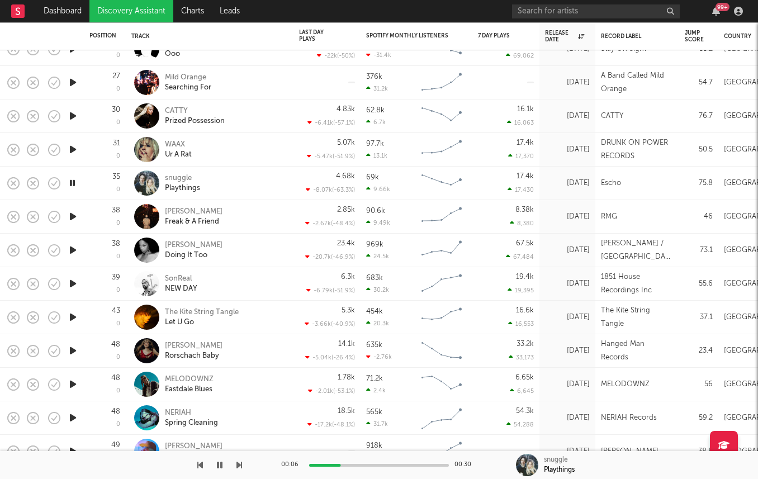
click at [71, 313] on icon "button" at bounding box center [73, 317] width 12 height 14
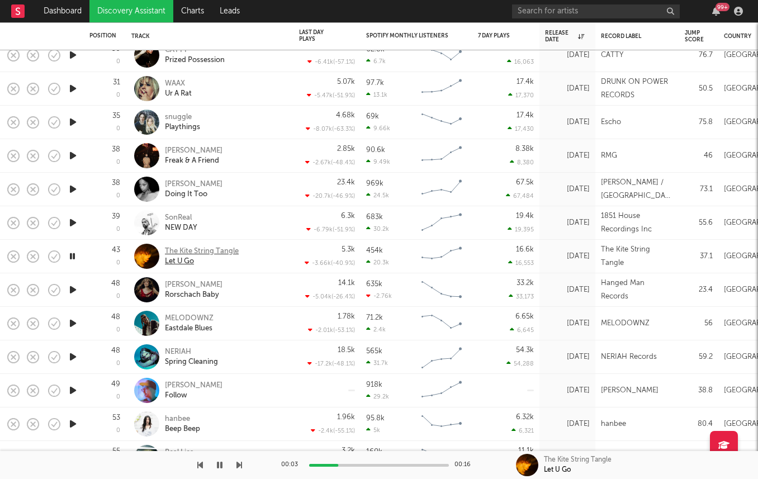
click at [198, 249] on div "The Kite String Tangle" at bounding box center [202, 251] width 74 height 10
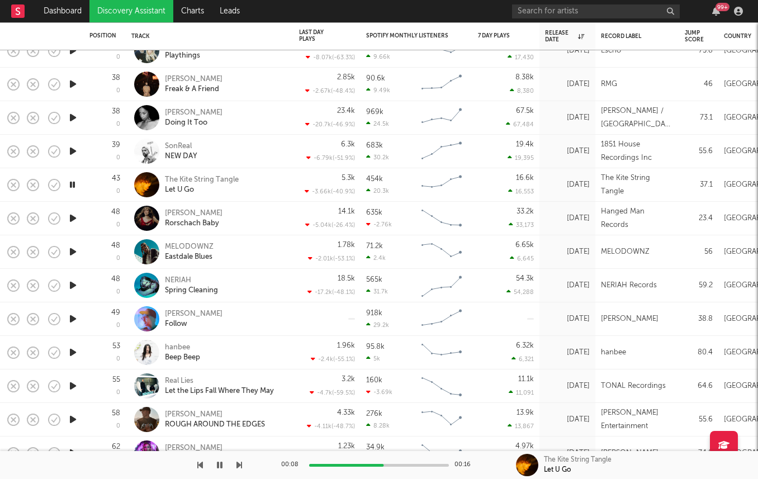
click at [74, 284] on icon "button" at bounding box center [73, 285] width 12 height 14
click at [72, 318] on icon "button" at bounding box center [73, 319] width 12 height 14
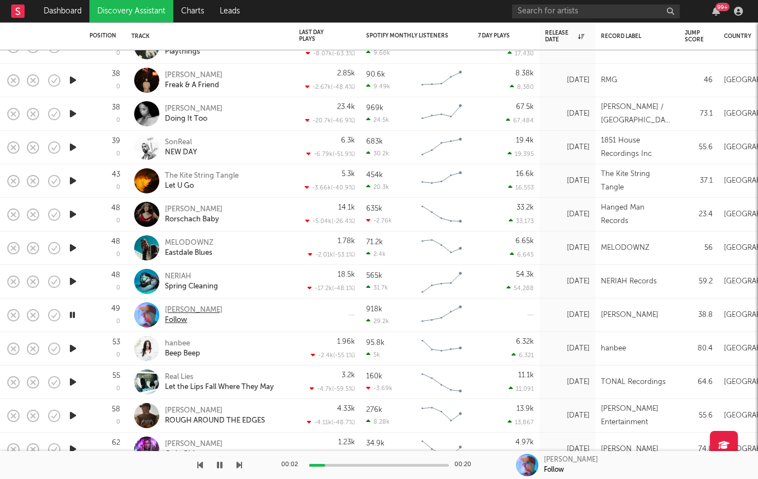
click at [179, 310] on div "Dustin Tebbutt" at bounding box center [194, 310] width 58 height 10
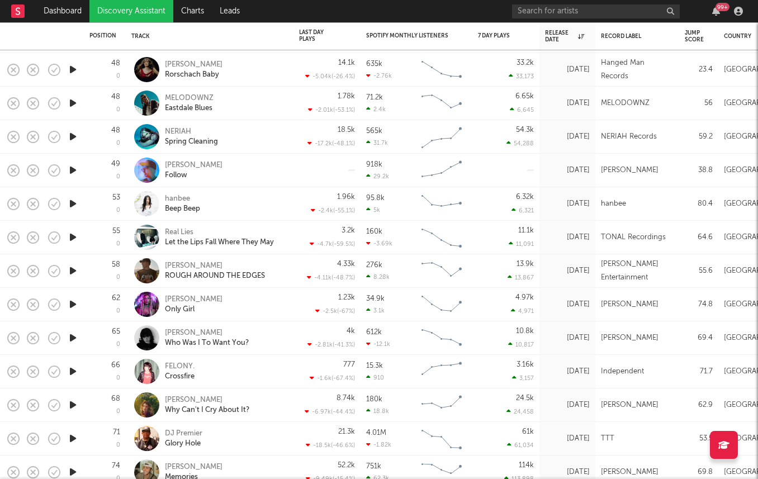
click at [76, 404] on icon "button" at bounding box center [73, 405] width 12 height 14
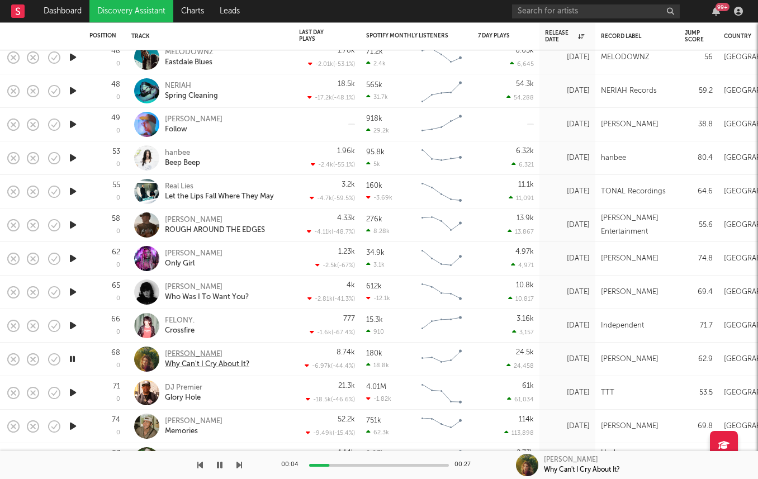
click at [183, 358] on div "Hannah Grace" at bounding box center [207, 354] width 84 height 10
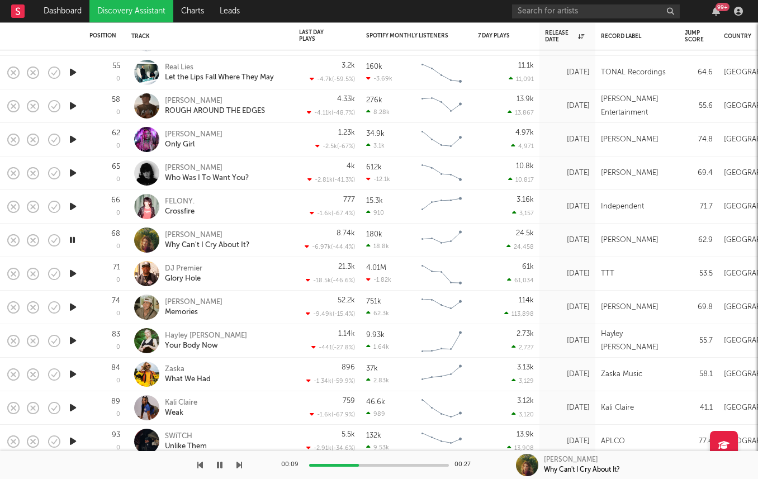
click at [69, 339] on icon "button" at bounding box center [73, 341] width 12 height 14
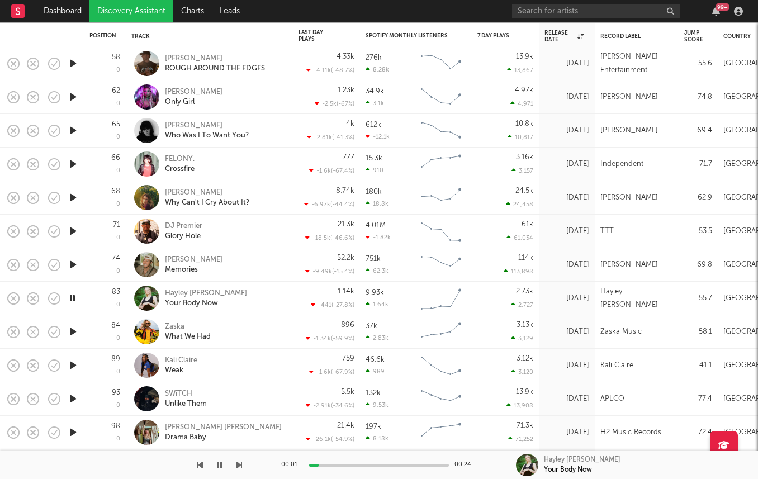
click at [76, 333] on icon "button" at bounding box center [73, 332] width 12 height 14
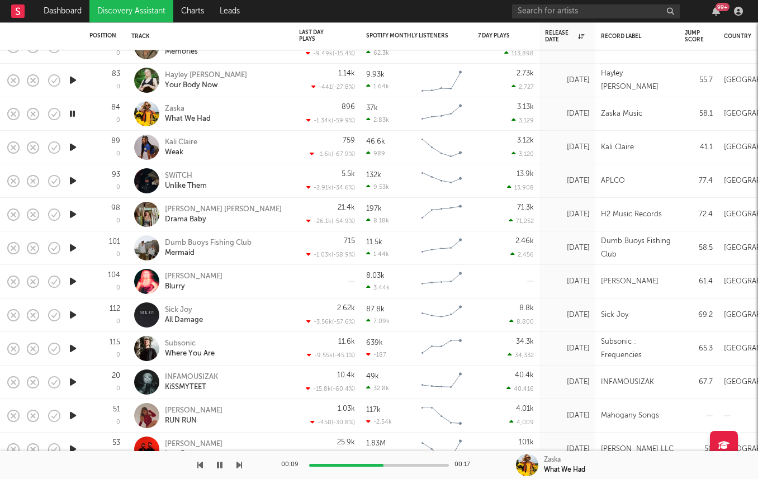
click at [65, 318] on div at bounding box center [72, 315] width 22 height 34
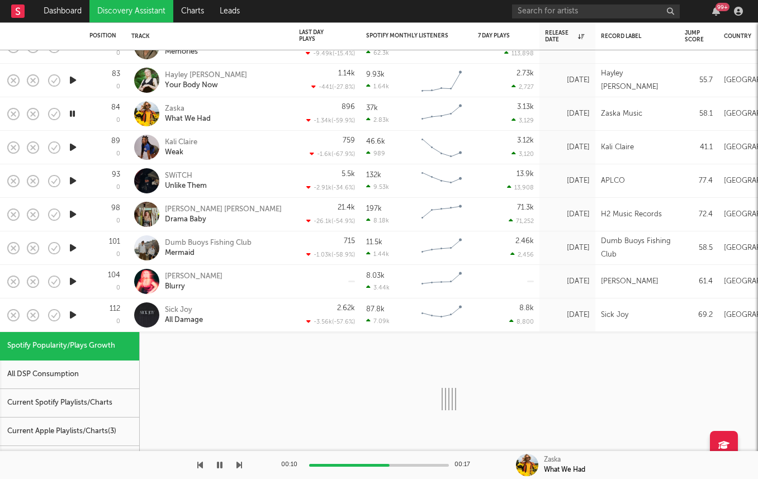
click at [101, 311] on div "112 0" at bounding box center [104, 314] width 31 height 33
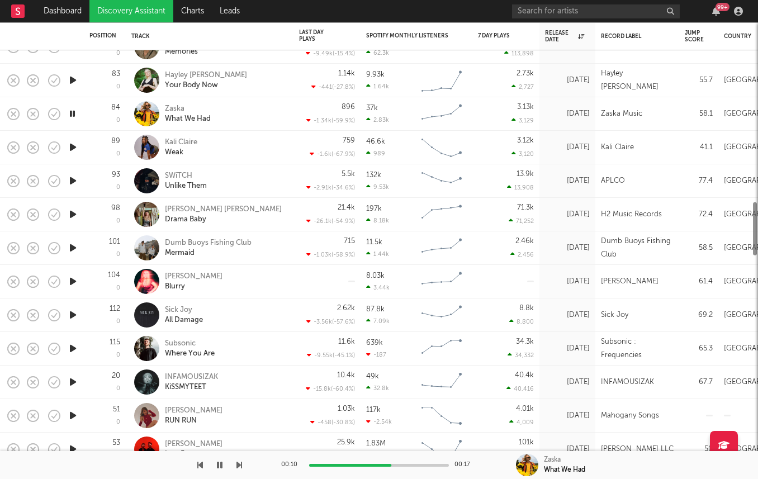
click at [74, 311] on icon "button" at bounding box center [73, 315] width 12 height 14
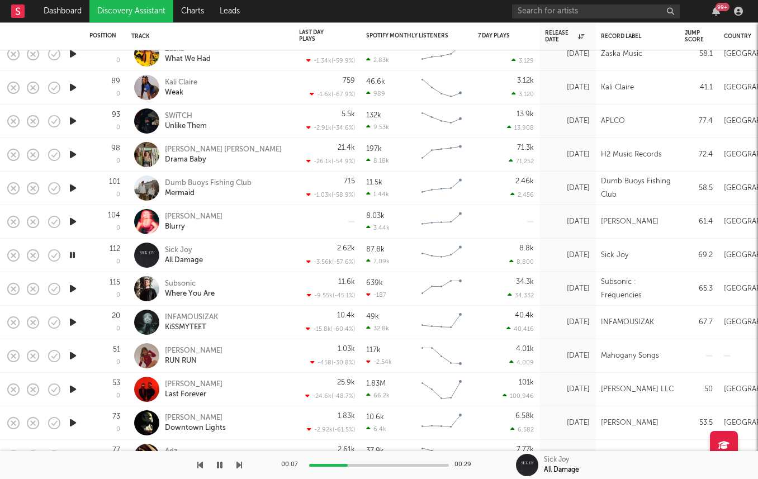
click at [70, 353] on icon "button" at bounding box center [73, 356] width 12 height 14
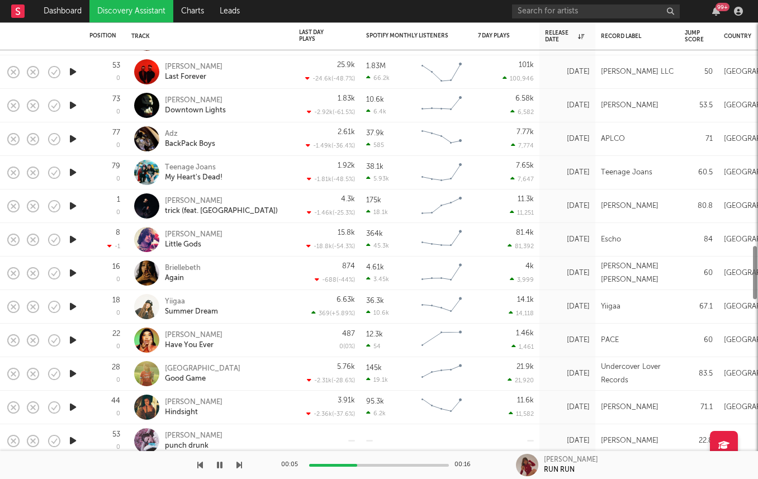
click at [74, 342] on icon "button" at bounding box center [73, 340] width 12 height 14
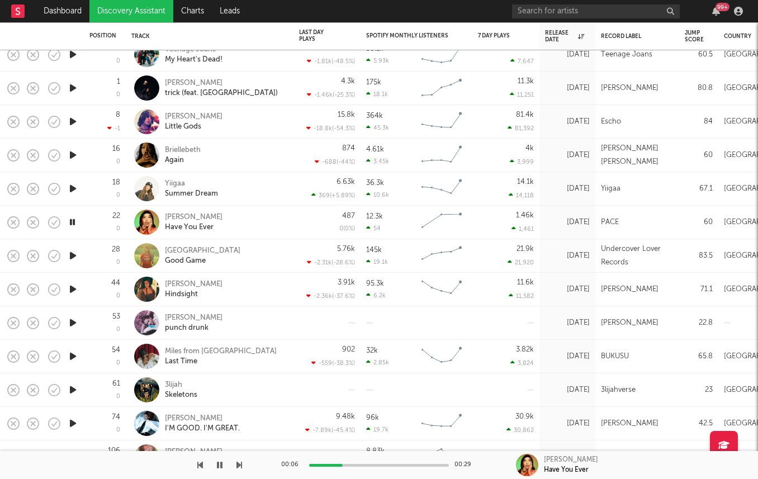
click at [77, 292] on icon "button" at bounding box center [73, 289] width 12 height 14
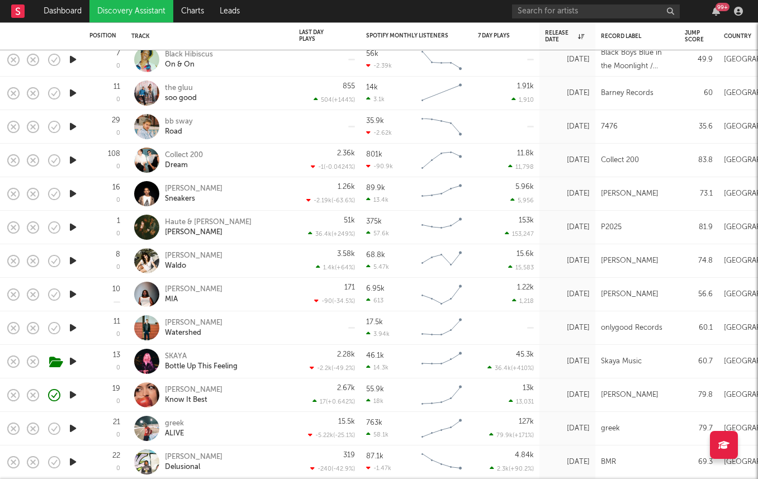
click at [72, 190] on icon "button" at bounding box center [73, 194] width 12 height 14
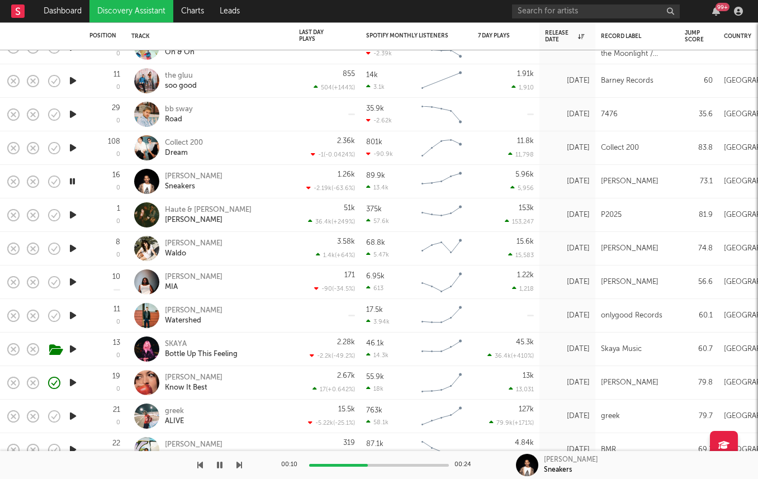
click at [68, 277] on icon "button" at bounding box center [73, 282] width 12 height 14
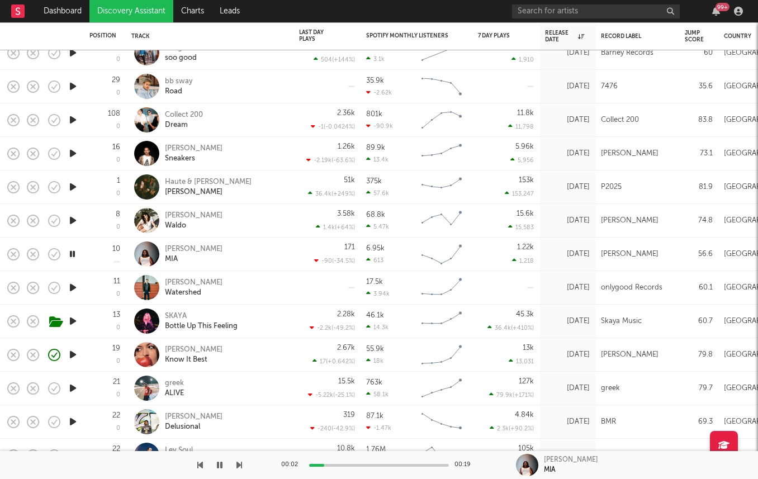
click at [70, 287] on icon "button" at bounding box center [73, 287] width 12 height 14
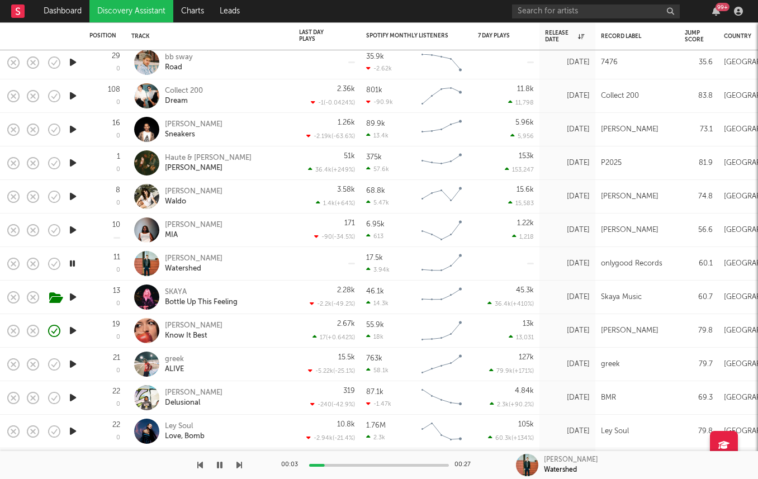
click at [73, 294] on icon "button" at bounding box center [73, 297] width 12 height 14
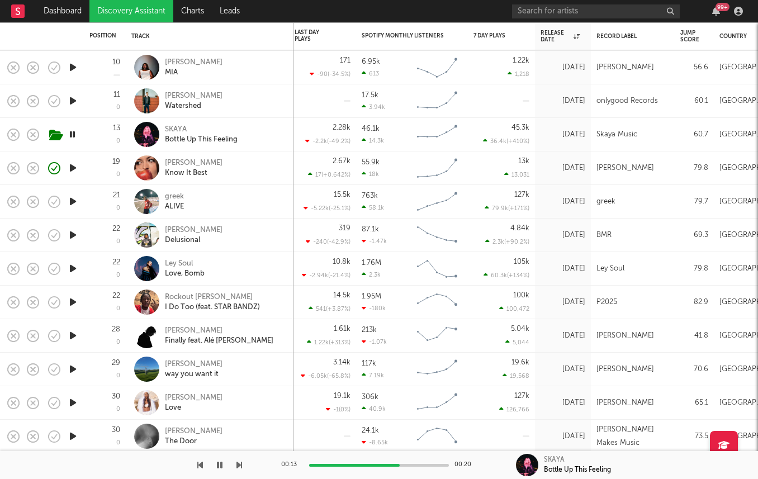
click at [66, 364] on div at bounding box center [72, 370] width 22 height 34
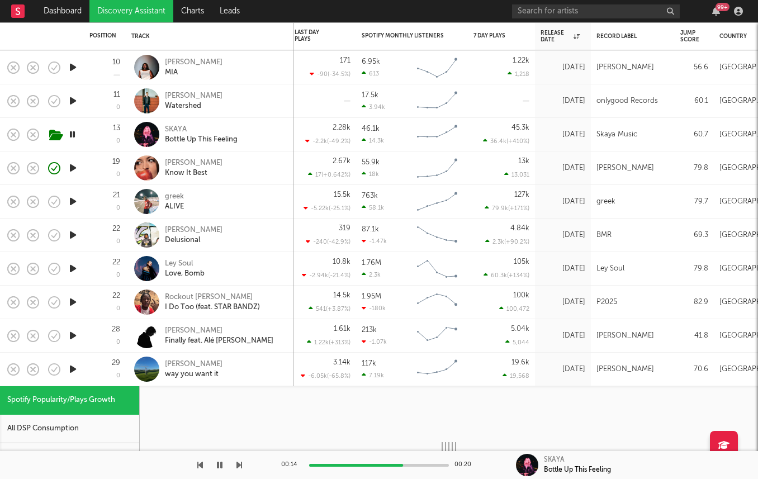
click at [85, 359] on div "29 0" at bounding box center [105, 370] width 42 height 34
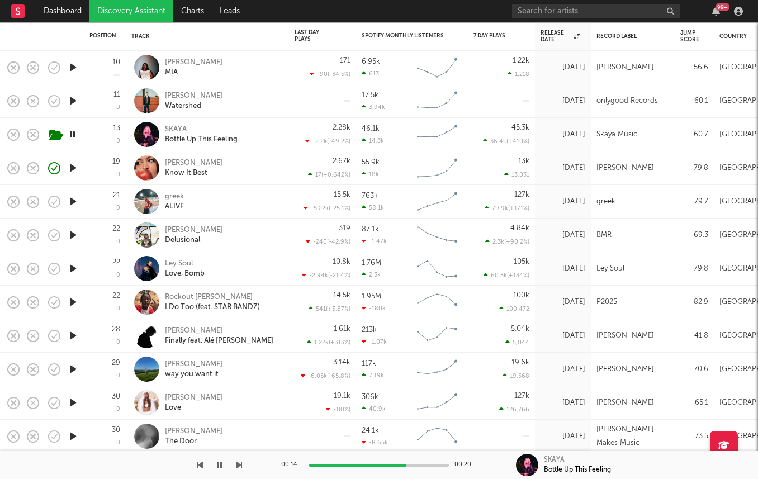
click at [67, 364] on icon "button" at bounding box center [73, 369] width 12 height 14
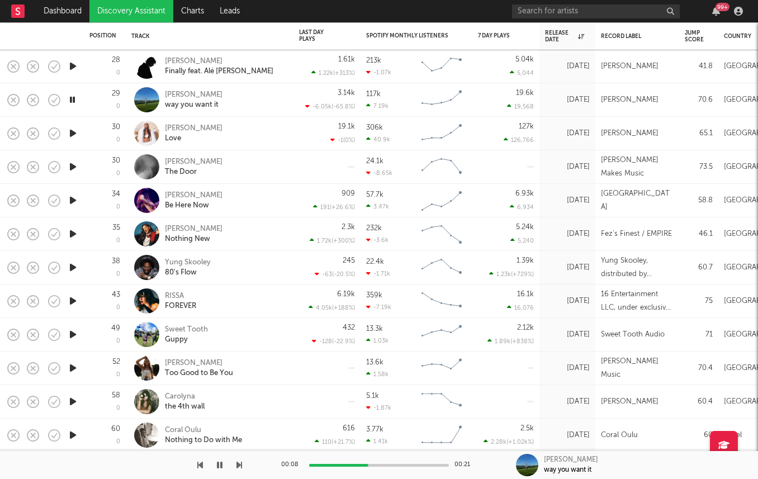
click at [70, 335] on icon "button" at bounding box center [73, 334] width 12 height 14
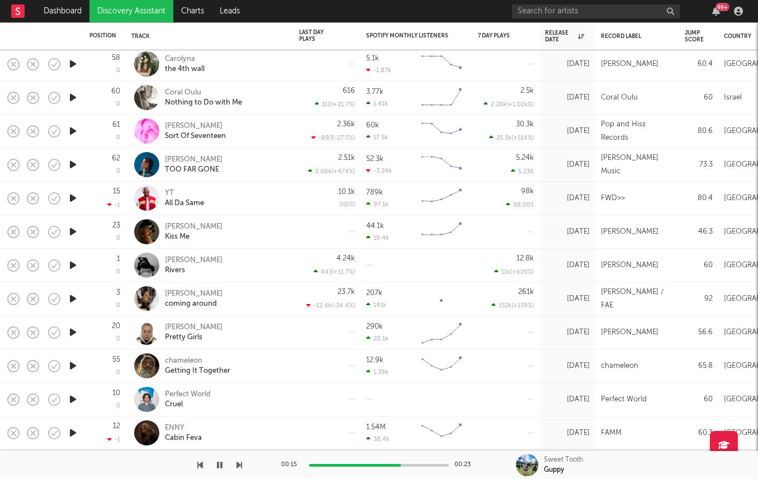
click at [72, 330] on icon "button" at bounding box center [73, 332] width 12 height 14
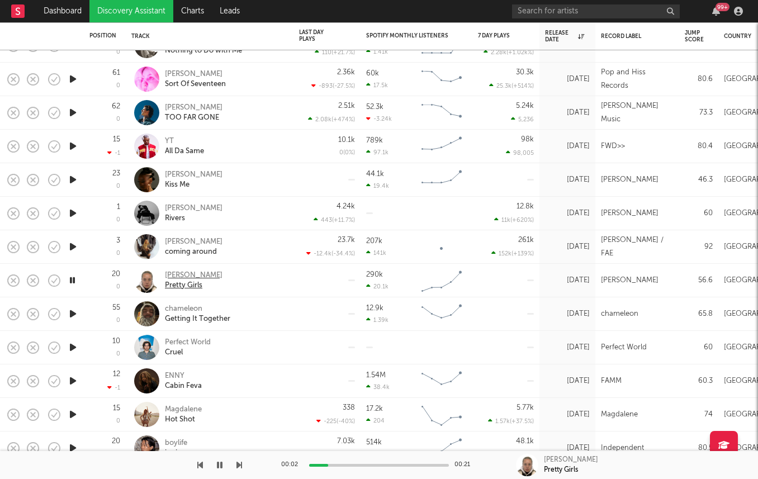
click at [188, 274] on div "[PERSON_NAME]" at bounding box center [194, 275] width 58 height 10
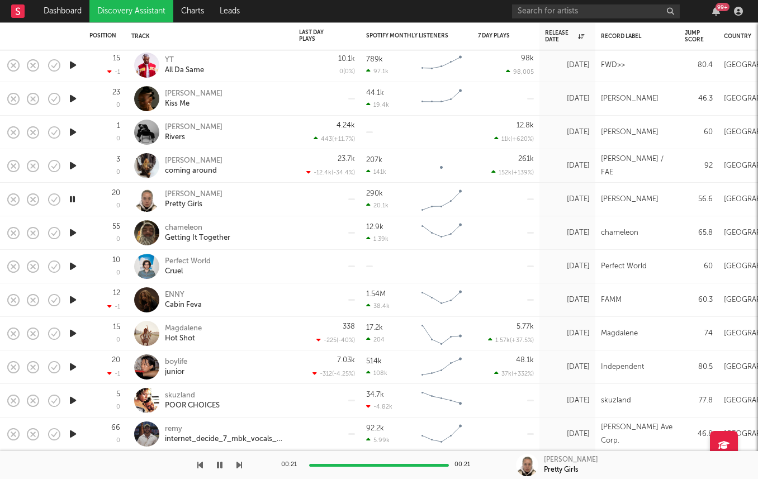
click at [71, 300] on icon "button" at bounding box center [73, 300] width 12 height 14
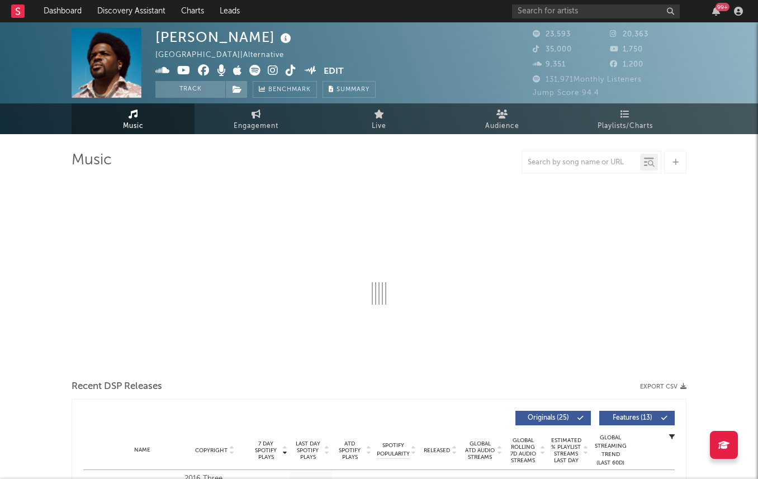
select select "6m"
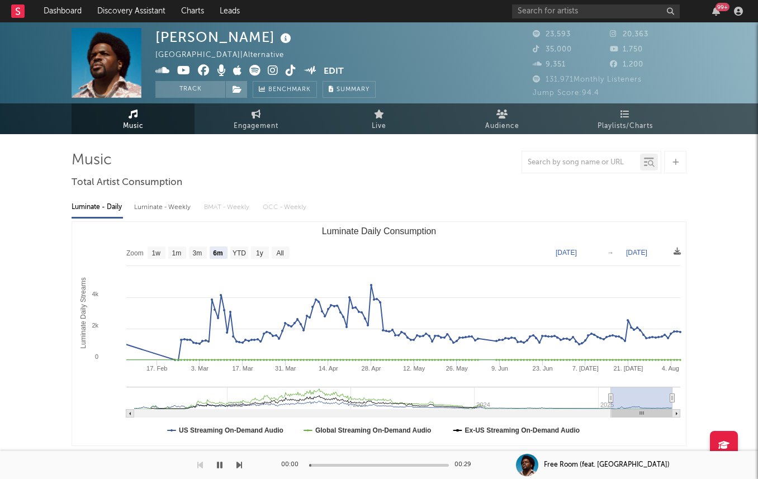
click at [159, 212] on div "Luminate - Weekly" at bounding box center [163, 207] width 59 height 19
select select "6m"
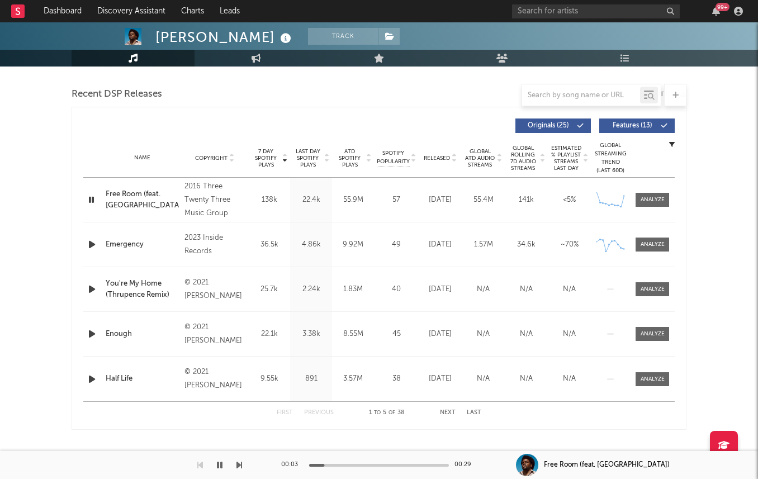
scroll to position [384, 0]
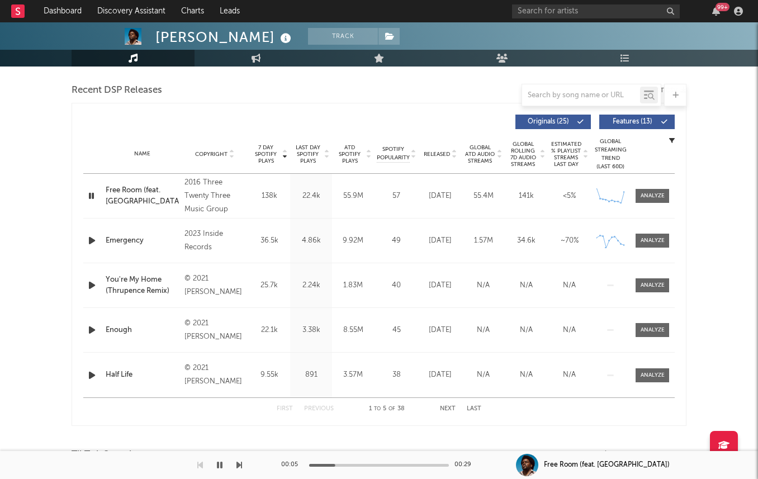
click at [432, 154] on span "Released" at bounding box center [436, 154] width 26 height 7
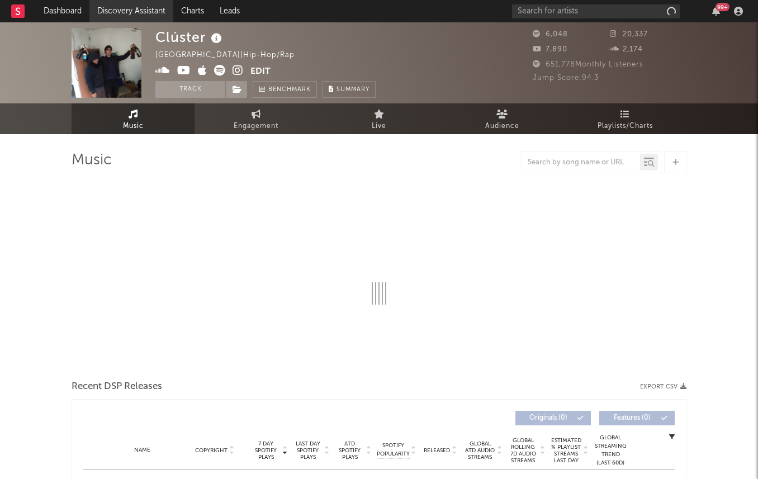
select select "1w"
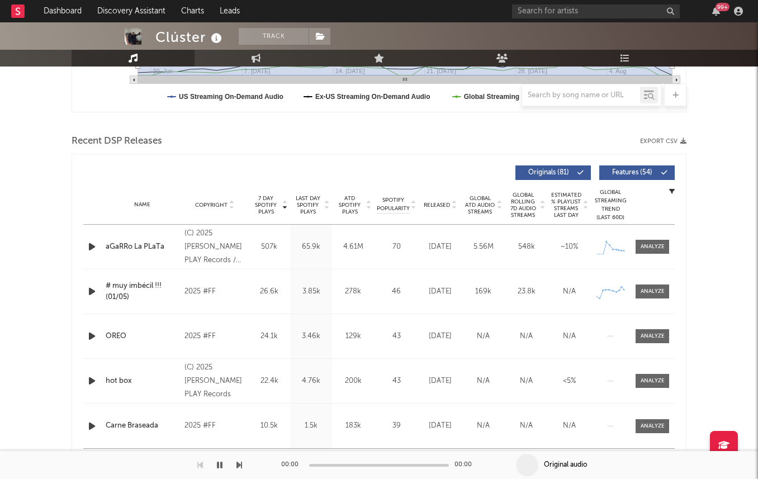
scroll to position [356, 0]
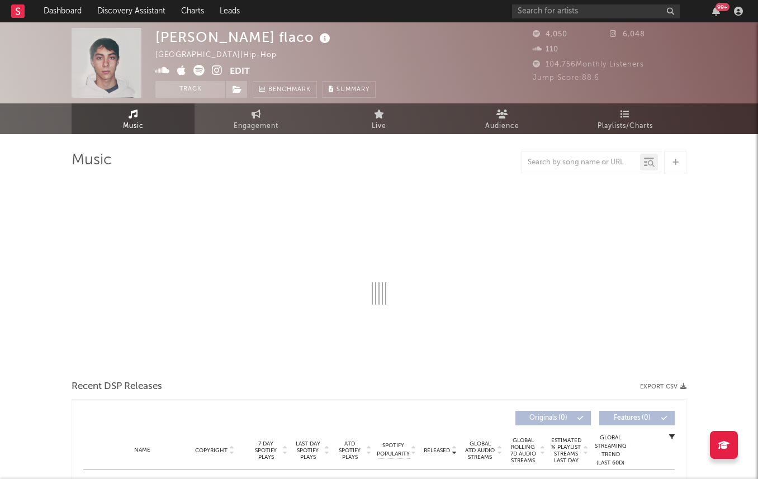
select select "1w"
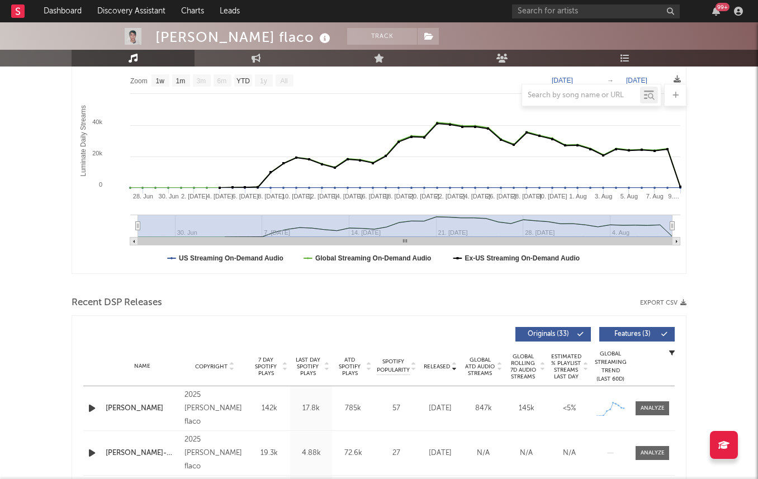
scroll to position [70, 0]
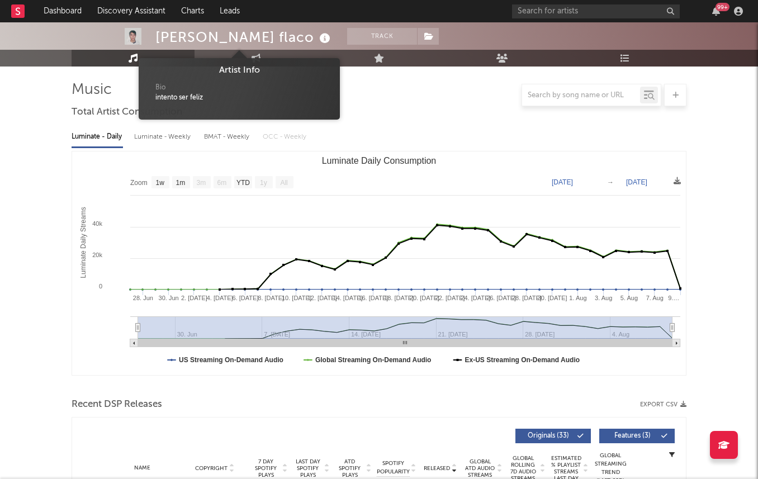
click at [317, 37] on icon at bounding box center [325, 39] width 16 height 16
drag, startPoint x: 154, startPoint y: 102, endPoint x: 203, endPoint y: 101, distance: 49.2
click at [203, 101] on div "Bio intento ser felíz" at bounding box center [239, 95] width 184 height 37
click at [203, 101] on div "intento ser felíz" at bounding box center [239, 98] width 168 height 10
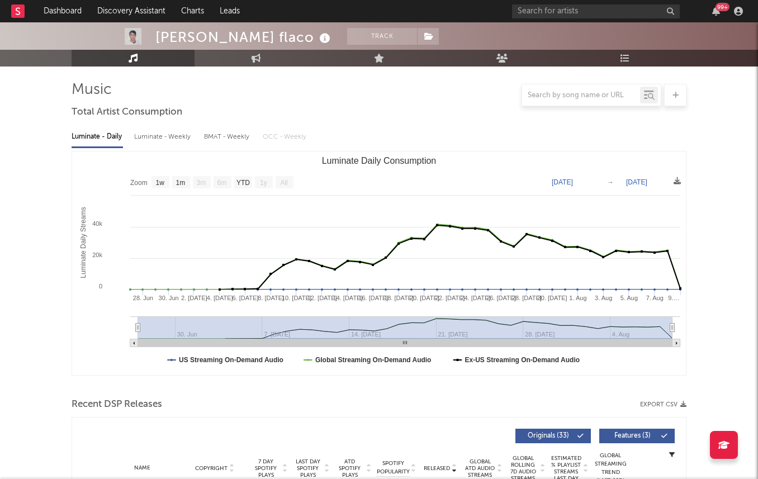
scroll to position [0, 0]
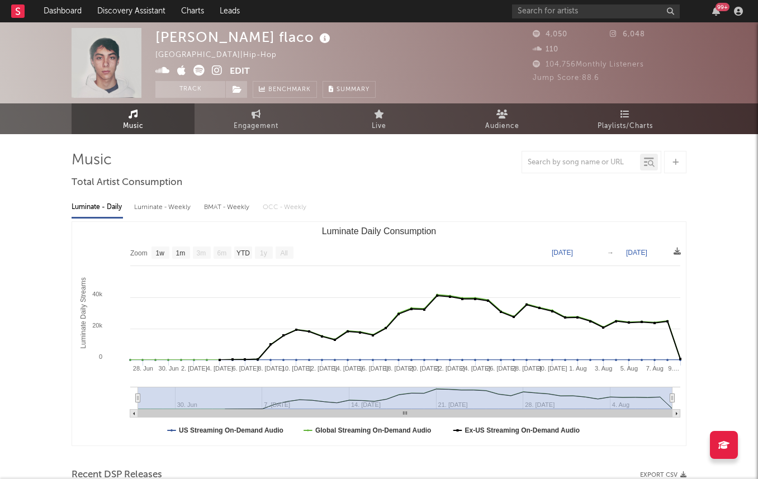
click at [213, 73] on icon at bounding box center [217, 70] width 11 height 11
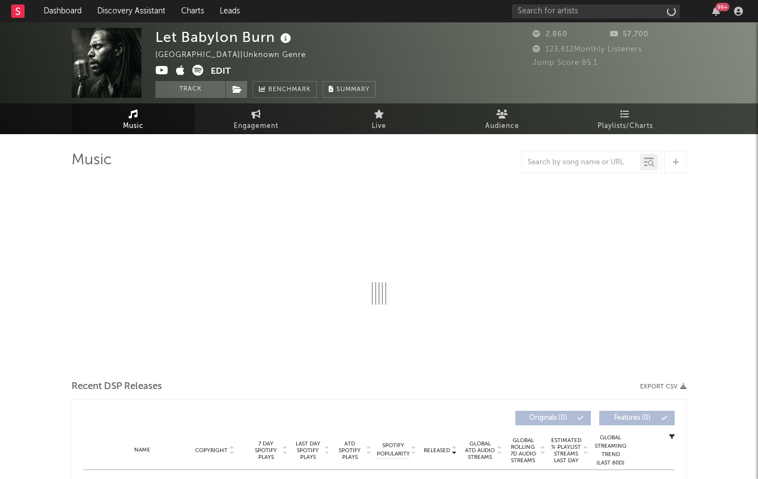
select select "1w"
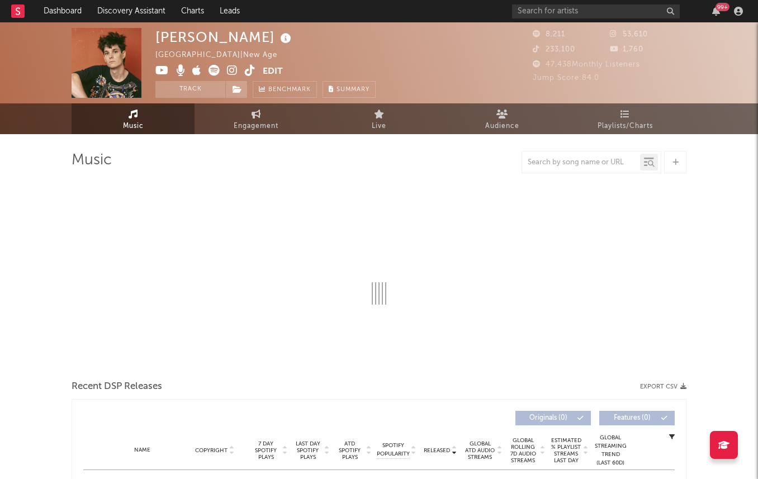
select select "6m"
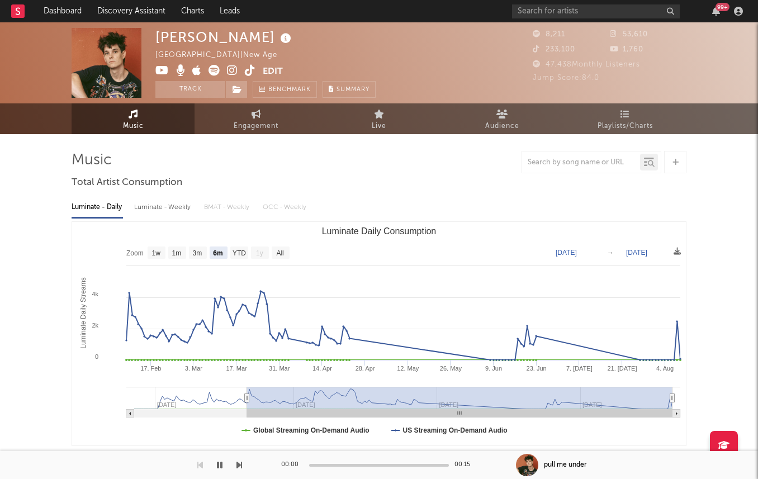
click at [159, 206] on div "Luminate - Weekly" at bounding box center [163, 207] width 59 height 19
select select "6m"
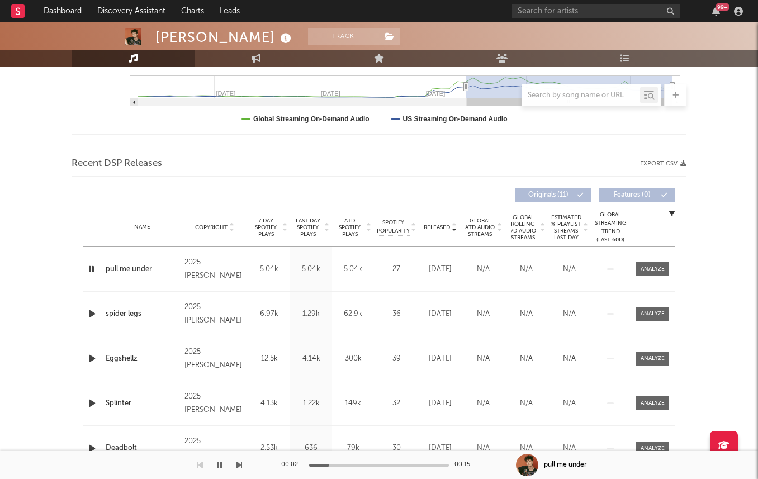
scroll to position [353, 0]
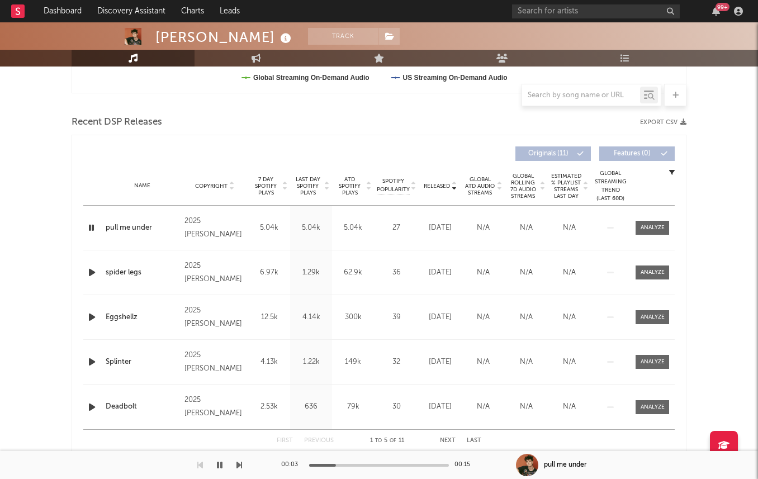
click at [258, 190] on span "7 Day Spotify Plays" at bounding box center [266, 186] width 30 height 20
click at [92, 359] on icon "button" at bounding box center [92, 362] width 12 height 14
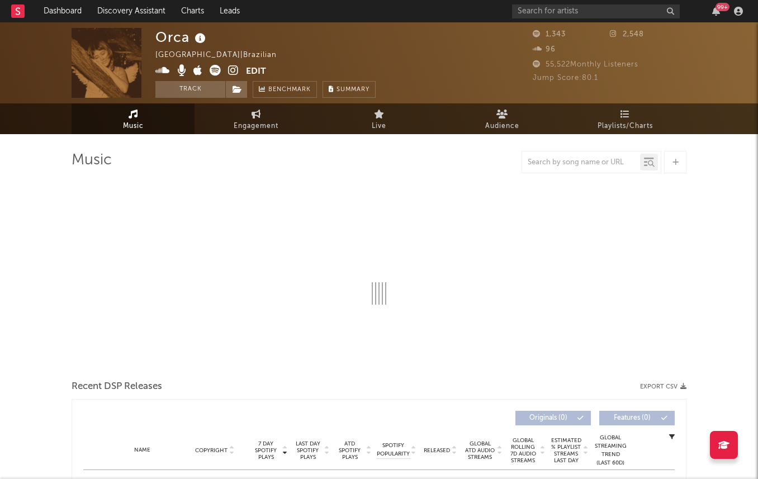
select select "1w"
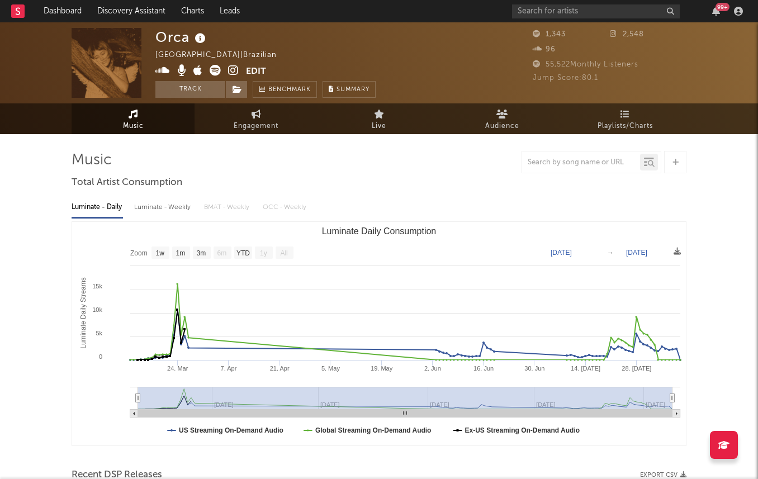
click at [168, 210] on div "Luminate - Weekly" at bounding box center [163, 207] width 59 height 19
select select "6m"
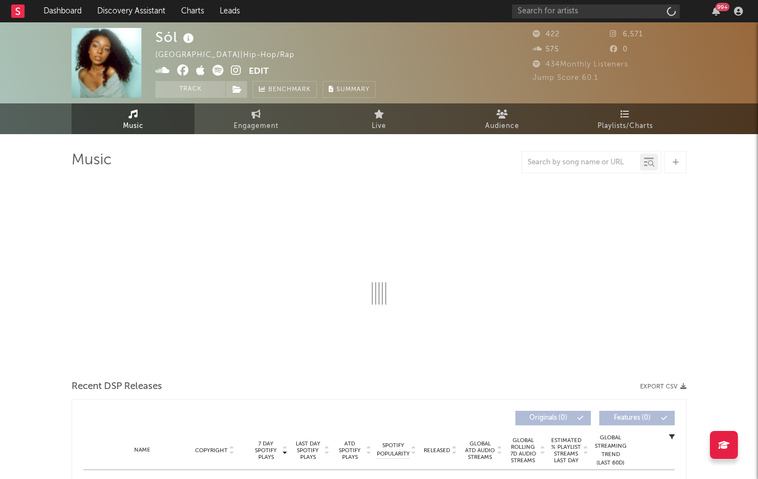
select select "1w"
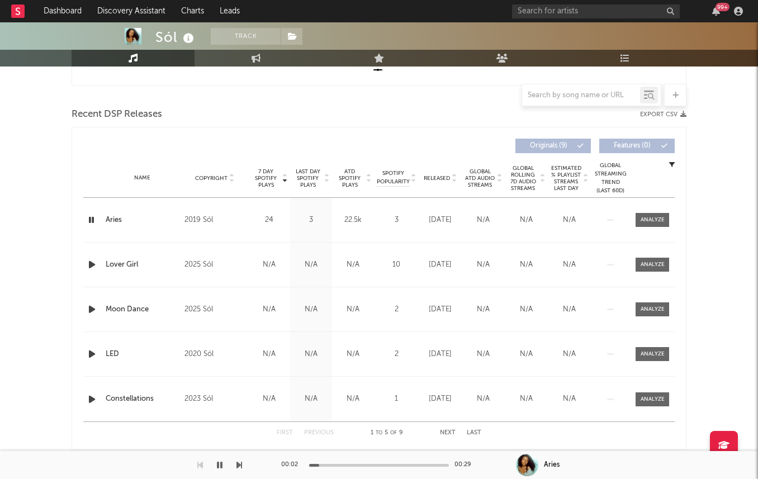
scroll to position [361, 0]
click at [302, 184] on span "Last Day Spotify Plays" at bounding box center [308, 177] width 30 height 20
click at [92, 260] on icon "button" at bounding box center [92, 263] width 12 height 14
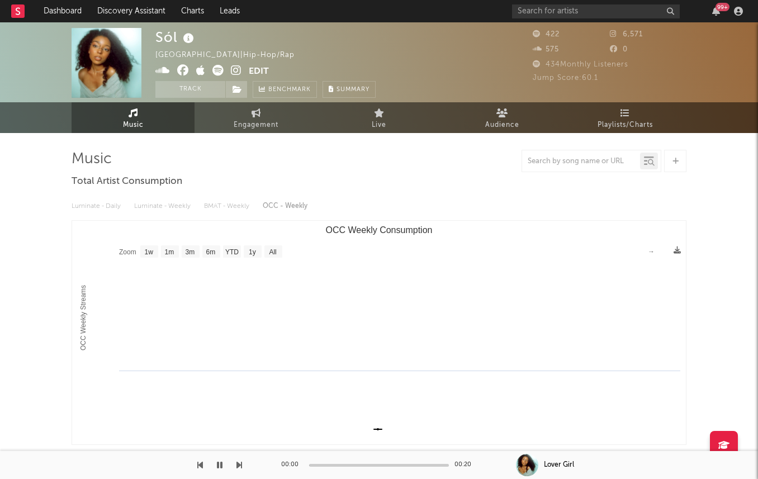
scroll to position [0, 0]
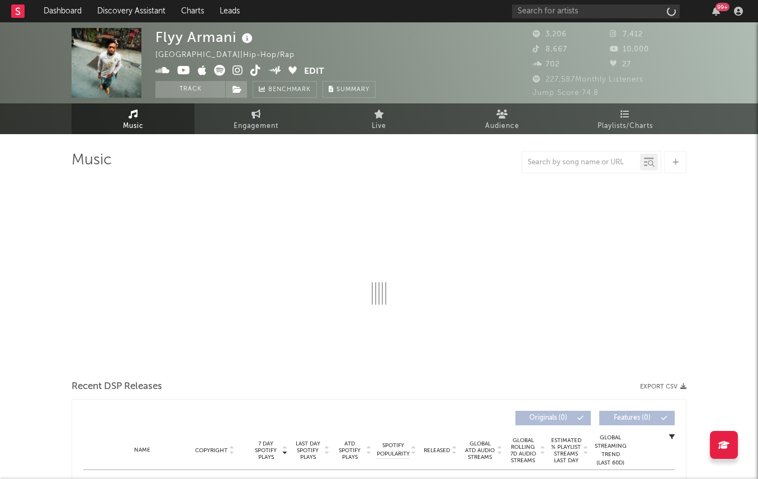
select select "6m"
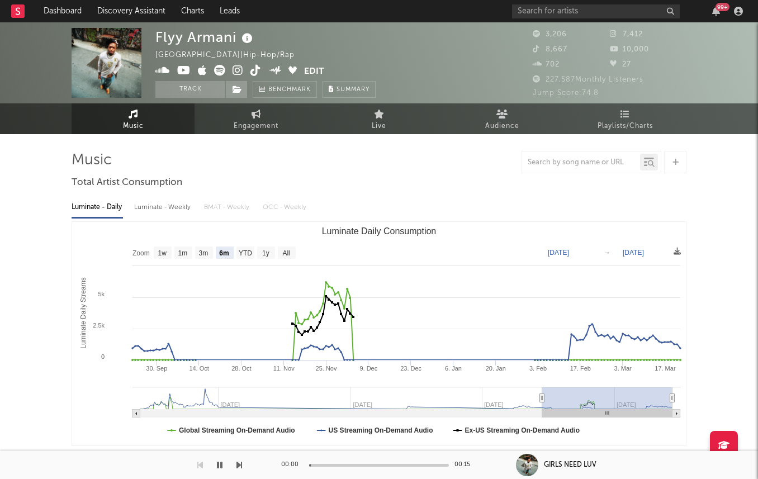
click at [169, 208] on div "Luminate - Weekly" at bounding box center [163, 207] width 59 height 19
select select "6m"
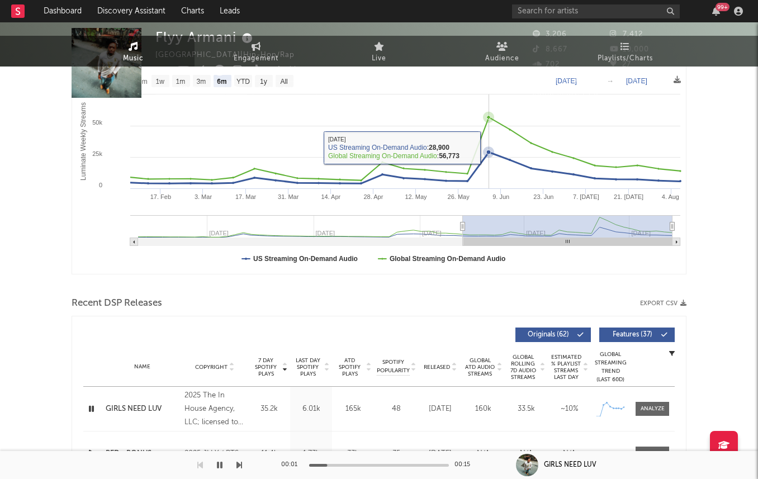
scroll to position [239, 0]
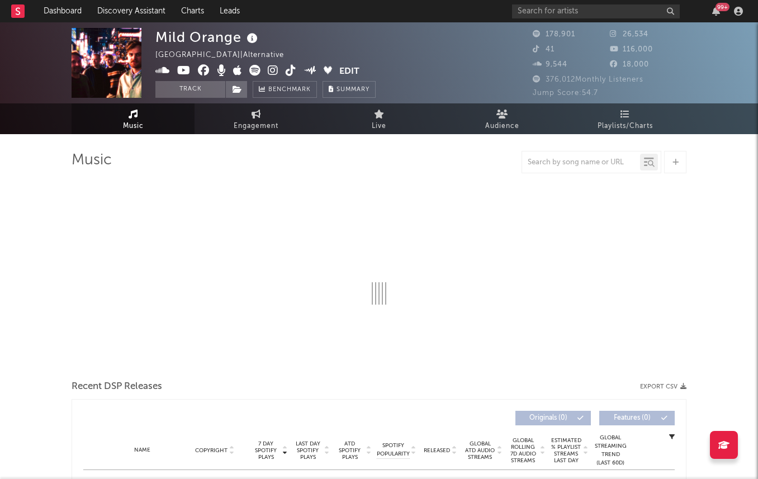
select select "6m"
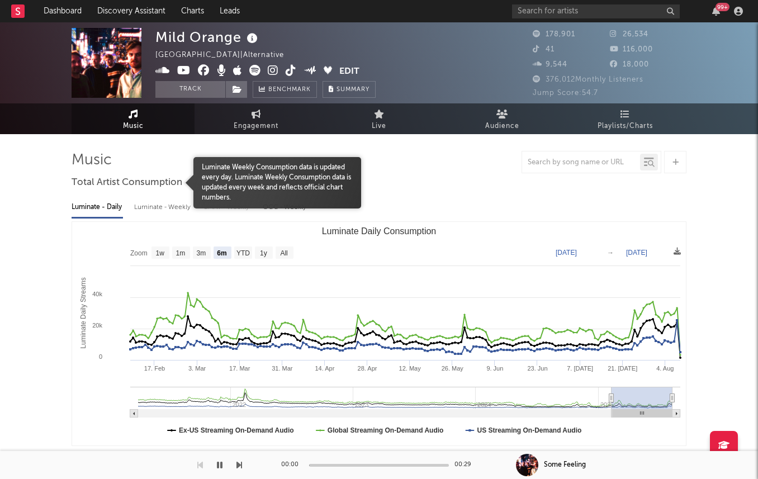
click at [141, 203] on div "Luminate - Weekly" at bounding box center [163, 207] width 59 height 19
select select "6m"
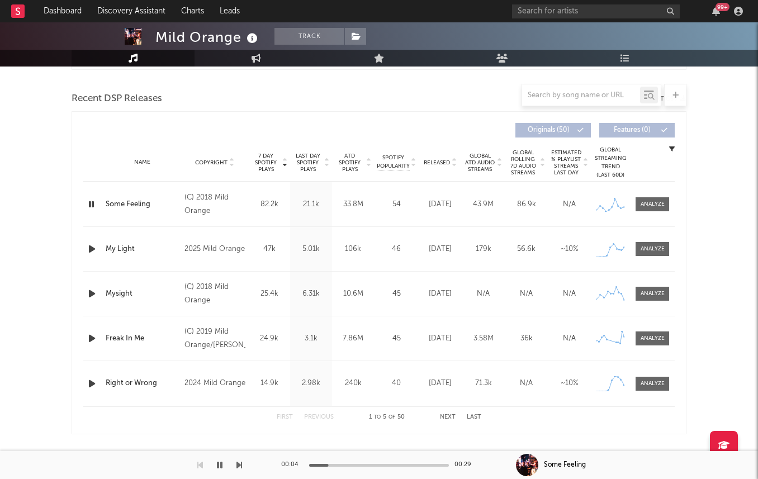
scroll to position [178, 0]
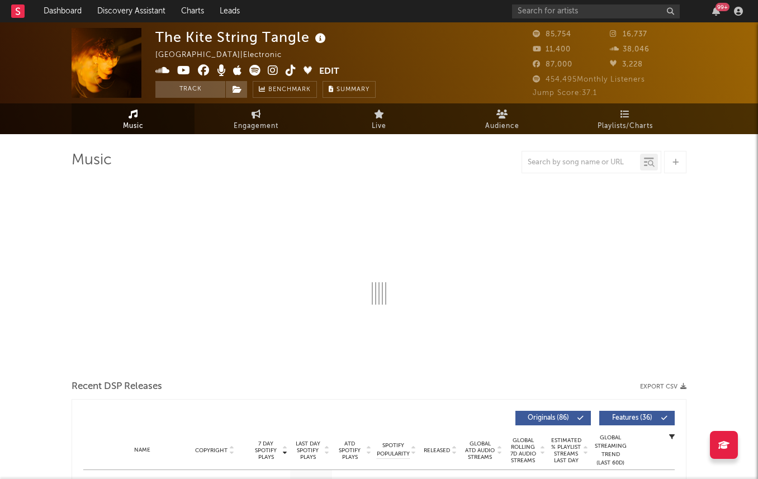
select select "6m"
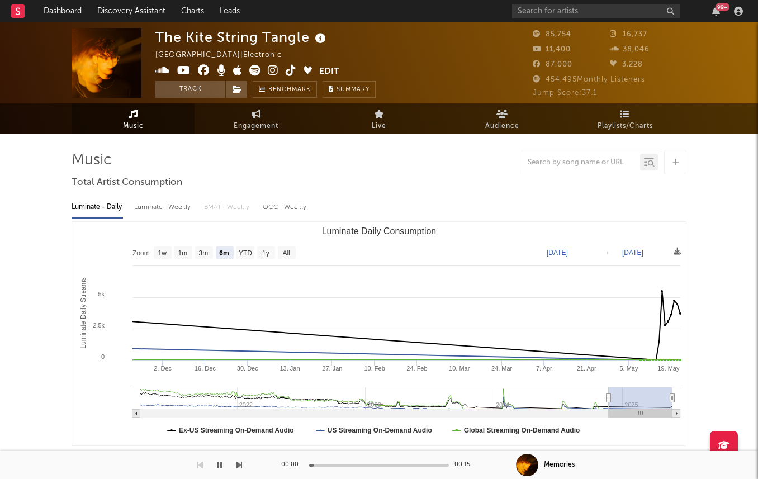
click at [156, 205] on div "Luminate - Weekly" at bounding box center [163, 207] width 59 height 19
select select "6m"
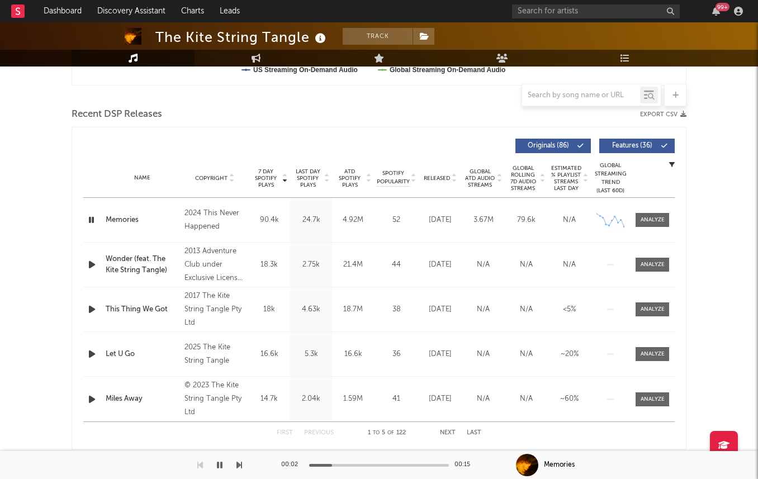
scroll to position [373, 0]
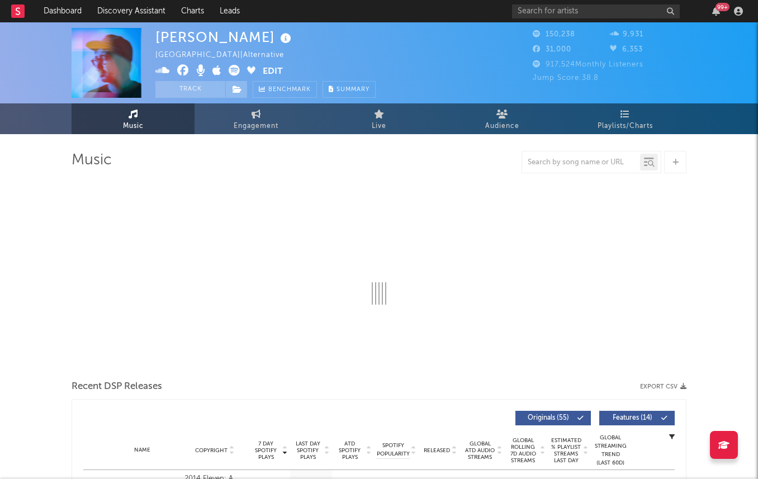
select select "6m"
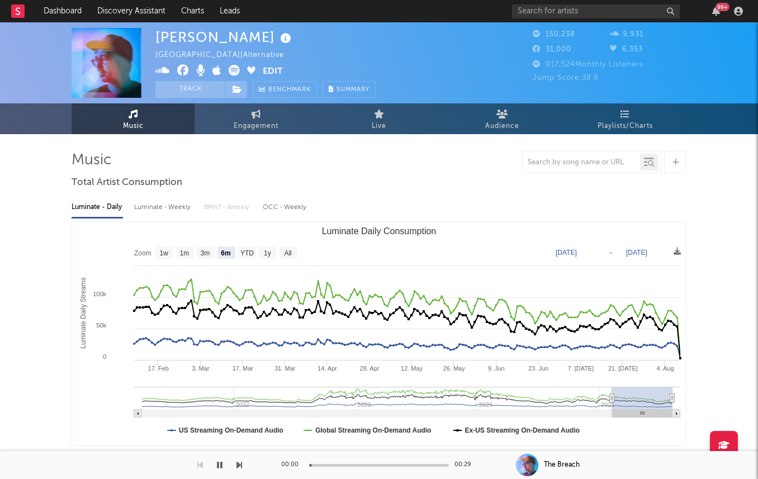
click at [168, 207] on div "Luminate - Weekly" at bounding box center [163, 207] width 59 height 19
select select "6m"
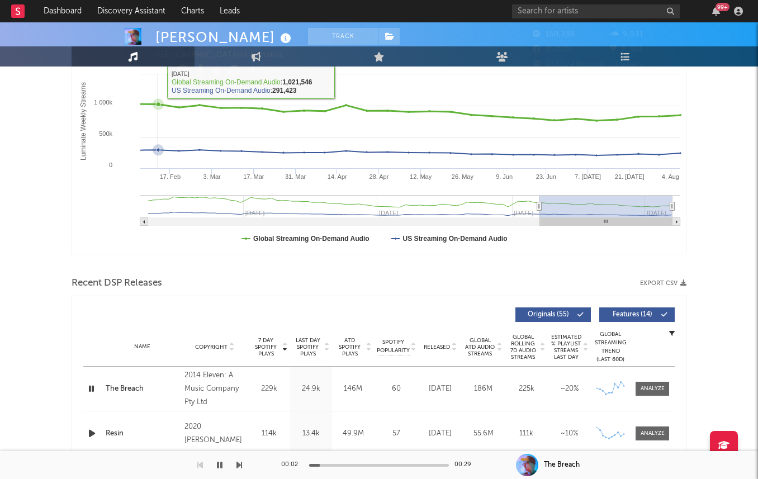
scroll to position [349, 0]
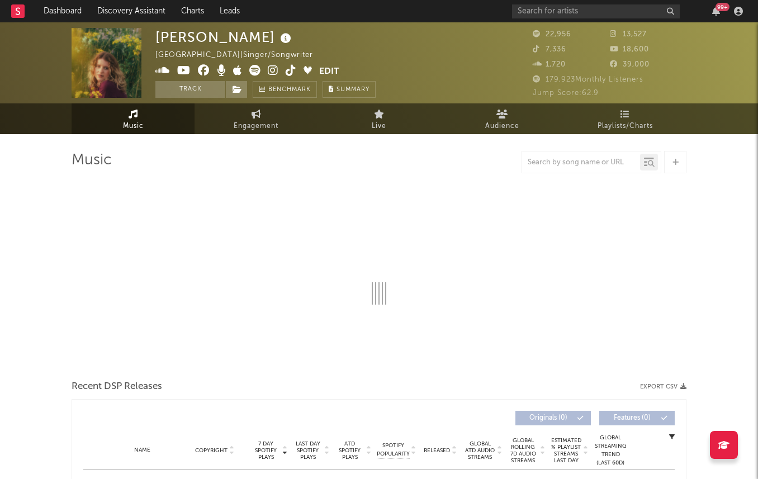
select select "6m"
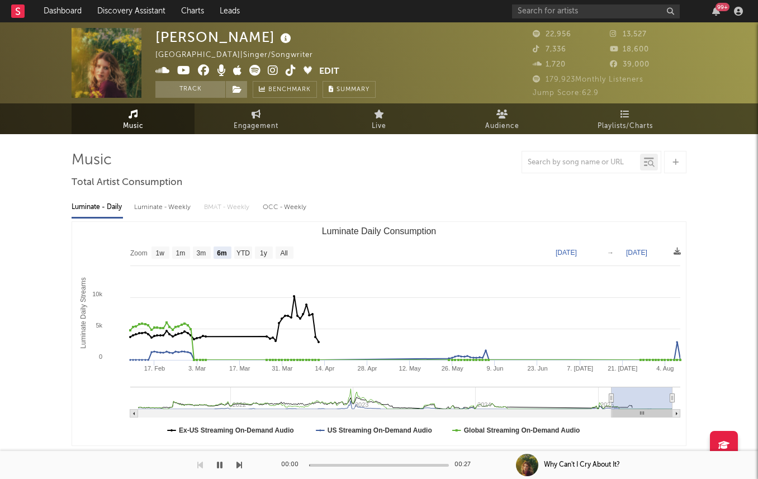
click at [146, 206] on div "Luminate - Weekly" at bounding box center [163, 207] width 59 height 19
select select "6m"
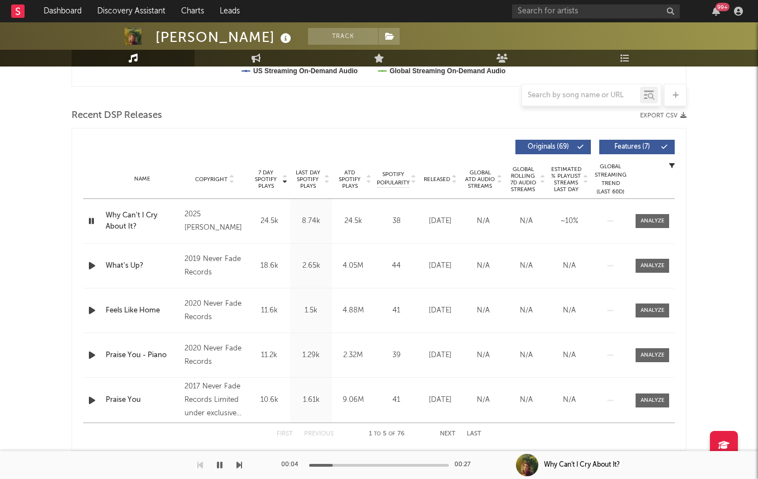
scroll to position [360, 0]
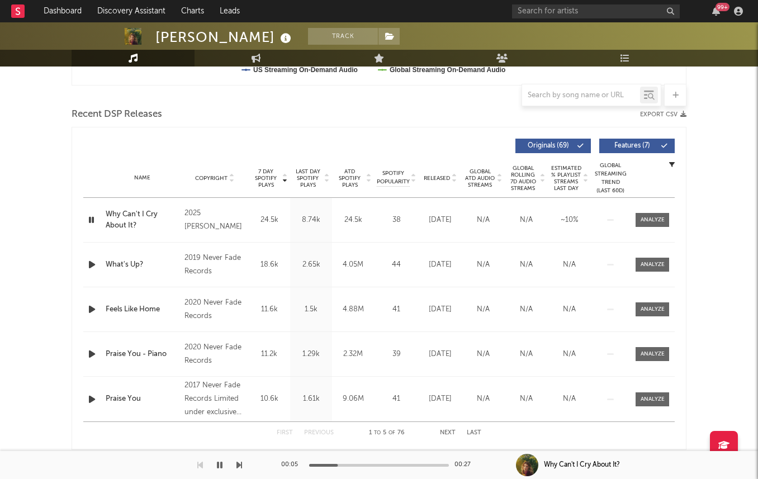
click at [320, 174] on span "Last Day Spotify Plays" at bounding box center [308, 178] width 30 height 20
click at [273, 172] on span "7 Day Spotify Plays" at bounding box center [266, 178] width 30 height 20
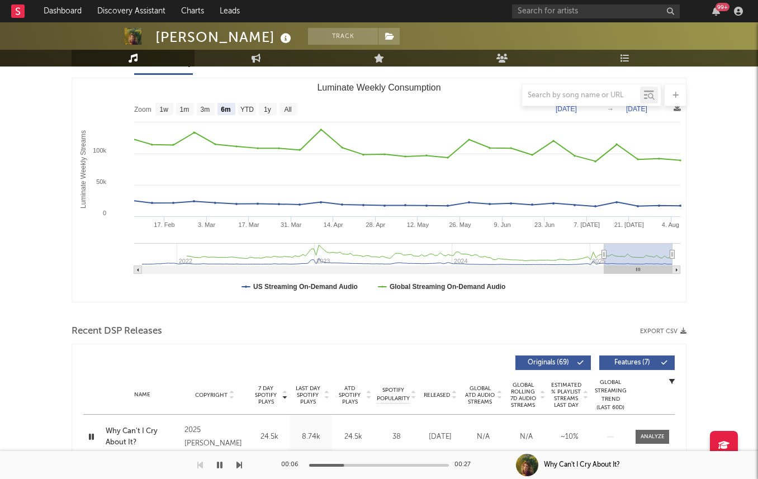
scroll to position [65, 0]
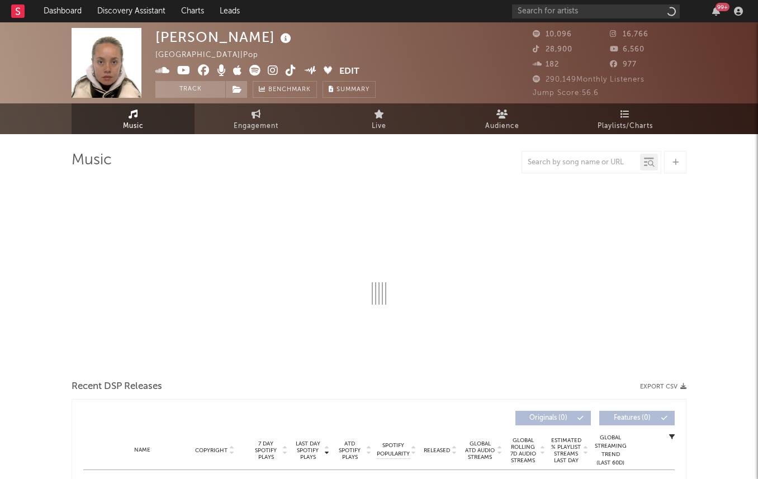
select select "6m"
